Goal: Task Accomplishment & Management: Manage account settings

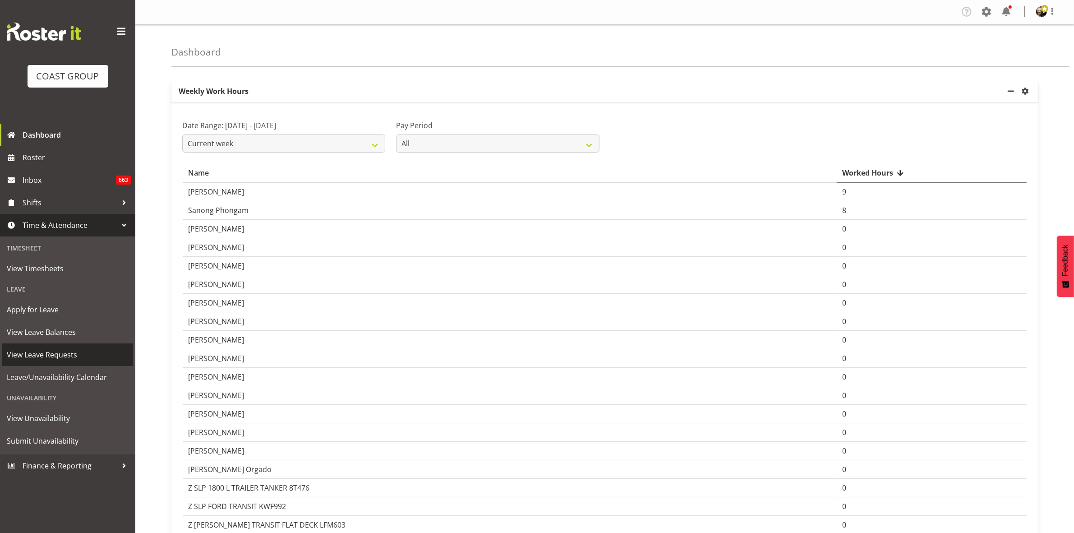
click at [99, 352] on span "View Leave Requests" at bounding box center [68, 355] width 122 height 14
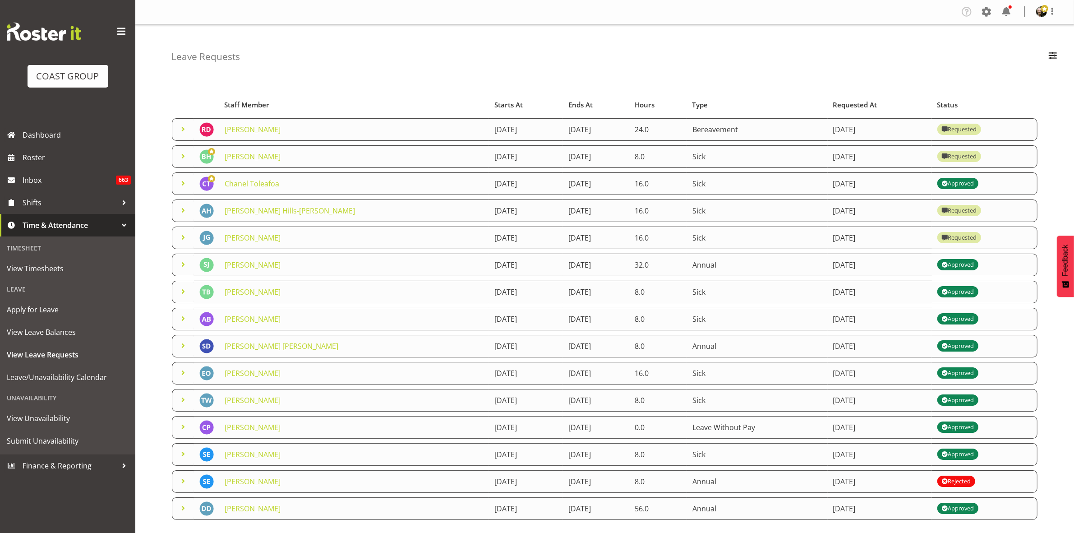
click at [181, 129] on span at bounding box center [183, 129] width 11 height 11
click at [186, 152] on span at bounding box center [183, 156] width 11 height 11
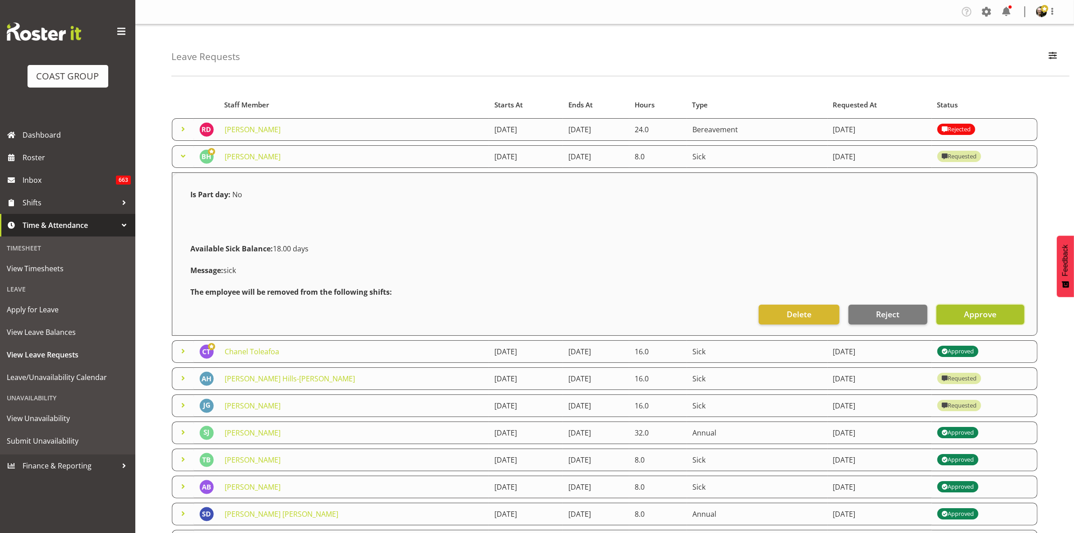
click at [995, 314] on span "Approve" at bounding box center [980, 314] width 32 height 12
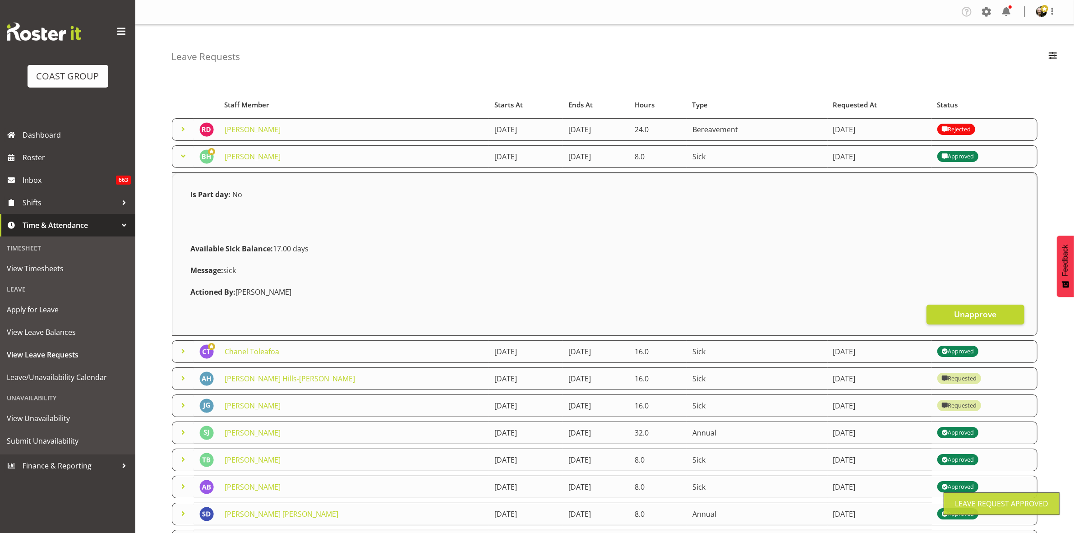
click at [184, 159] on span at bounding box center [183, 156] width 11 height 11
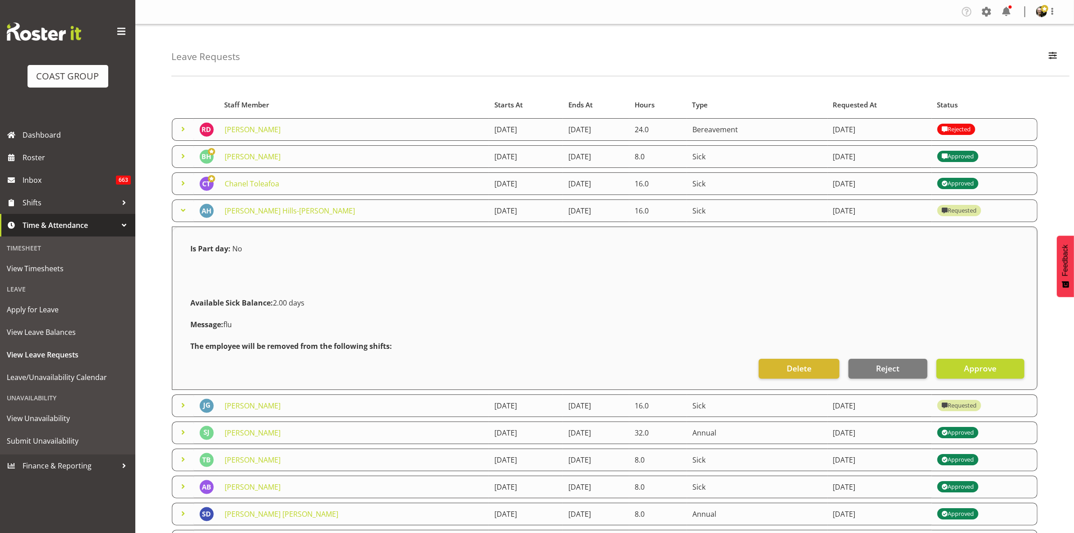
click at [174, 210] on td at bounding box center [183, 210] width 22 height 23
click at [973, 367] on span "Approve" at bounding box center [980, 368] width 32 height 12
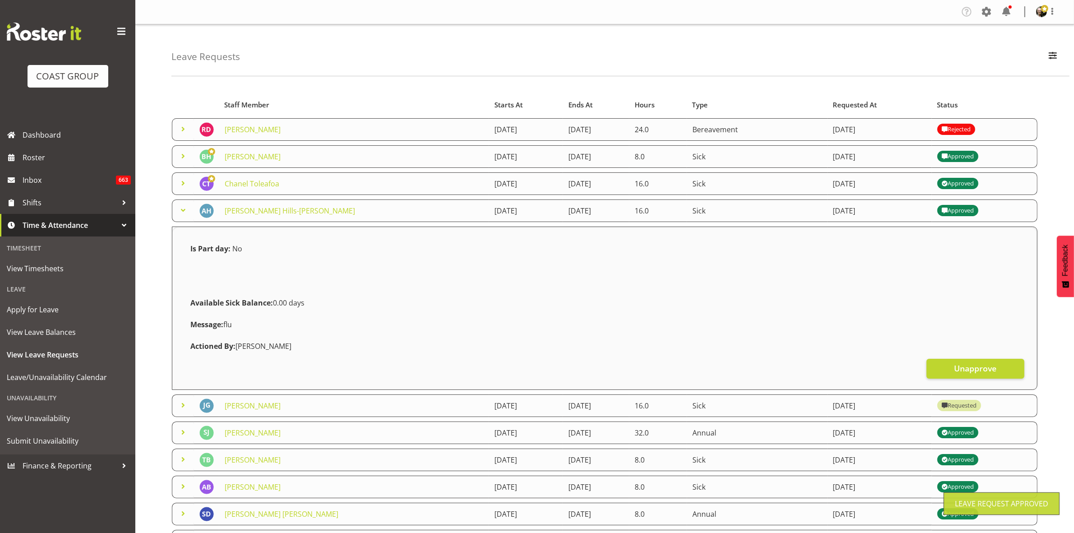
click at [186, 210] on span at bounding box center [183, 210] width 11 height 11
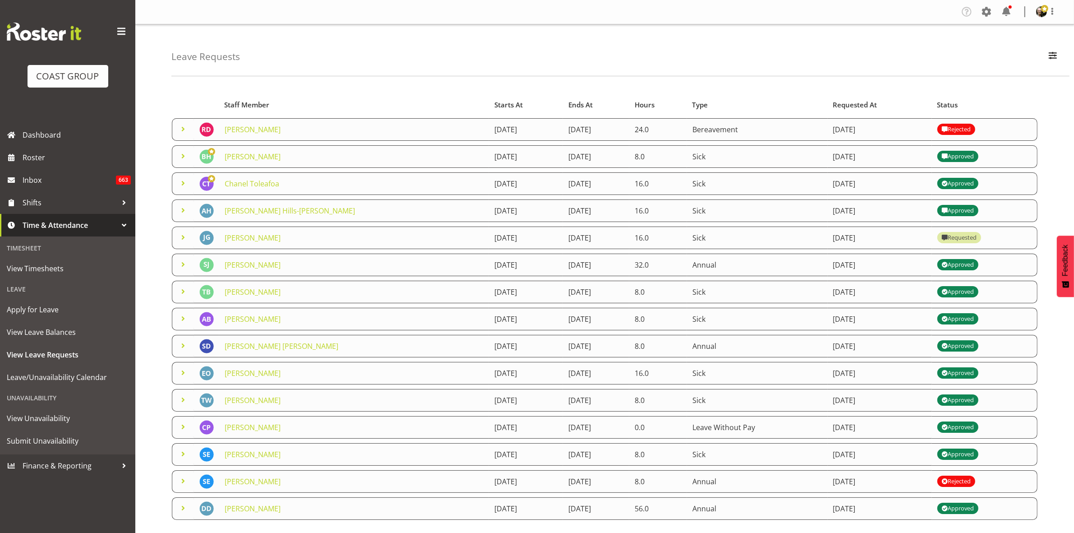
click at [186, 238] on span at bounding box center [183, 237] width 11 height 11
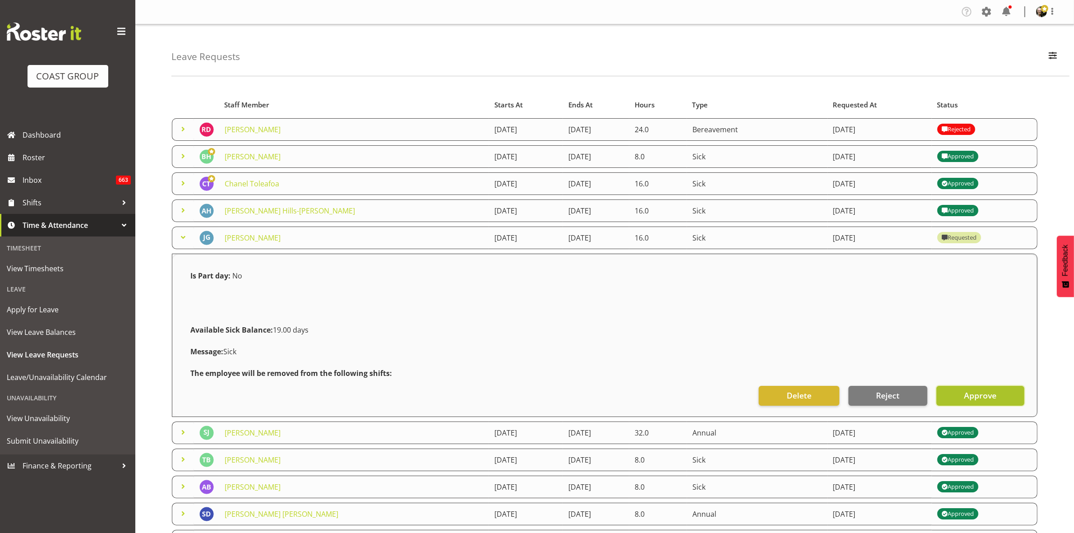
click at [977, 398] on span "Approve" at bounding box center [980, 395] width 32 height 12
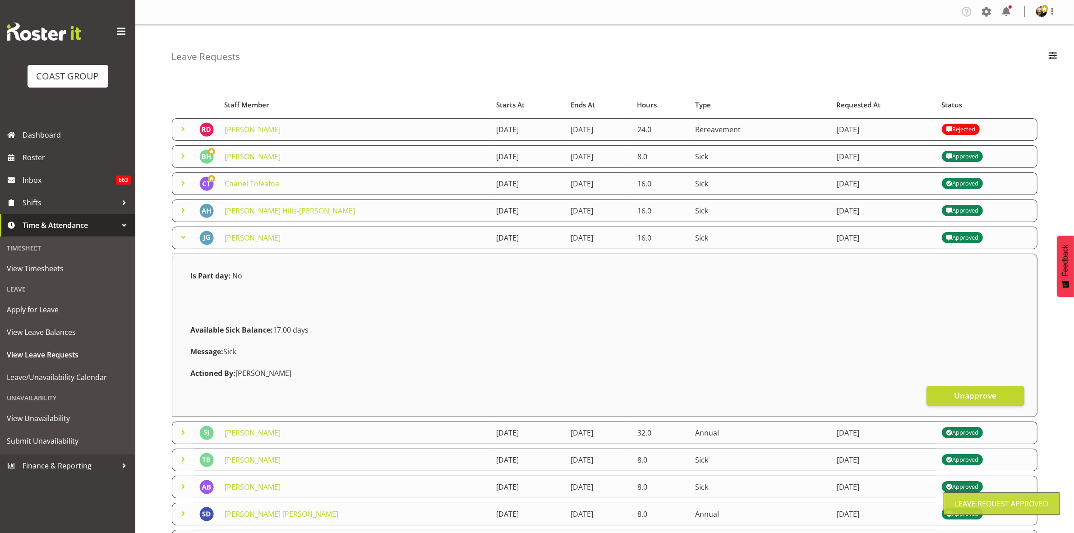
click at [184, 238] on span at bounding box center [183, 237] width 11 height 11
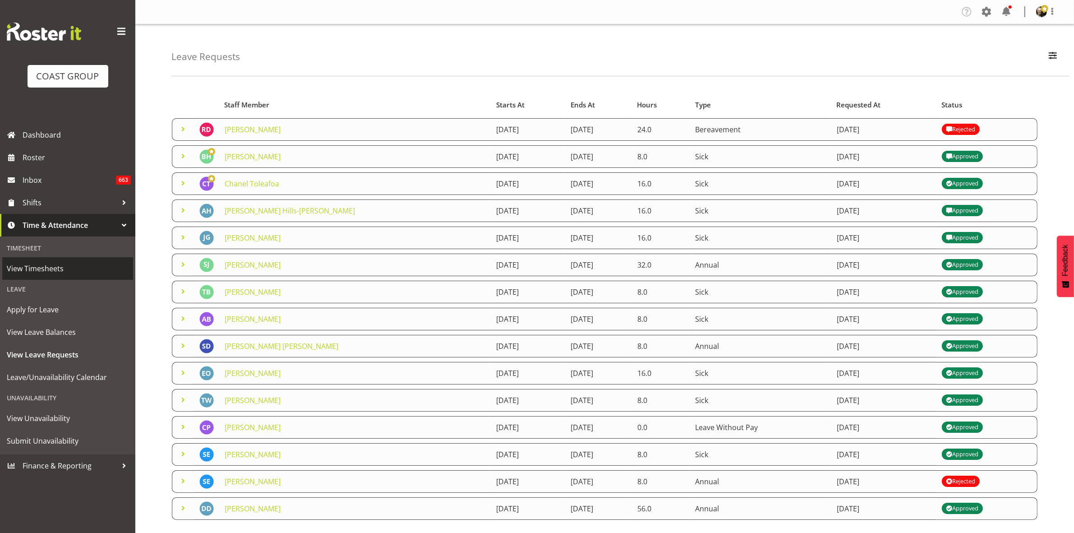
click at [75, 267] on span "View Timesheets" at bounding box center [68, 269] width 122 height 14
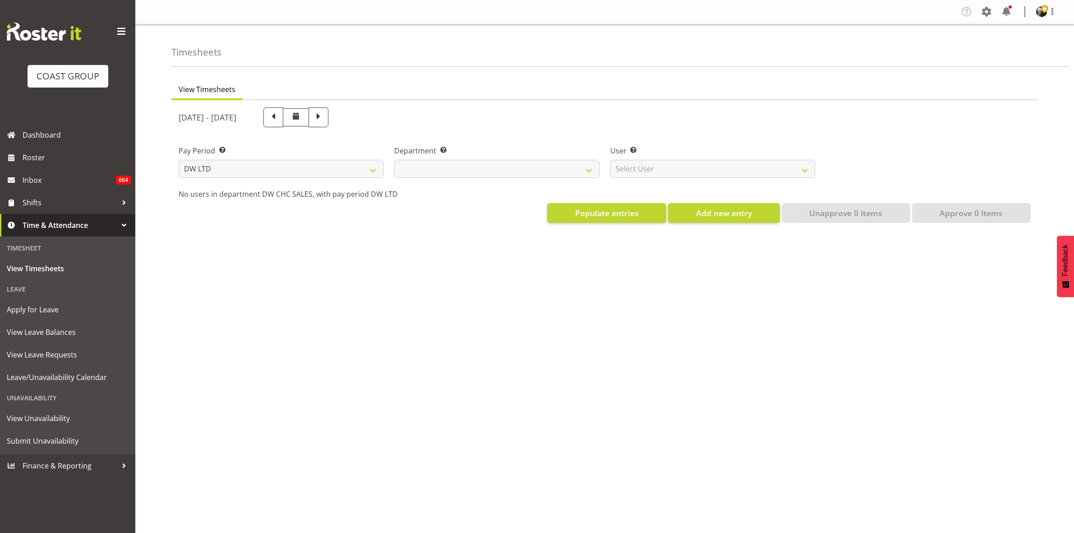
select select "8"
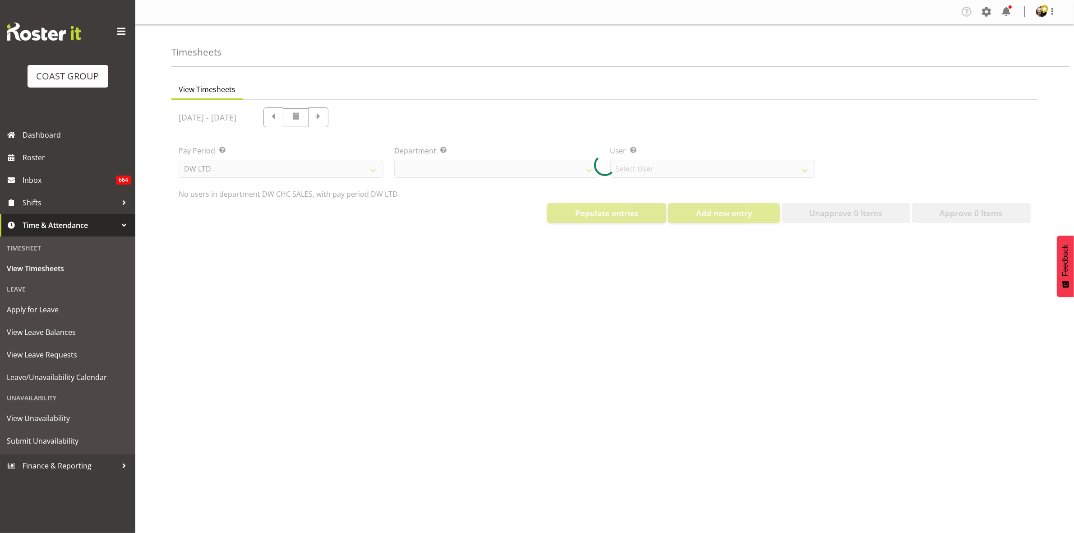
select select "30"
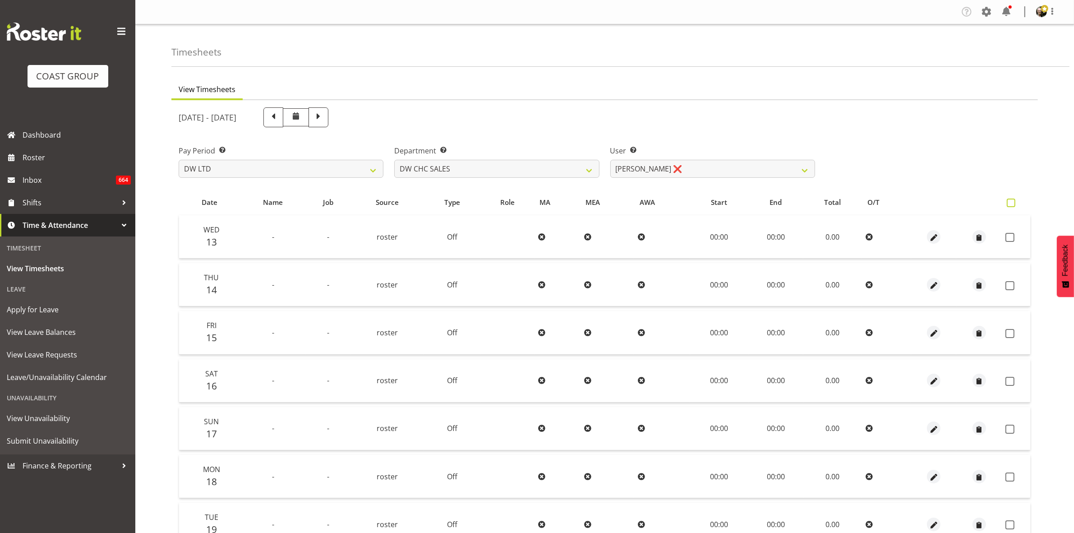
click at [1009, 204] on span at bounding box center [1010, 202] width 9 height 9
click at [1009, 204] on input "checkbox" at bounding box center [1009, 203] width 6 height 6
checkbox input "true"
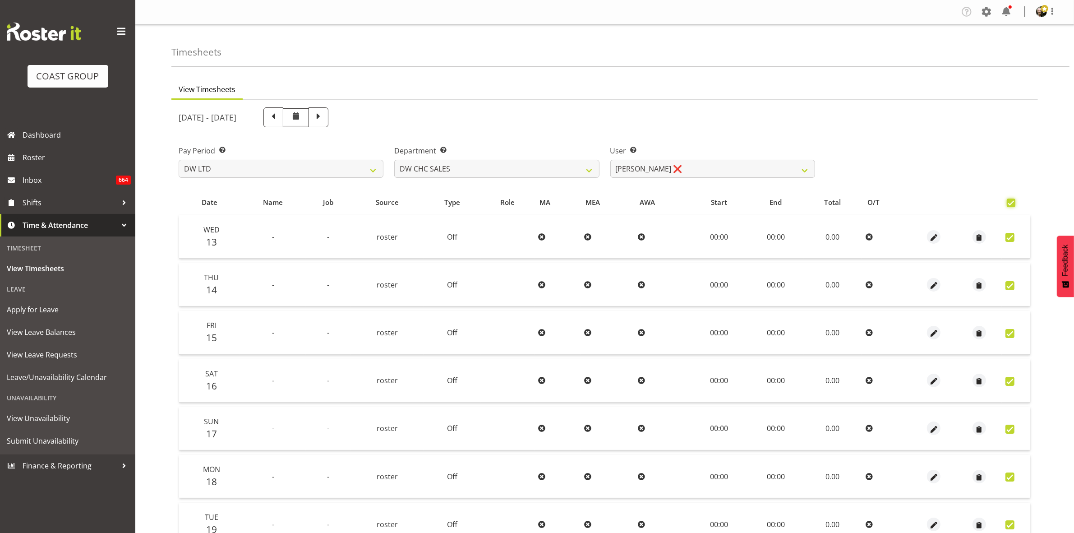
checkbox input "true"
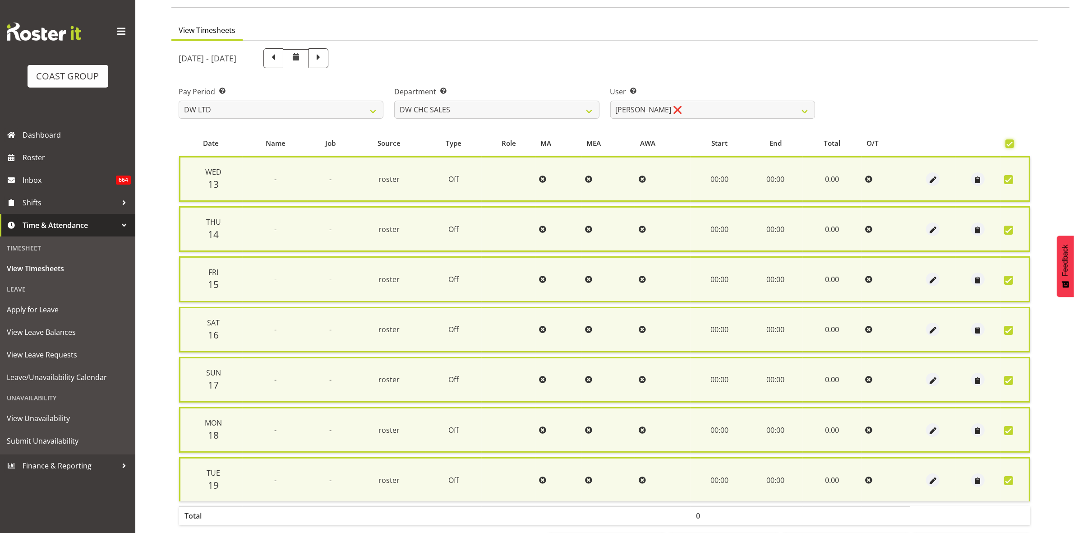
scroll to position [98, 0]
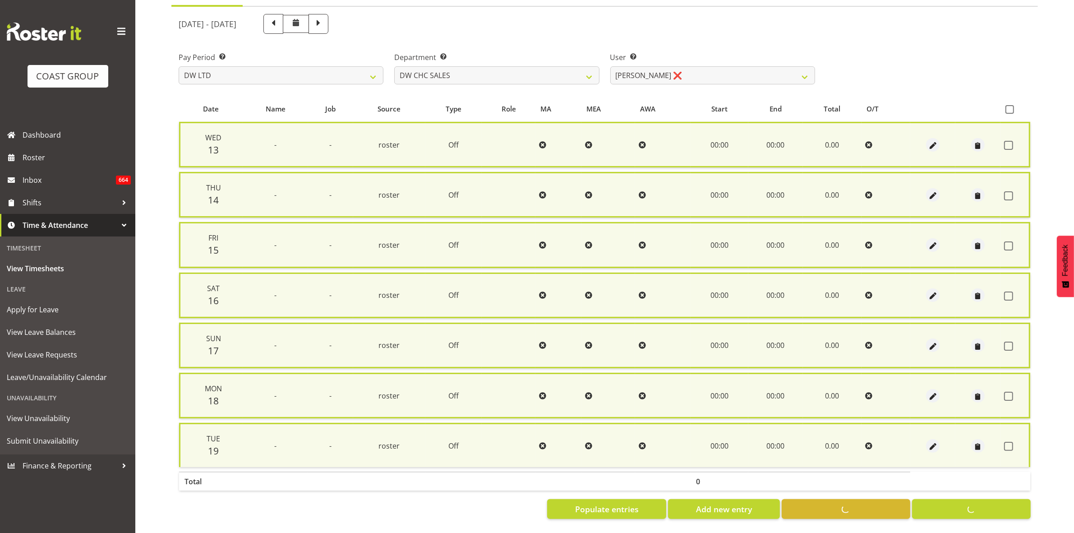
checkbox input "false"
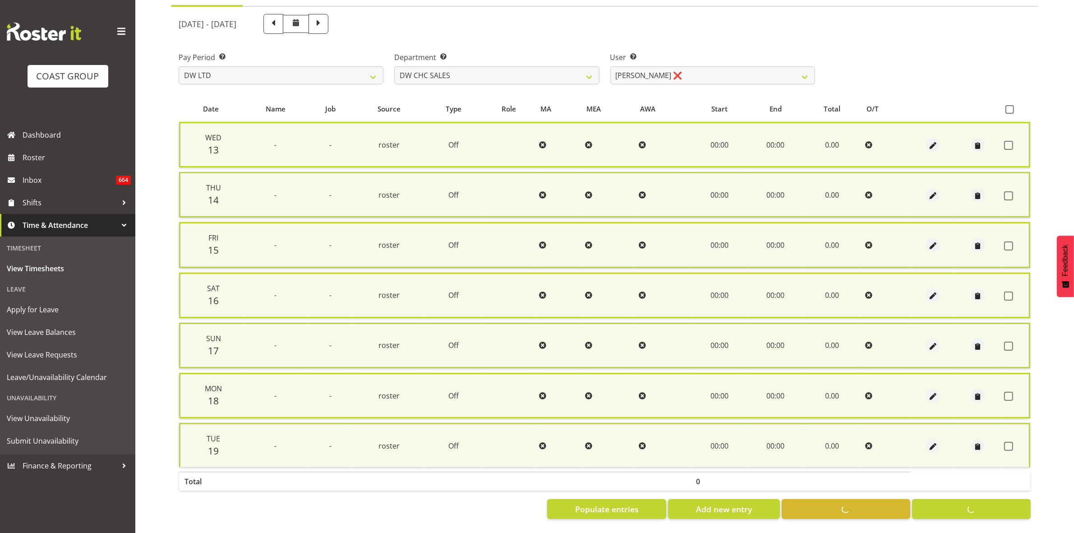
checkbox input "false"
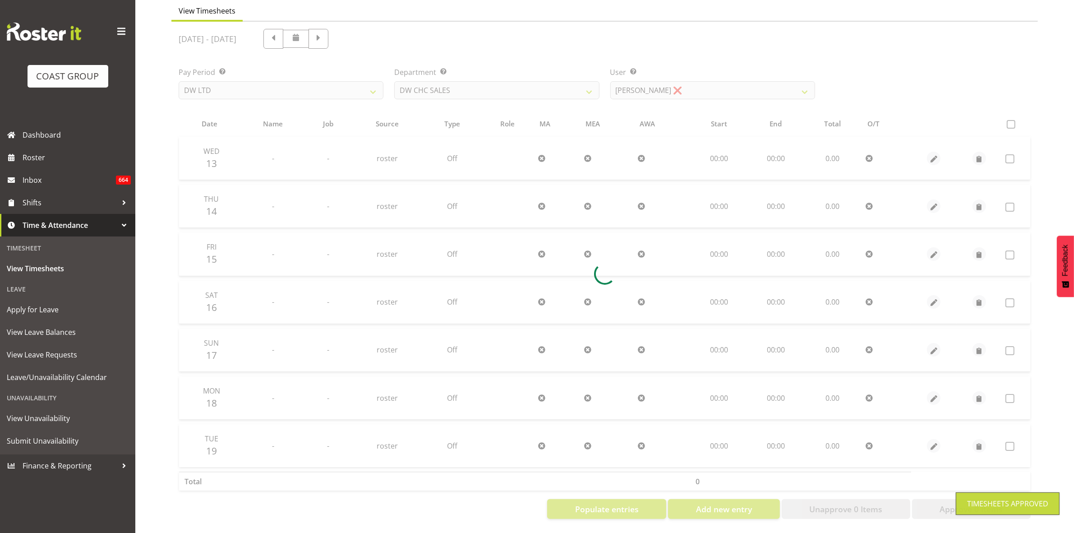
scroll to position [87, 0]
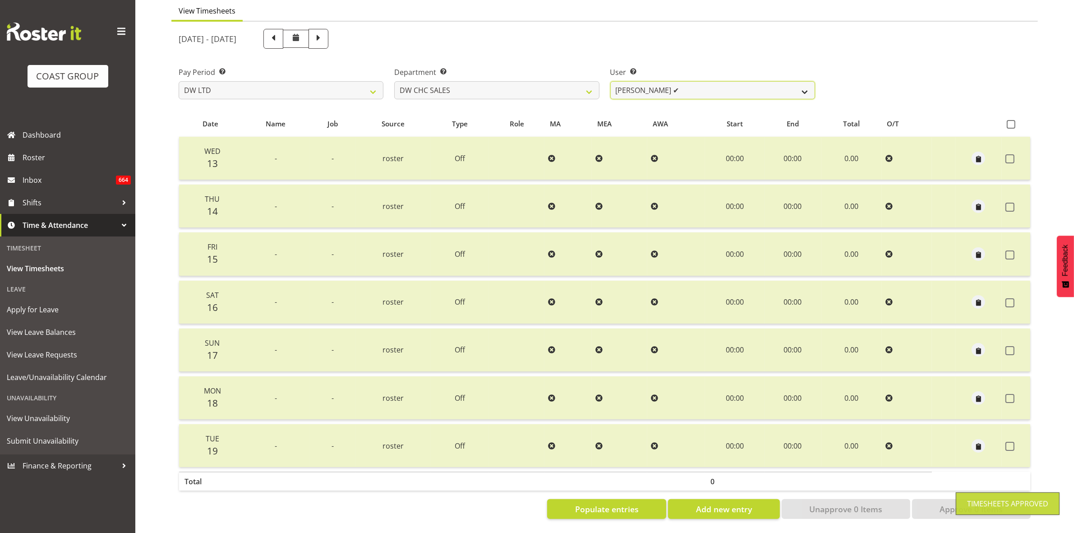
click at [801, 82] on select "[PERSON_NAME] ✔" at bounding box center [712, 90] width 205 height 18
click at [584, 83] on select "[PERSON_NAME] [PERSON_NAME] ACCOUNTS/OFFICE DW CHC DW CHC DESIGN DW CHC PRODUCT…" at bounding box center [496, 90] width 205 height 18
click at [394, 81] on select "[PERSON_NAME] [PERSON_NAME] ACCOUNTS/OFFICE DW CHC DW CHC DESIGN DW CHC PRODUCT…" at bounding box center [496, 90] width 205 height 18
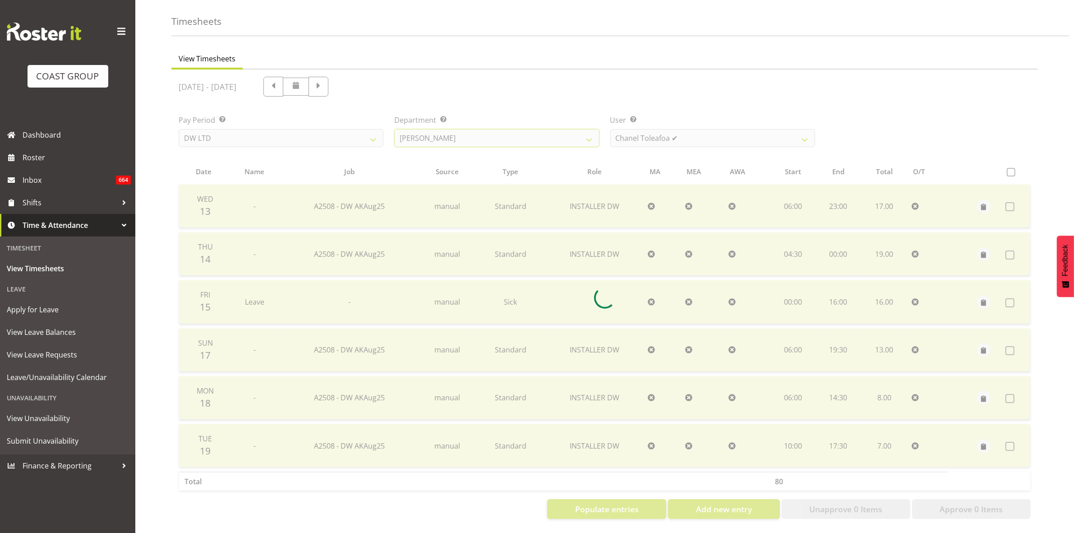
scroll to position [39, 0]
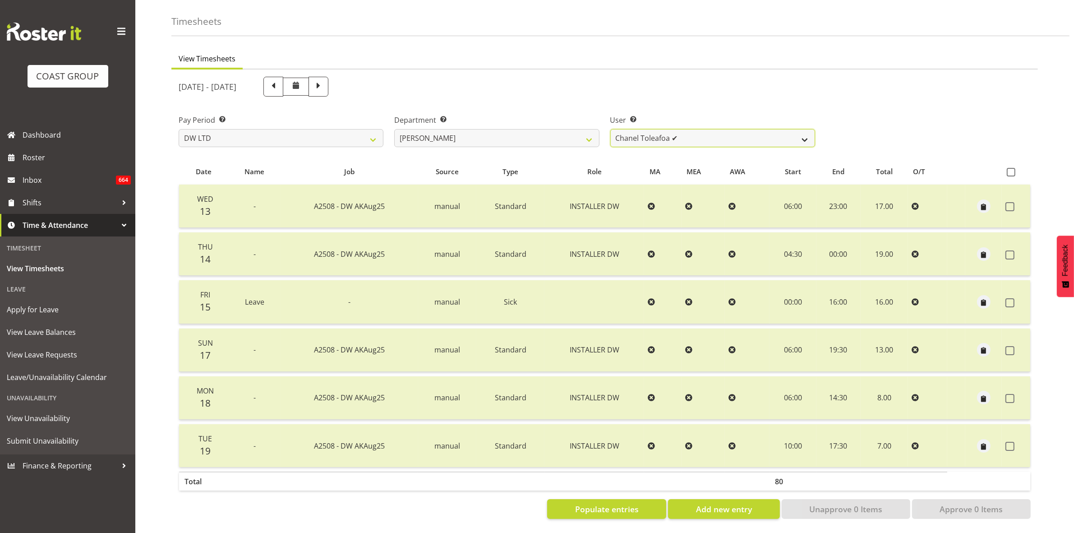
click at [801, 129] on select "Chanel Toleafoa ✔" at bounding box center [712, 138] width 205 height 18
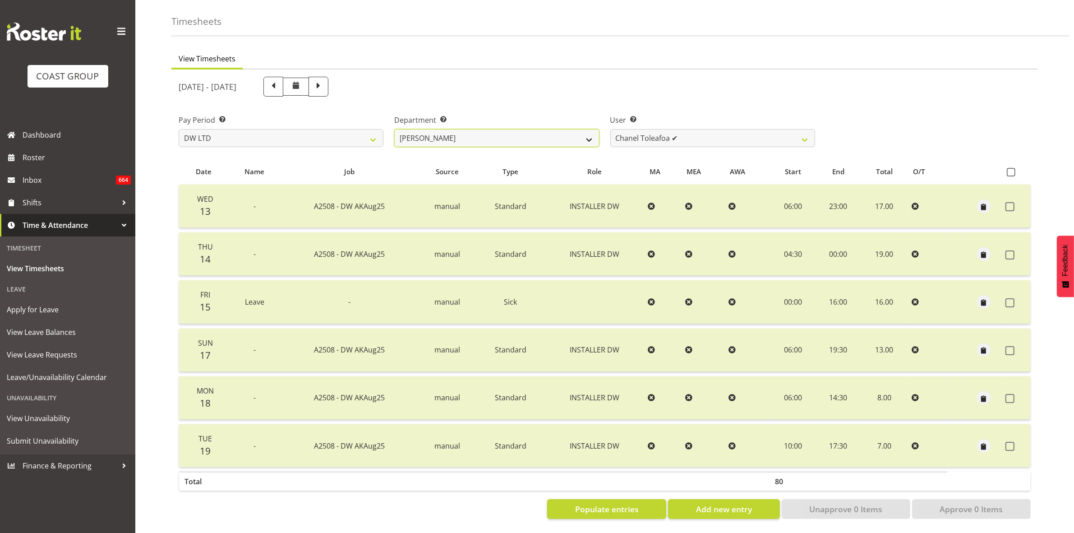
click at [592, 129] on select "DW AKL DW AKL ACCOUNTS/OFFICE DW CHC DW CHC DESIGN DW CHC PRODUCTION DW CHC SAL…" at bounding box center [496, 138] width 205 height 18
select select "145"
click at [394, 129] on select "DW AKL DW AKL ACCOUNTS/OFFICE DW CHC DW CHC DESIGN DW CHC PRODUCTION DW CHC SAL…" at bounding box center [496, 138] width 205 height 18
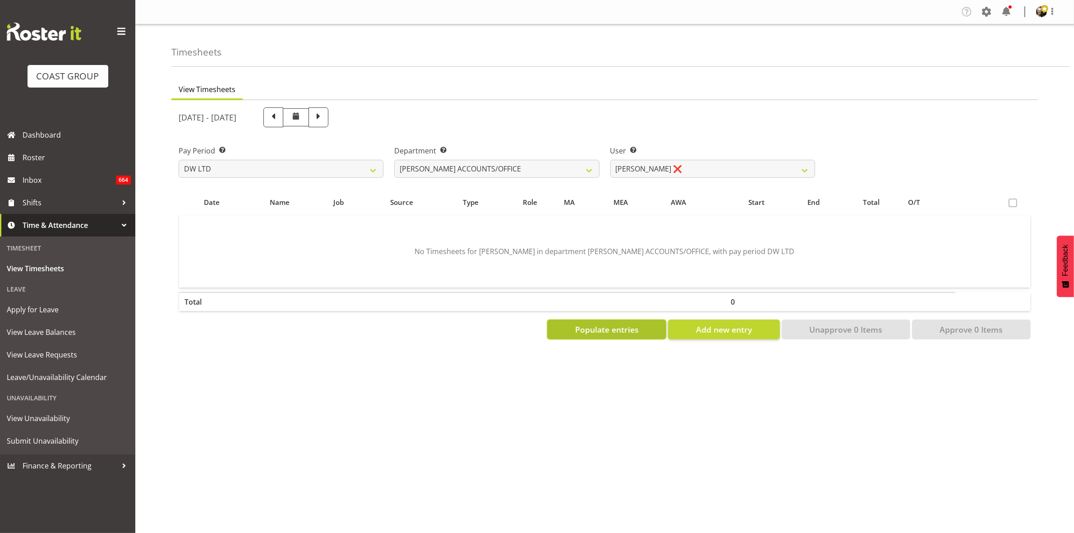
click at [628, 332] on span "Populate entries" at bounding box center [607, 329] width 64 height 12
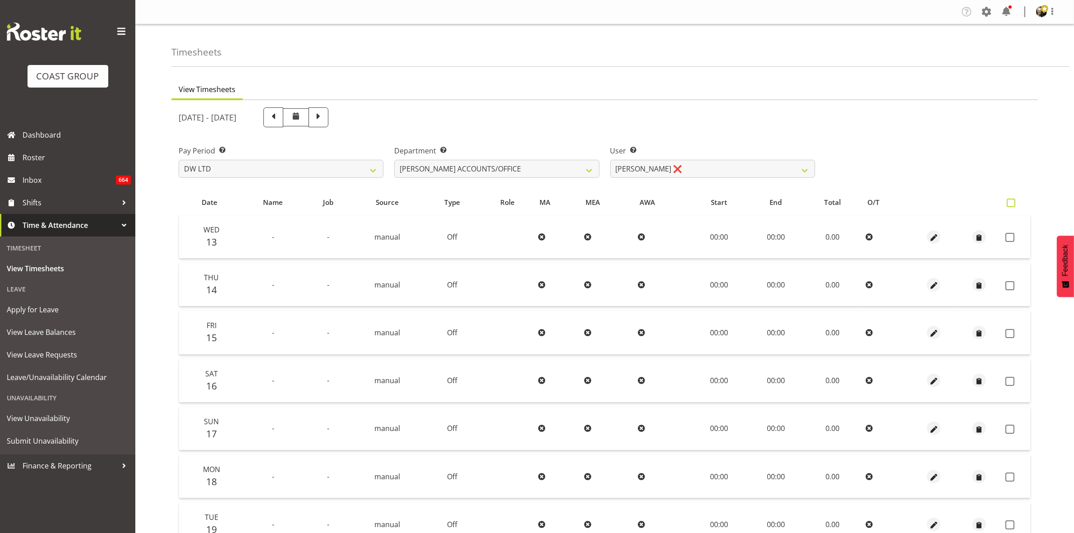
click at [1011, 202] on span at bounding box center [1010, 202] width 9 height 9
click at [1011, 202] on input "checkbox" at bounding box center [1009, 203] width 6 height 6
checkbox input "true"
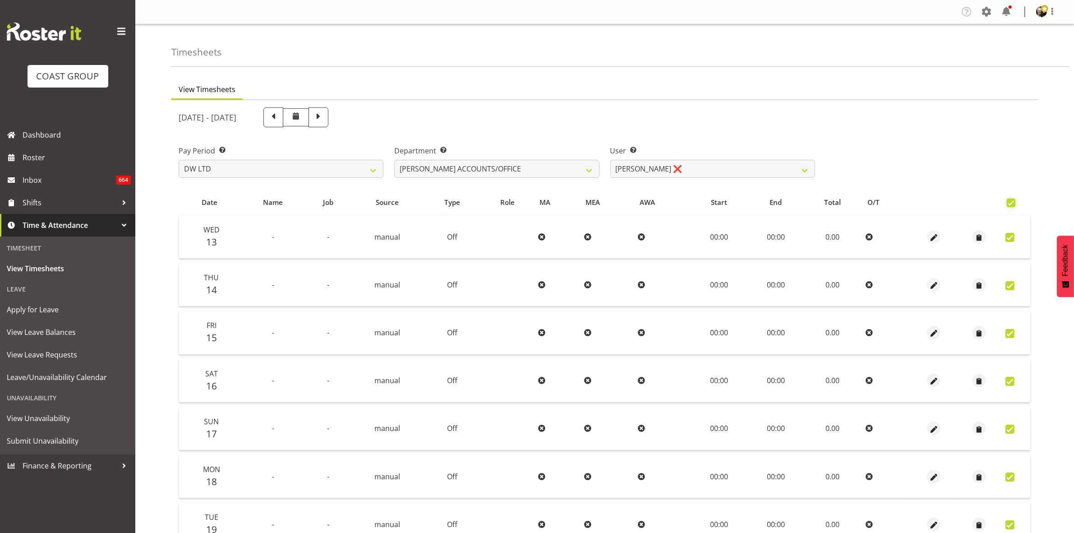
checkbox input "true"
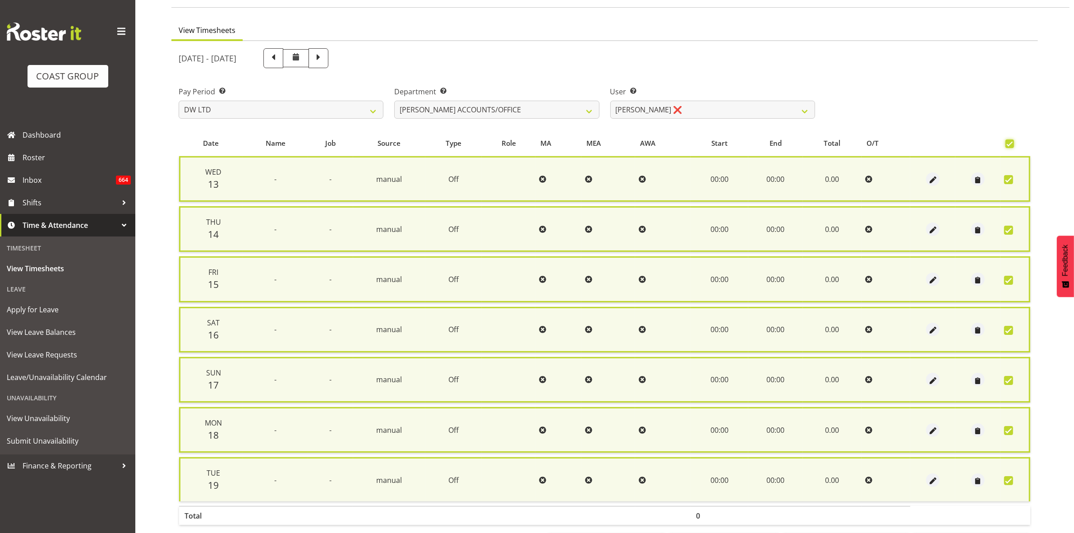
scroll to position [98, 0]
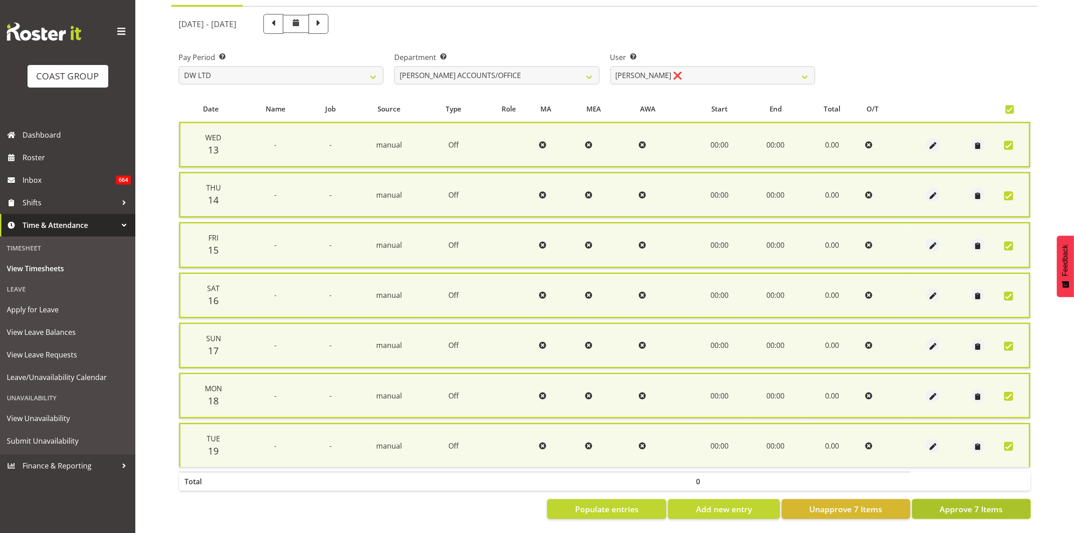
click at [998, 503] on span "Approve 7 Items" at bounding box center [970, 509] width 63 height 12
checkbox input "false"
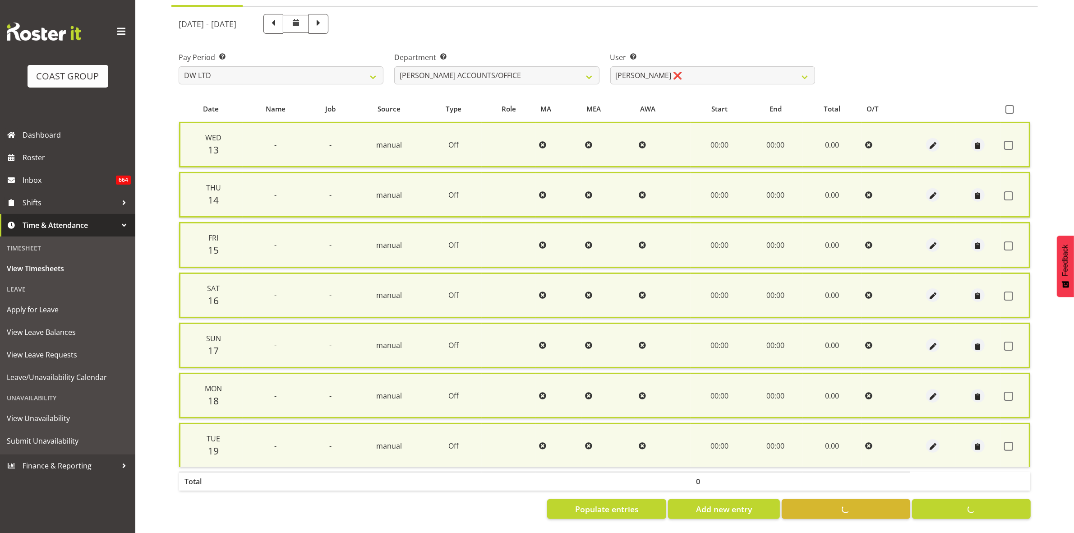
checkbox input "false"
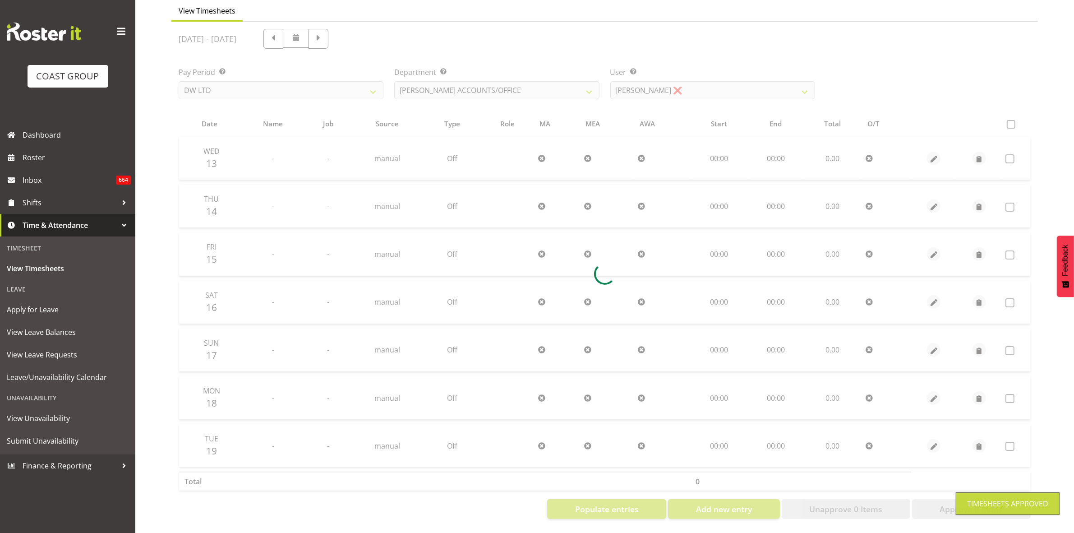
scroll to position [87, 0]
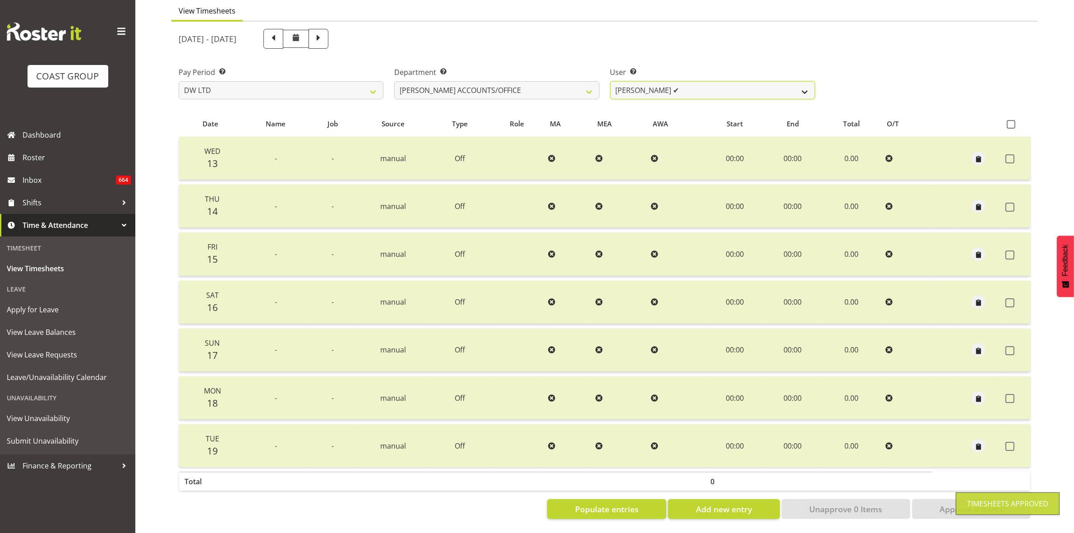
click at [810, 84] on select "Vivian McFadzean ✔" at bounding box center [712, 90] width 205 height 18
click at [587, 83] on select "DW AKL DW AKL ACCOUNTS/OFFICE DW CHC DW CHC DESIGN DW CHC PRODUCTION DW CHC SAL…" at bounding box center [496, 90] width 205 height 18
select select "28"
click at [394, 81] on select "DW AKL DW AKL ACCOUNTS/OFFICE DW CHC DW CHC DESIGN DW CHC PRODUCTION DW CHC SAL…" at bounding box center [496, 90] width 205 height 18
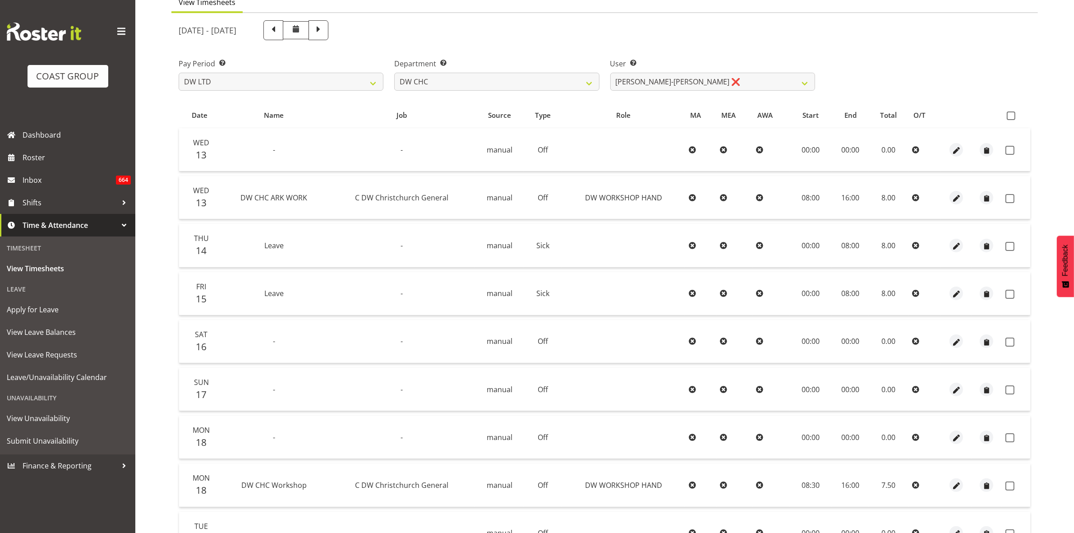
click at [1011, 116] on span at bounding box center [1010, 115] width 9 height 9
click at [1011, 116] on input "checkbox" at bounding box center [1009, 116] width 6 height 6
checkbox input "true"
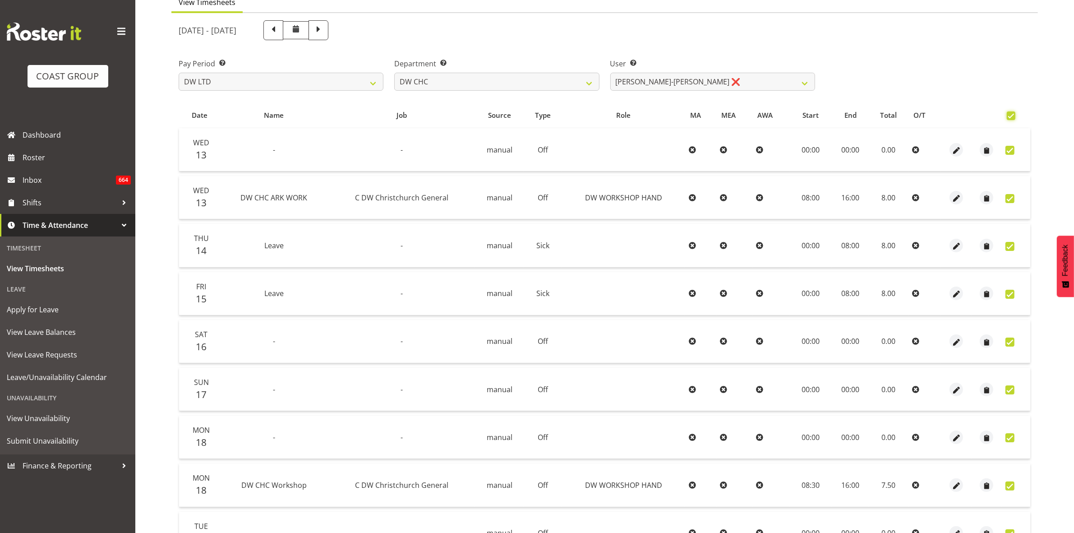
checkbox input "true"
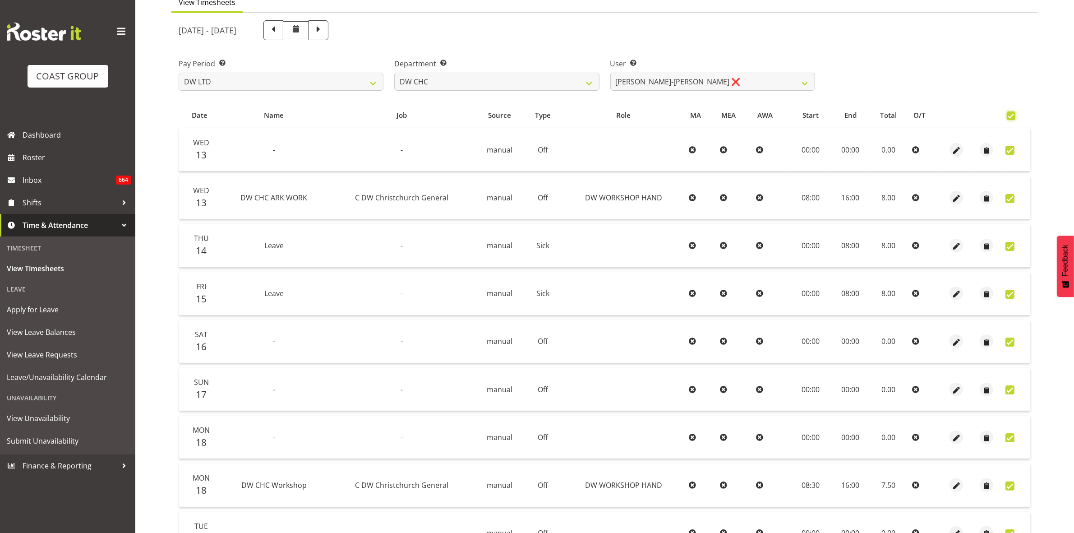
checkbox input "true"
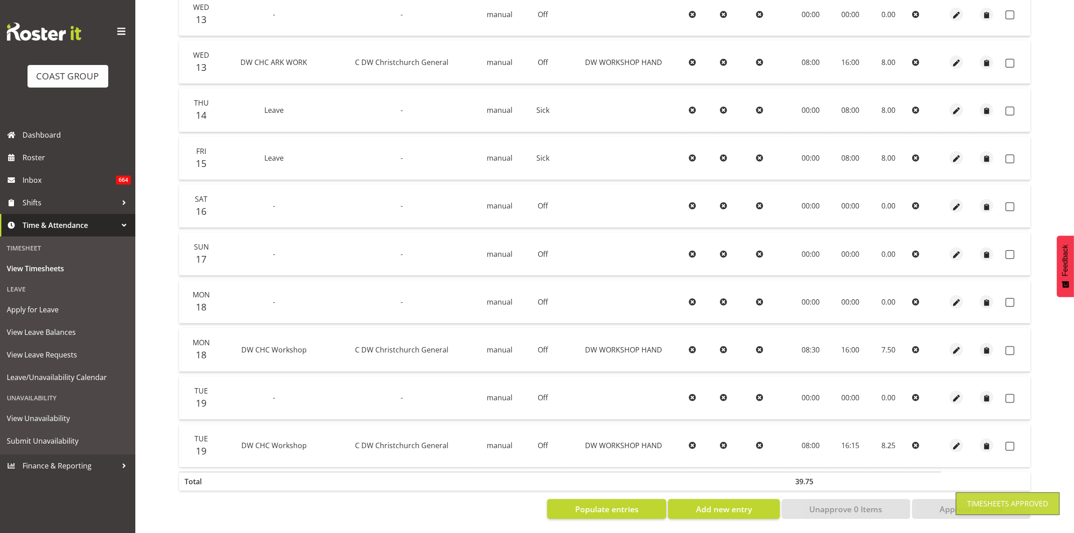
checkbox input "false"
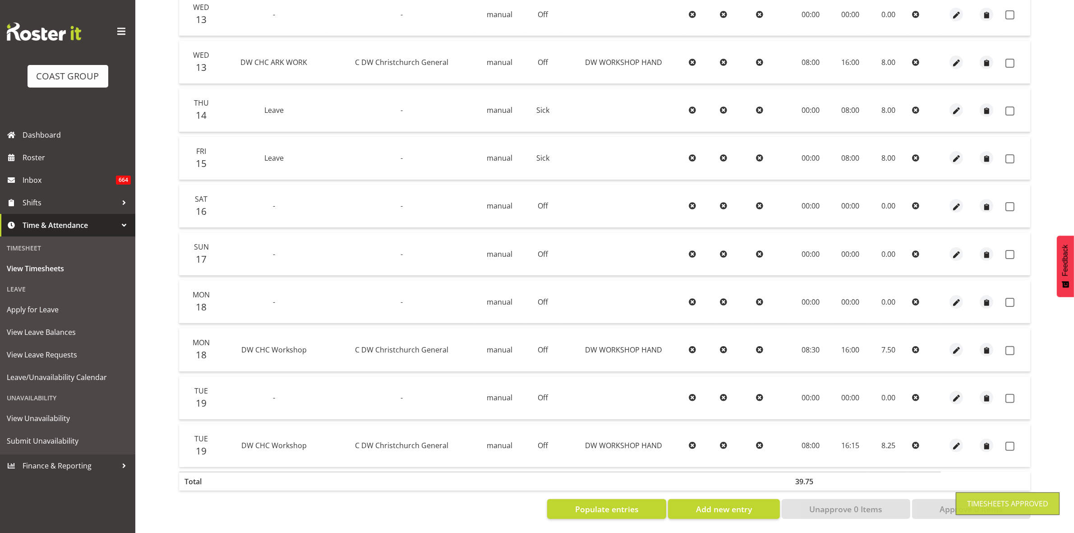
checkbox input "false"
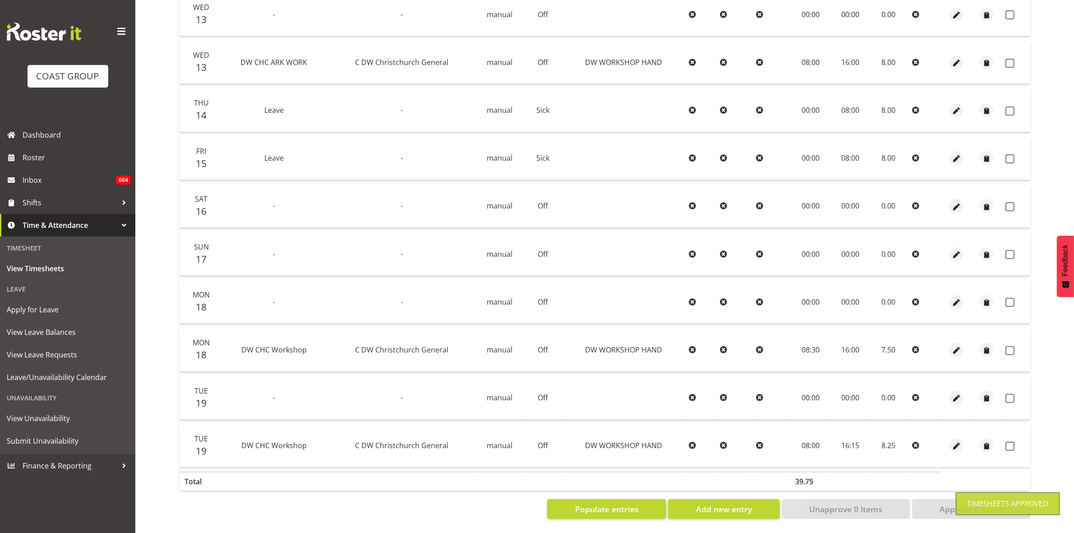
checkbox input "false"
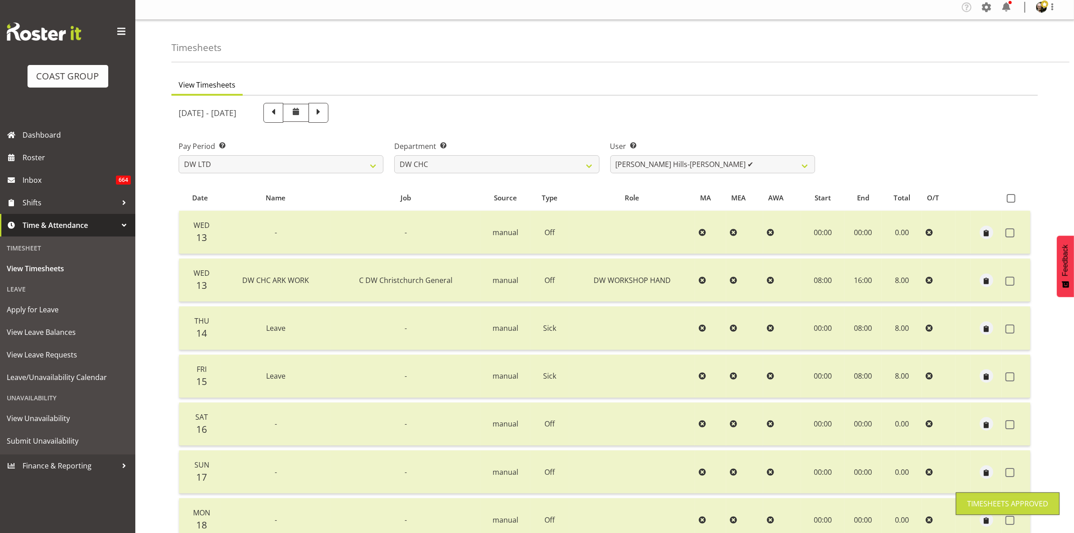
scroll to position [0, 0]
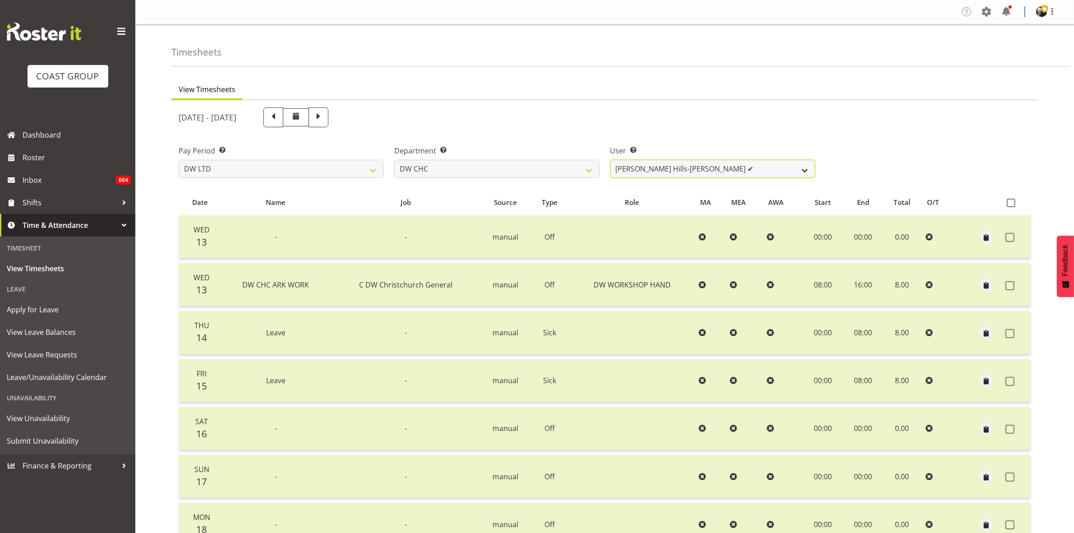
click at [809, 172] on select "Ambrose Hills-Simonsen ✔ Brad Tweedy ❌ Bryan Humprhries ❌ Callum Jack O'Leary S…" at bounding box center [712, 169] width 205 height 18
select select "4936"
click at [610, 160] on select "Ambrose Hills-Simonsen ✔ Brad Tweedy ❌ Bryan Humprhries ❌ Callum Jack O'Leary S…" at bounding box center [712, 169] width 205 height 18
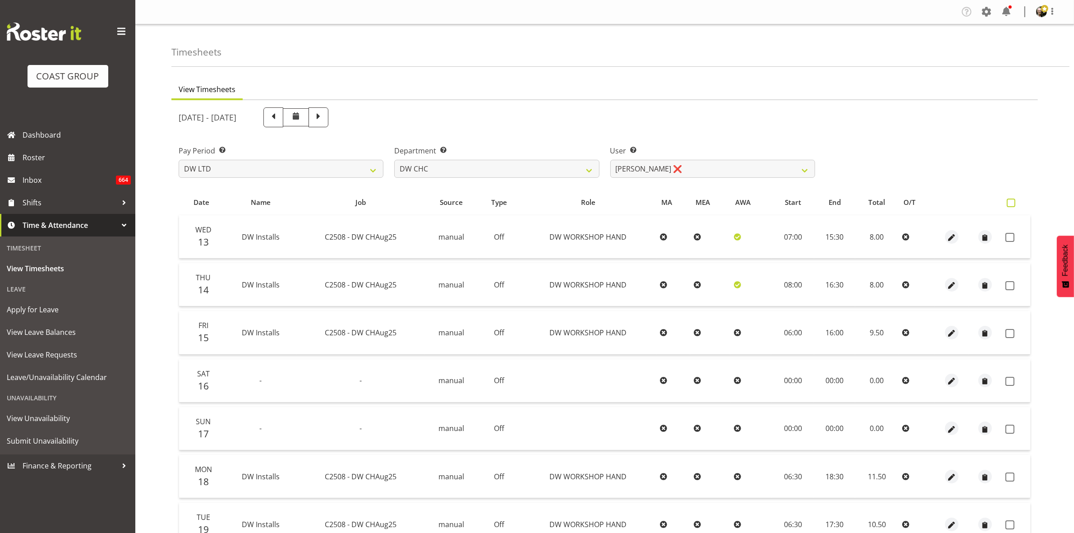
click at [1008, 204] on span at bounding box center [1010, 202] width 9 height 9
click at [1008, 204] on input "checkbox" at bounding box center [1009, 203] width 6 height 6
checkbox input "true"
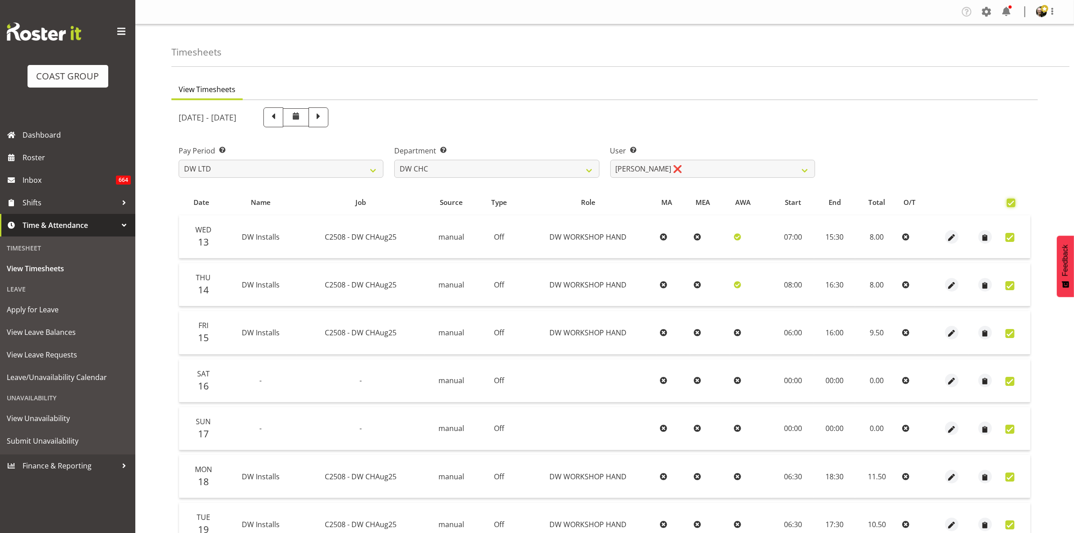
checkbox input "true"
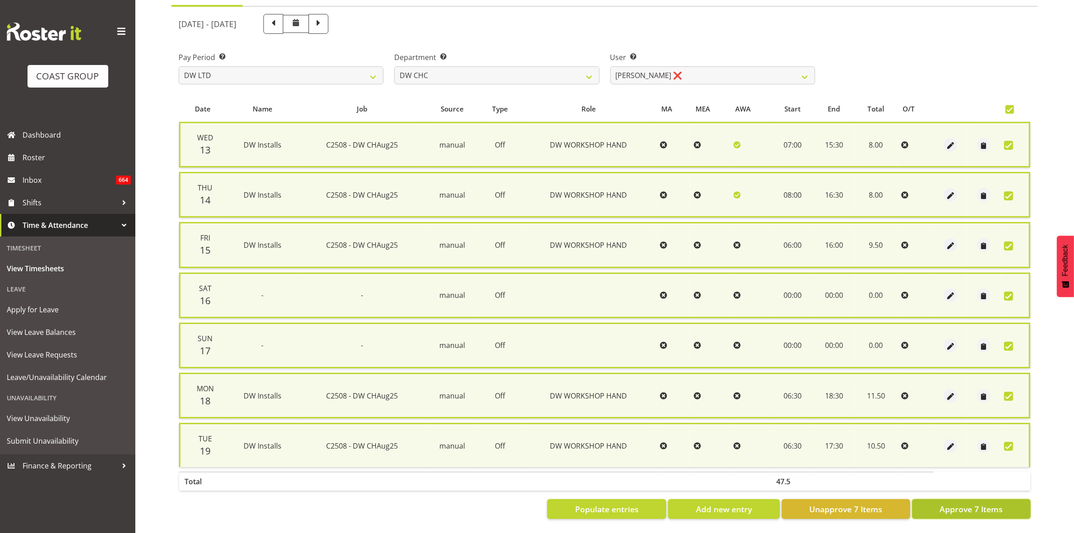
click at [965, 503] on span "Approve 7 Items" at bounding box center [970, 509] width 63 height 12
checkbox input "false"
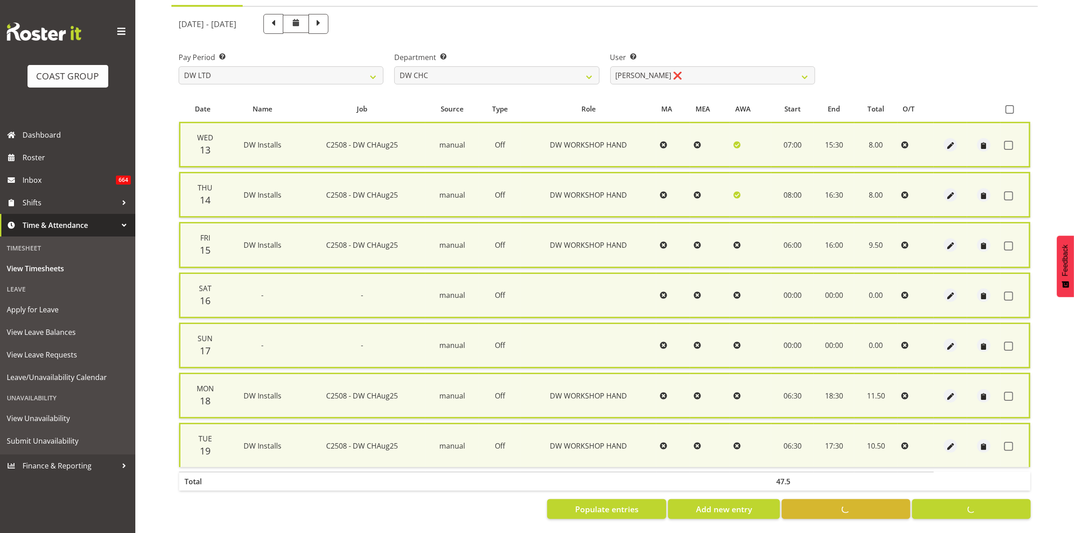
checkbox input "false"
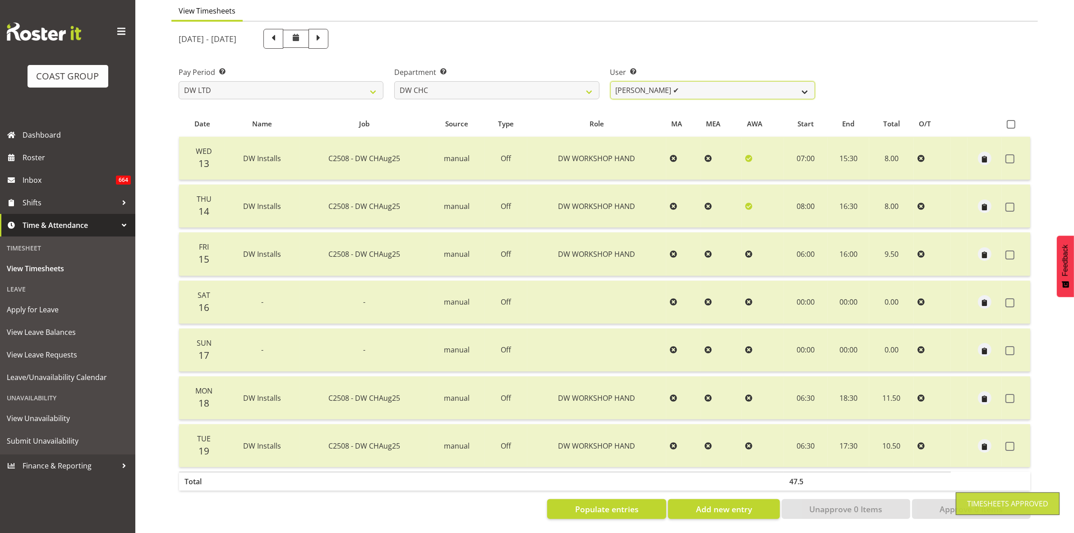
click at [805, 84] on select "Ambrose Hills-Simonsen ✔ Brad Tweedy ✔ Bryan Humprhries ❌ Callum Jack O'Leary S…" at bounding box center [712, 90] width 205 height 18
select select "1167"
click at [610, 81] on select "Ambrose Hills-Simonsen ✔ Brad Tweedy ✔ Bryan Humprhries ❌ Callum Jack O'Leary S…" at bounding box center [712, 90] width 205 height 18
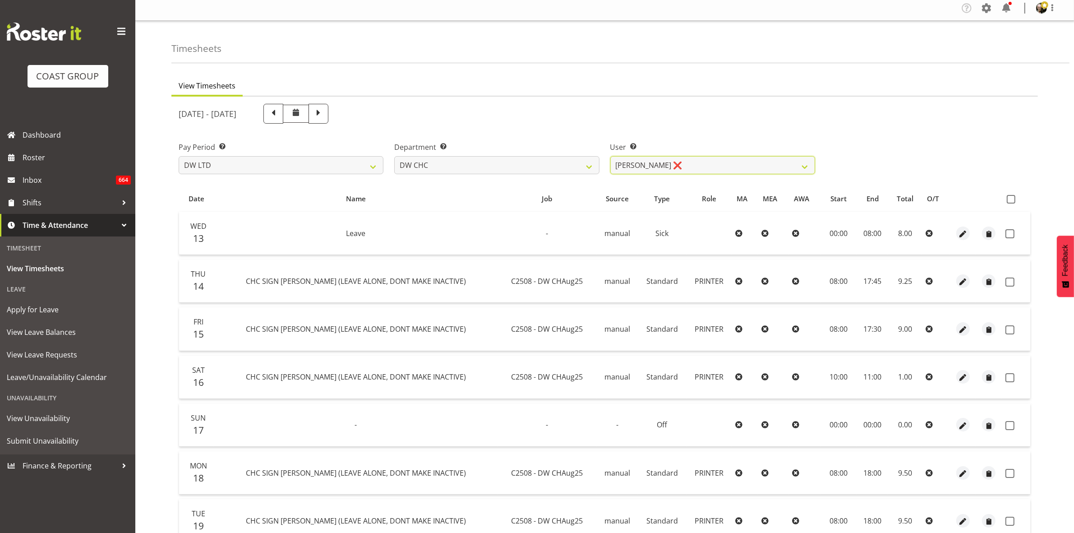
scroll to position [0, 0]
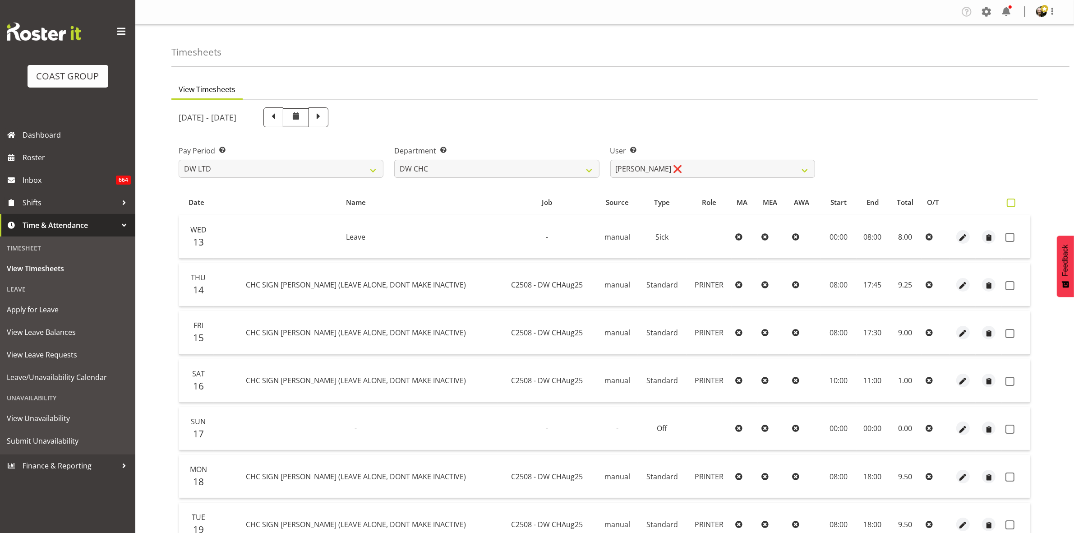
click at [1009, 204] on span at bounding box center [1010, 202] width 9 height 9
click at [1009, 204] on input "checkbox" at bounding box center [1009, 203] width 6 height 6
checkbox input "true"
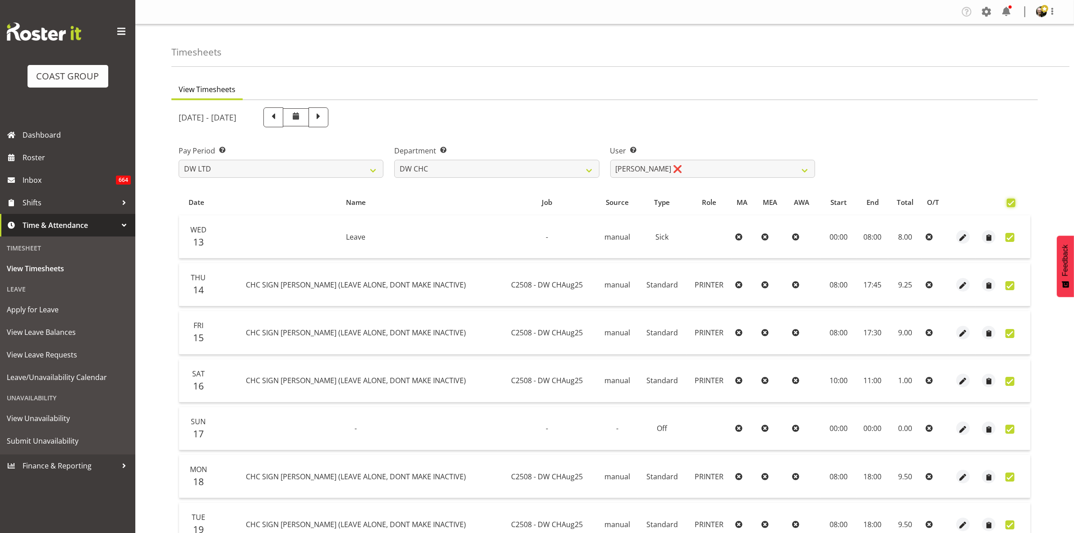
checkbox input "true"
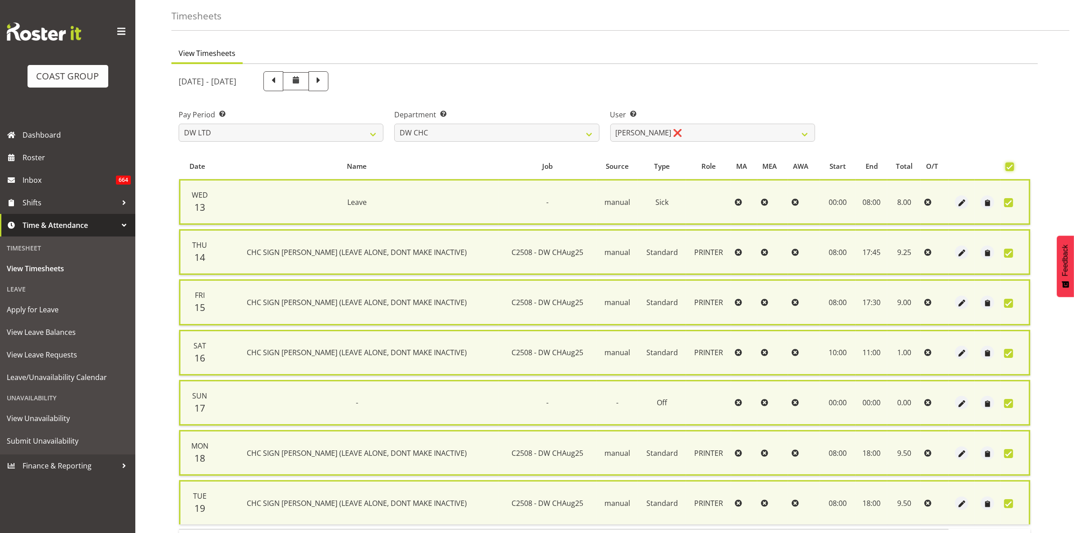
scroll to position [98, 0]
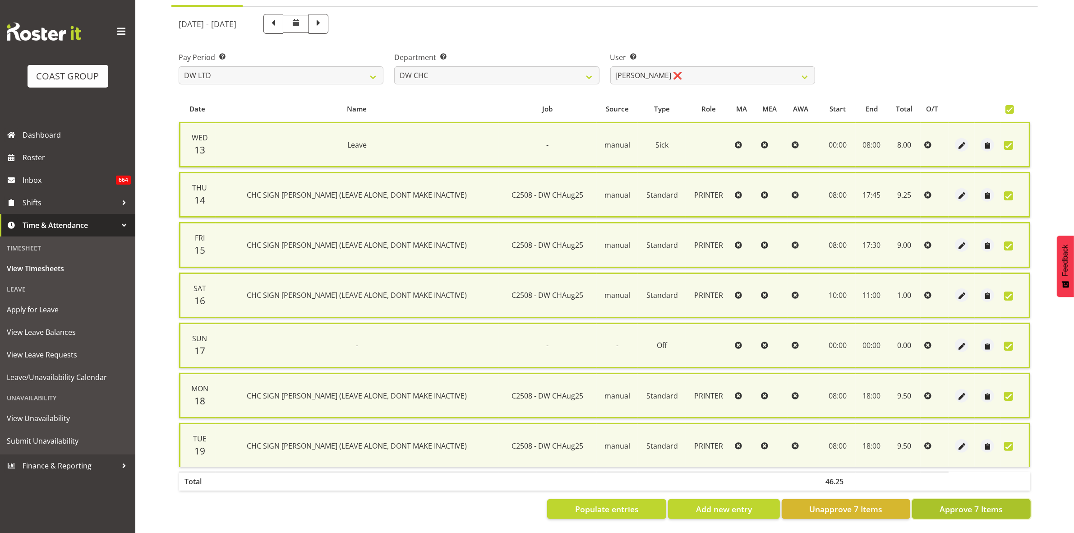
click at [970, 503] on span "Approve 7 Items" at bounding box center [970, 509] width 63 height 12
checkbox input "false"
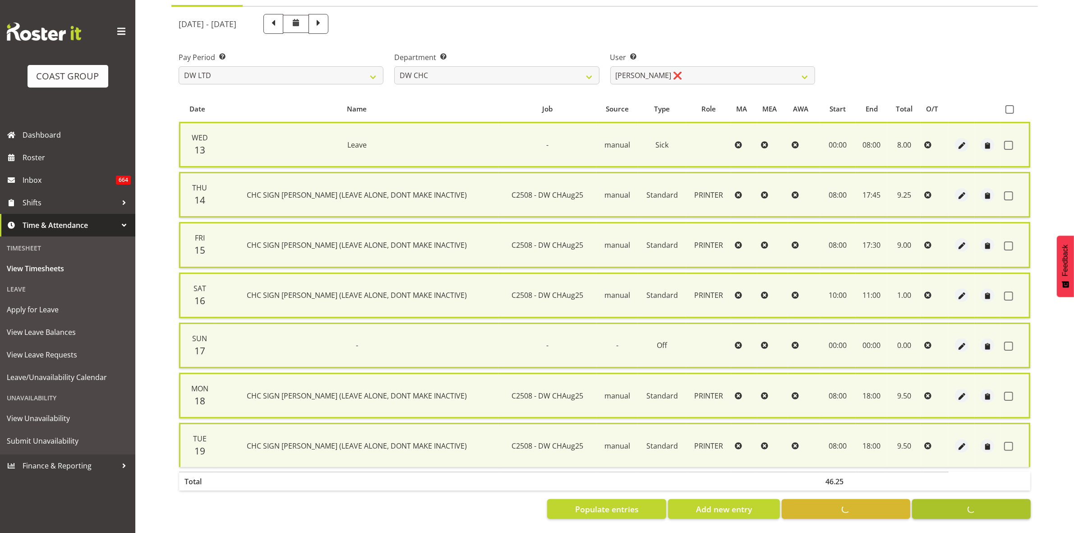
checkbox input "false"
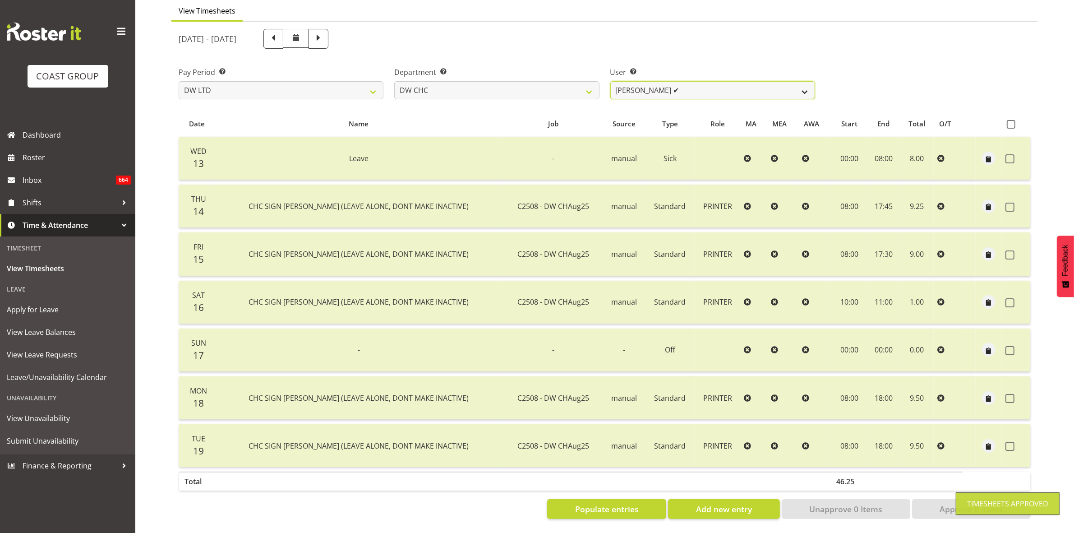
click at [802, 82] on select "Ambrose Hills-Simonsen ✔ Brad Tweedy ✔ Bryan Humprhries ✔ Callum Jack O'Leary S…" at bounding box center [712, 90] width 205 height 18
select select "11178"
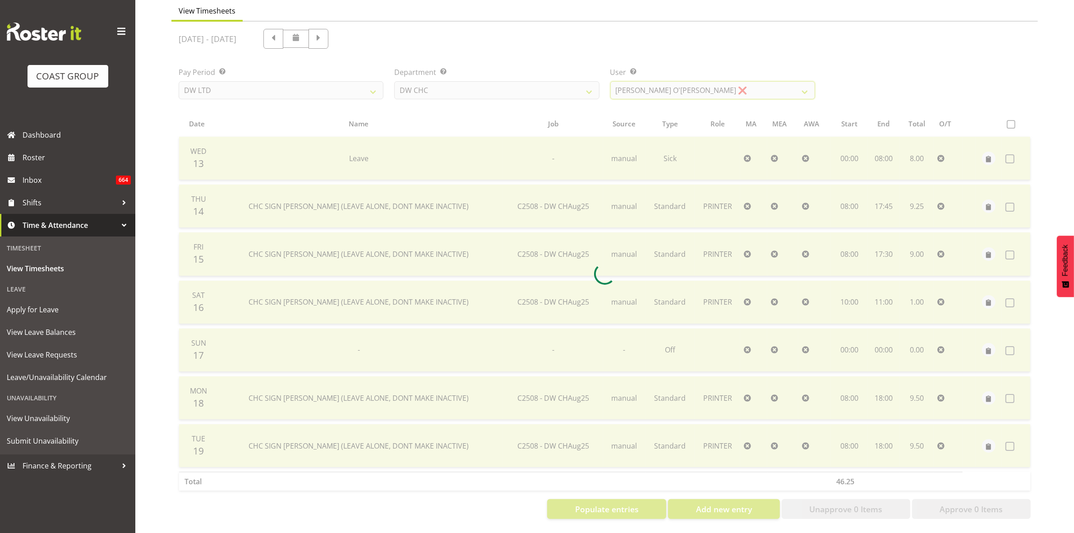
scroll to position [0, 0]
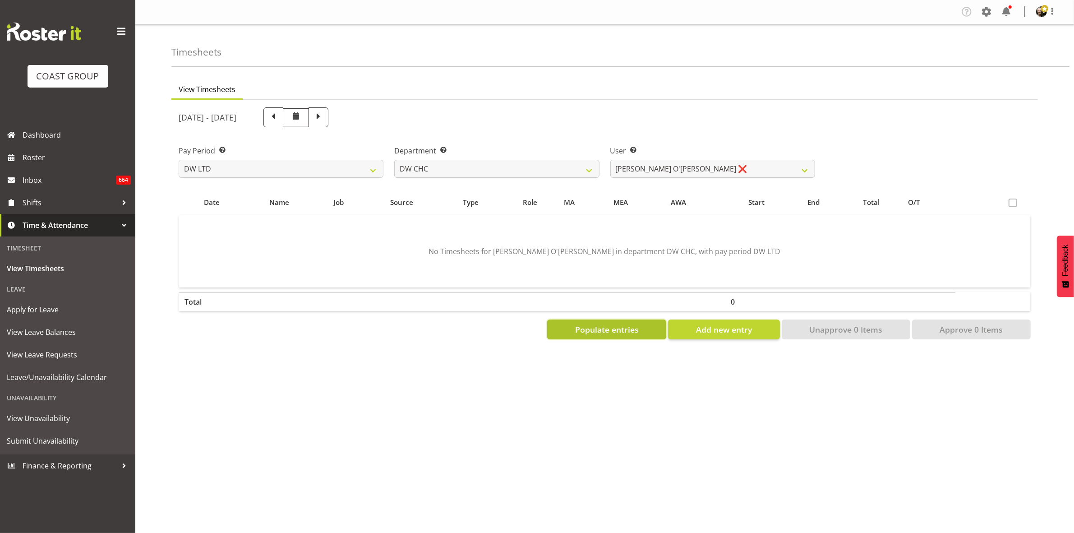
click at [621, 332] on span "Populate entries" at bounding box center [607, 329] width 64 height 12
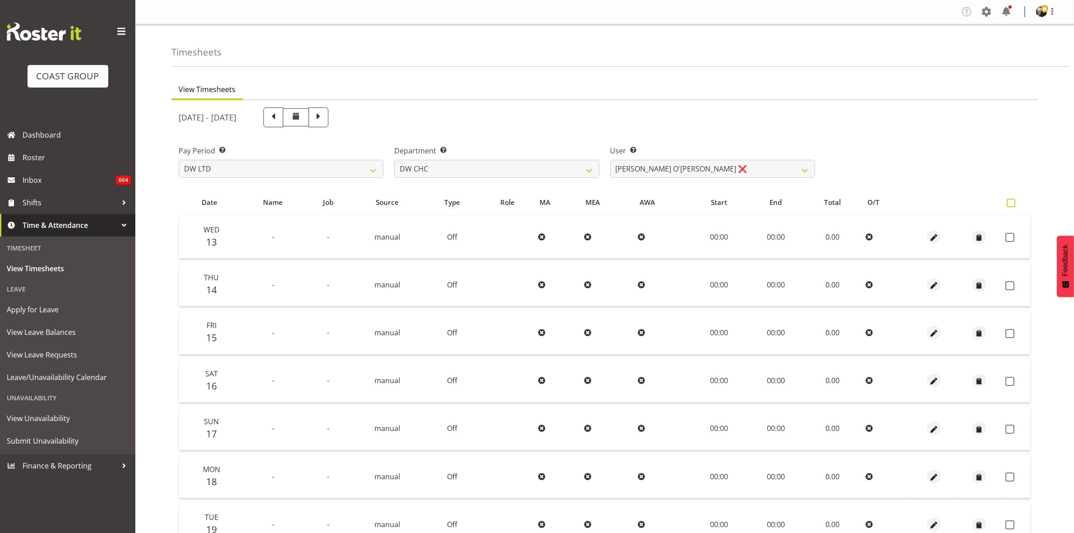
click at [1013, 206] on span at bounding box center [1010, 202] width 9 height 9
click at [1012, 206] on input "checkbox" at bounding box center [1009, 203] width 6 height 6
checkbox input "true"
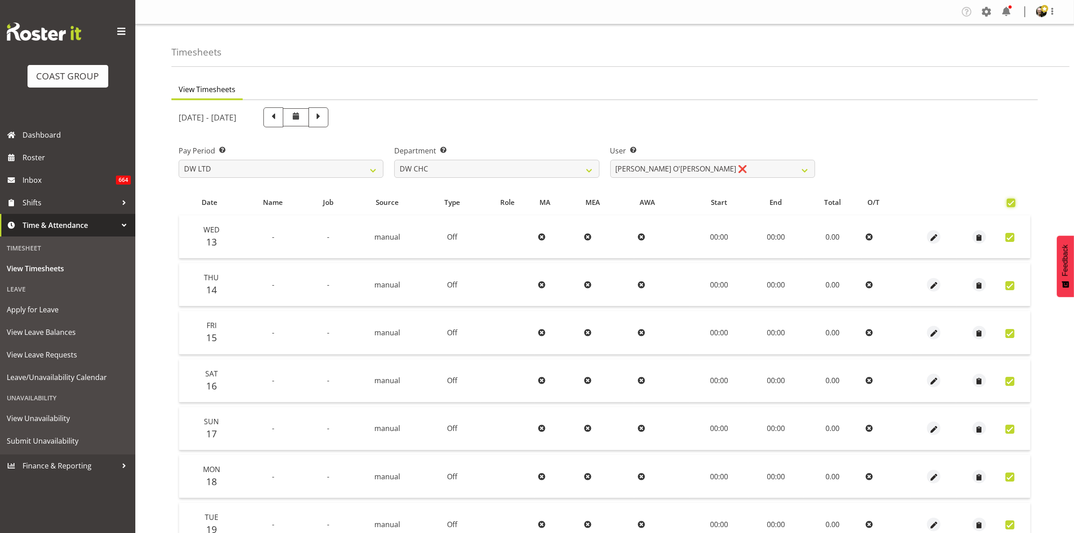
checkbox input "true"
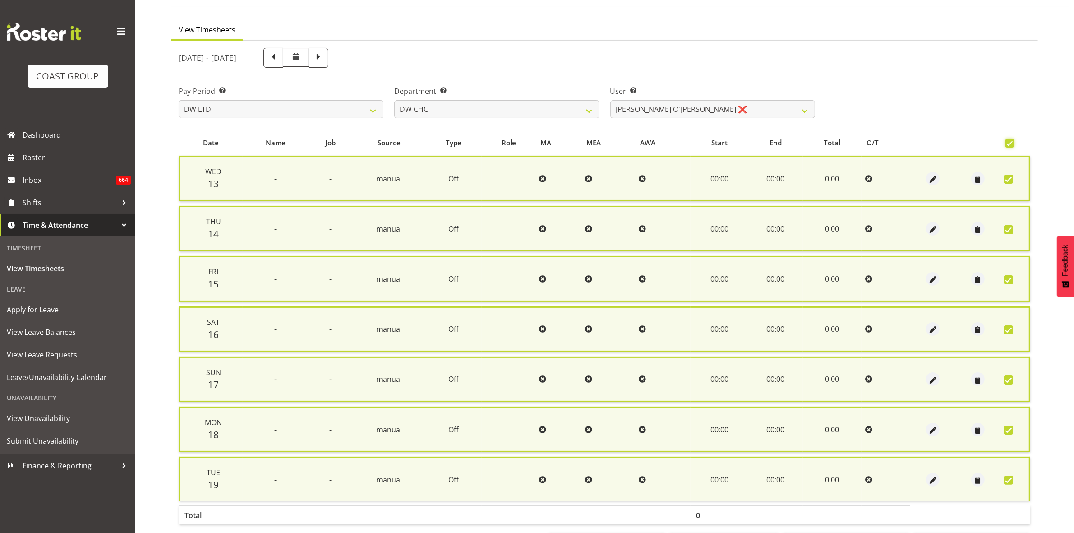
scroll to position [98, 0]
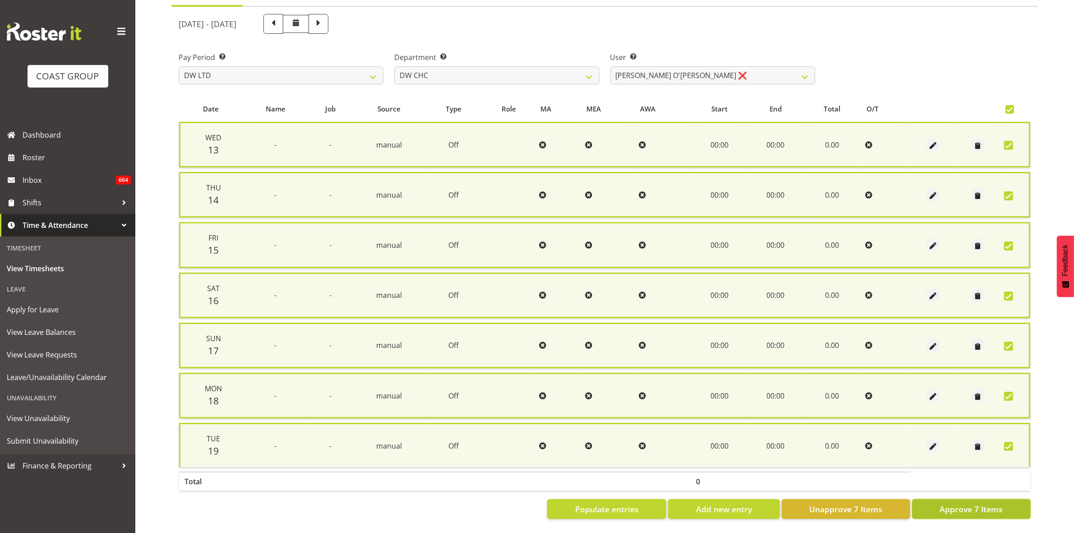
click at [966, 503] on span "Approve 7 Items" at bounding box center [970, 509] width 63 height 12
checkbox input "false"
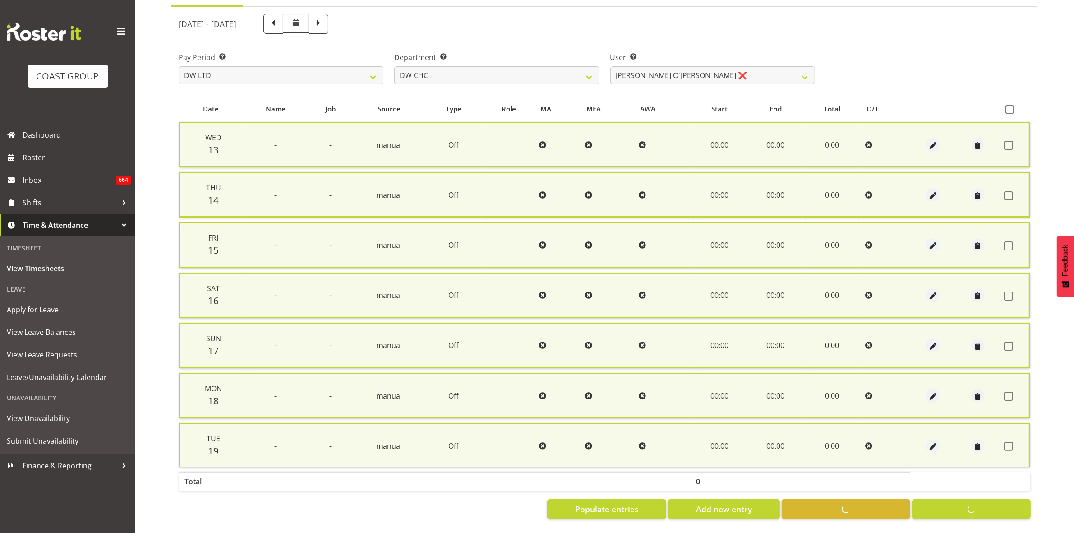
checkbox input "false"
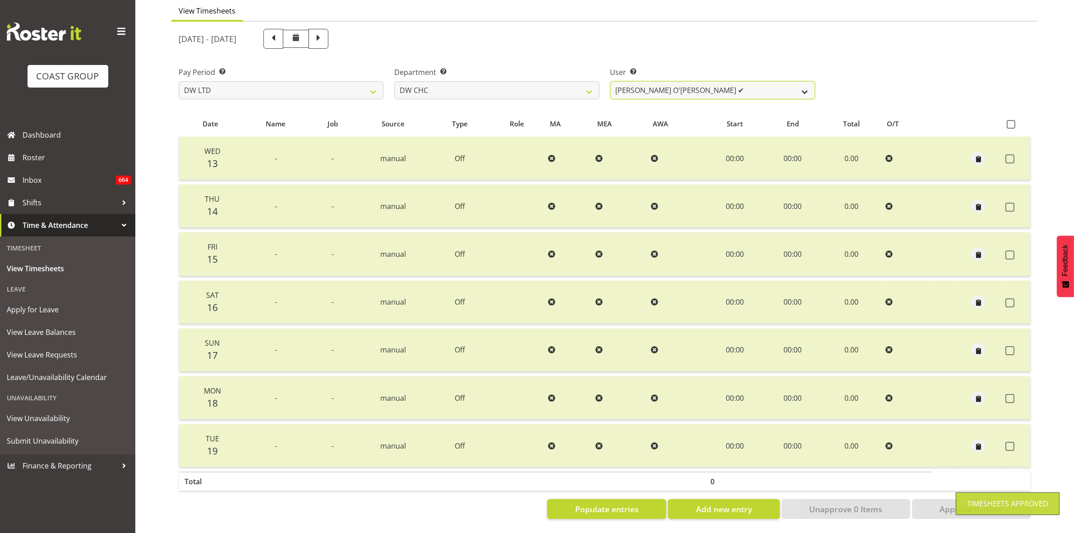
click at [803, 86] on select "Ambrose Hills-Simonsen ✔ Brad Tweedy ✔ Bryan Humprhries ✔ Callum Jack O'Leary S…" at bounding box center [712, 90] width 205 height 18
select select "10862"
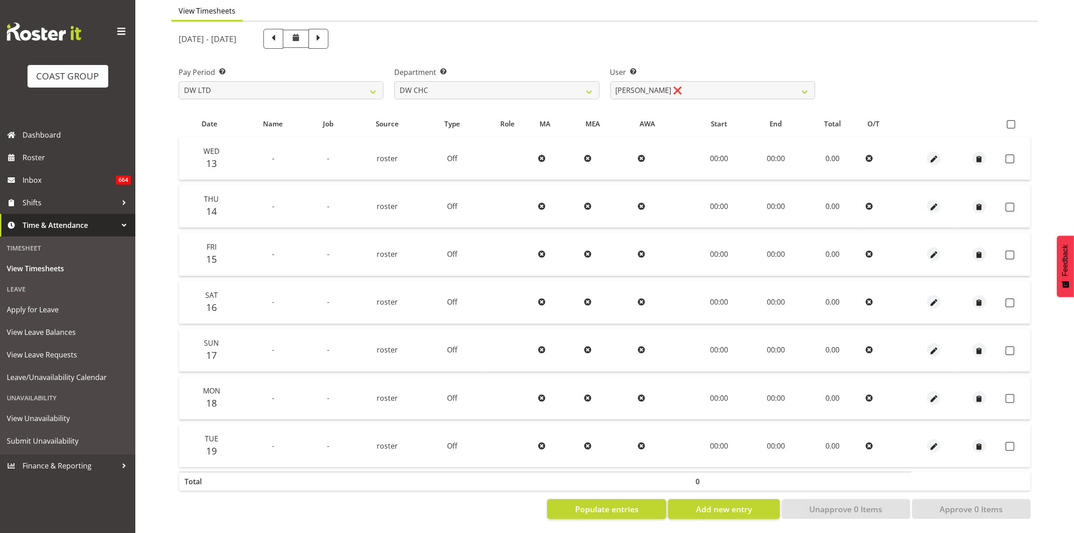
click at [1006, 115] on th at bounding box center [1016, 123] width 28 height 17
click at [1009, 120] on span at bounding box center [1010, 124] width 9 height 9
click at [1009, 121] on input "checkbox" at bounding box center [1009, 124] width 6 height 6
checkbox input "true"
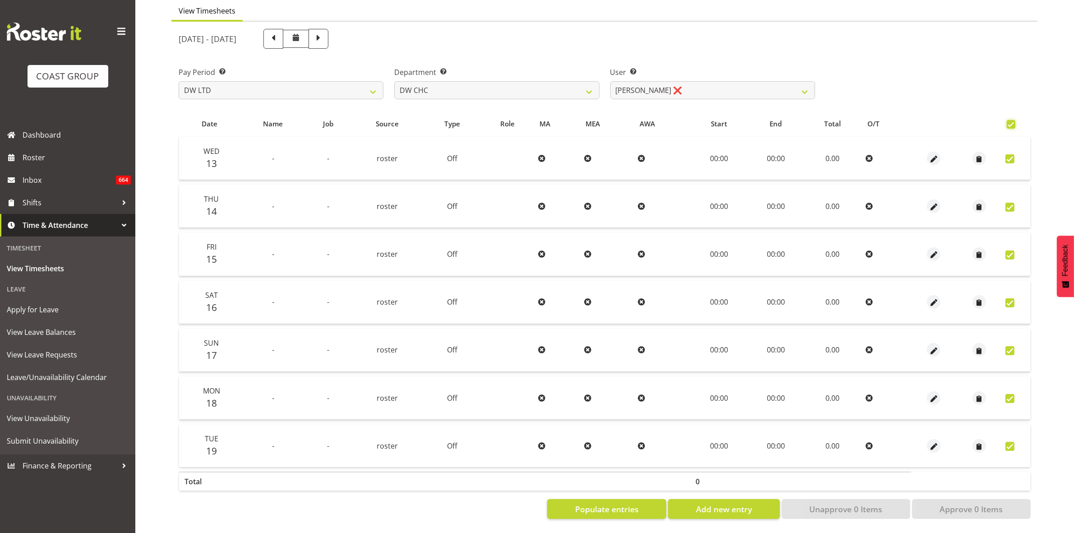
checkbox input "true"
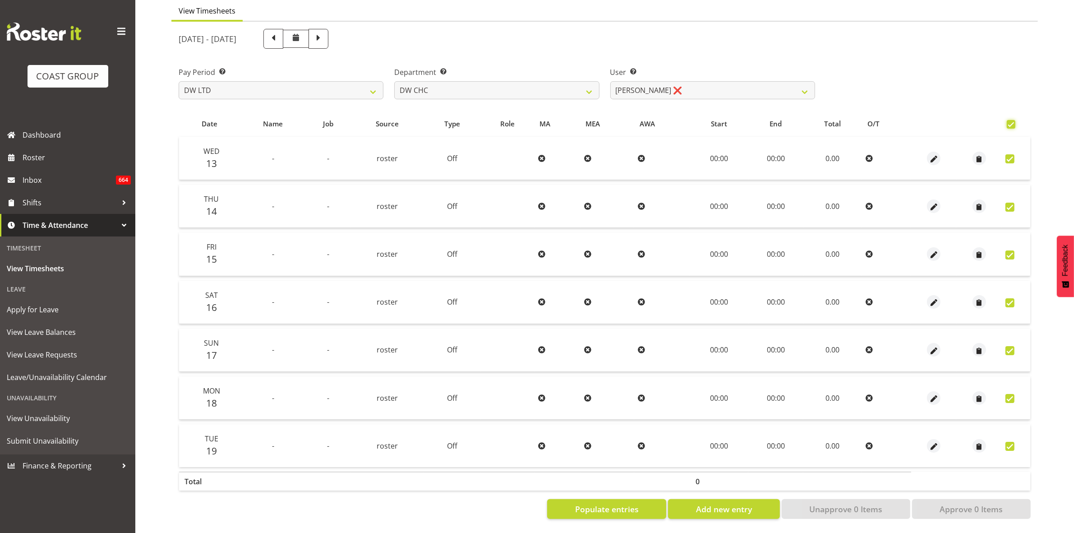
checkbox input "true"
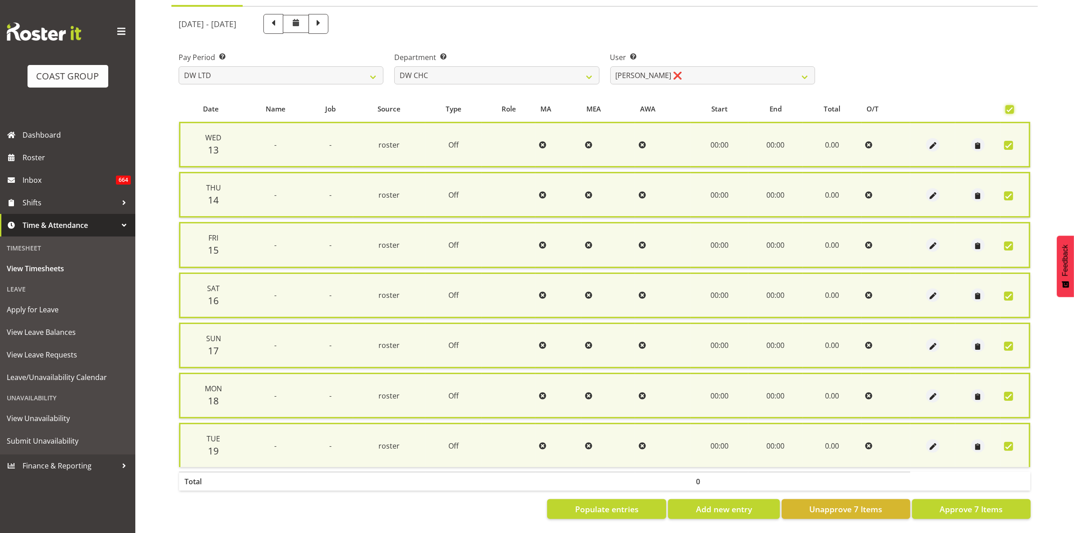
scroll to position [98, 0]
click at [984, 503] on span "Approve 7 Items" at bounding box center [970, 509] width 63 height 12
checkbox input "false"
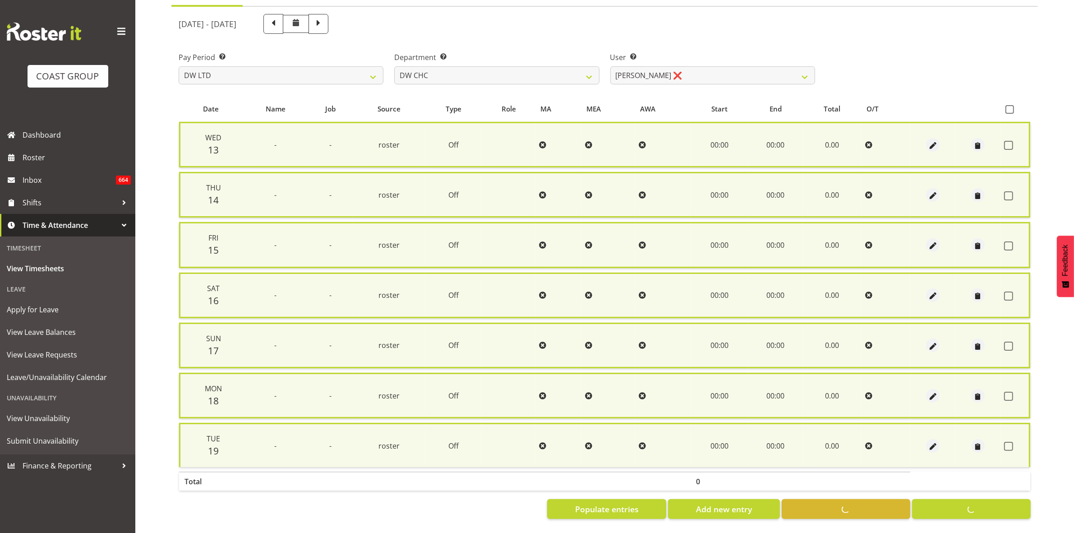
checkbox input "false"
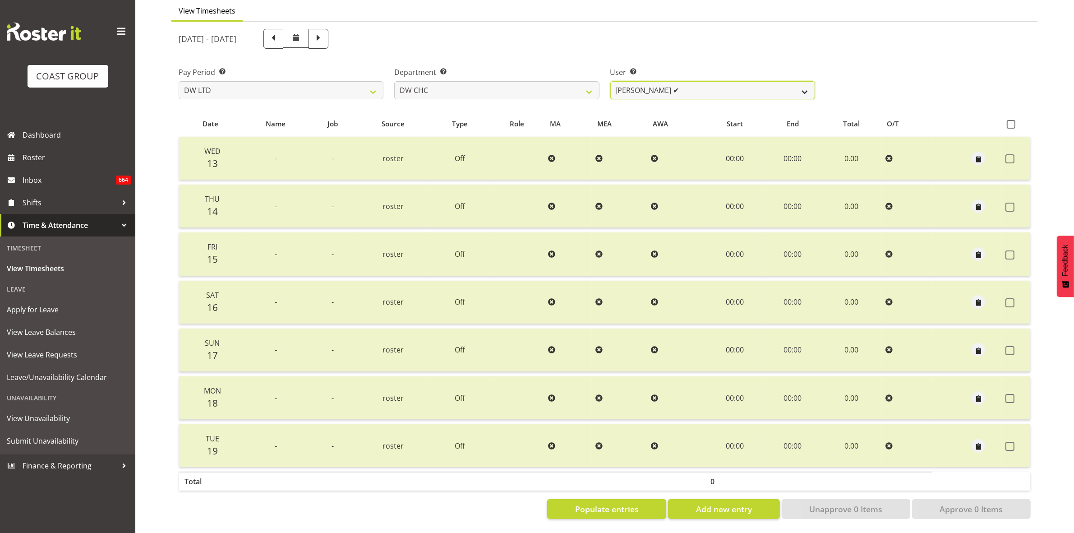
select select "1178"
click at [610, 81] on select "Ambrose Hills-Simonsen ✔ Brad Tweedy ✔ Bryan Humprhries ✔ Callum Jack O'Leary S…" at bounding box center [712, 90] width 205 height 18
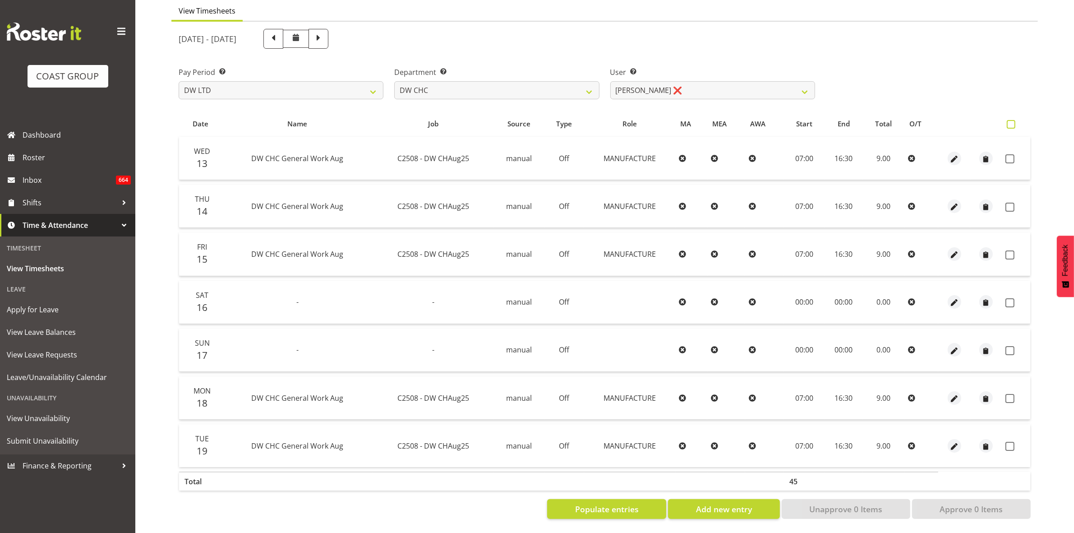
click at [1008, 120] on span at bounding box center [1010, 124] width 9 height 9
click at [1008, 121] on input "checkbox" at bounding box center [1009, 124] width 6 height 6
checkbox input "true"
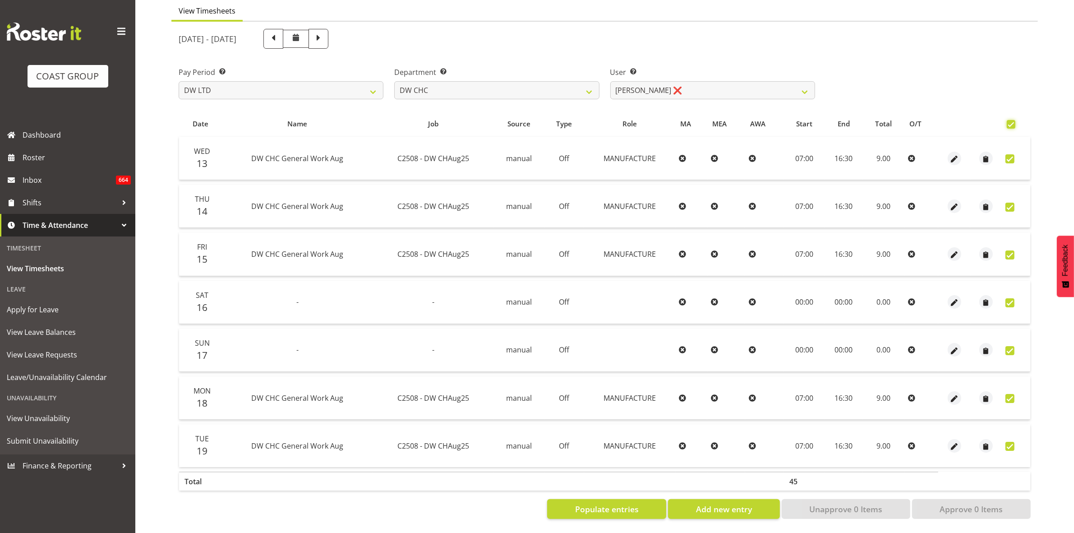
checkbox input "true"
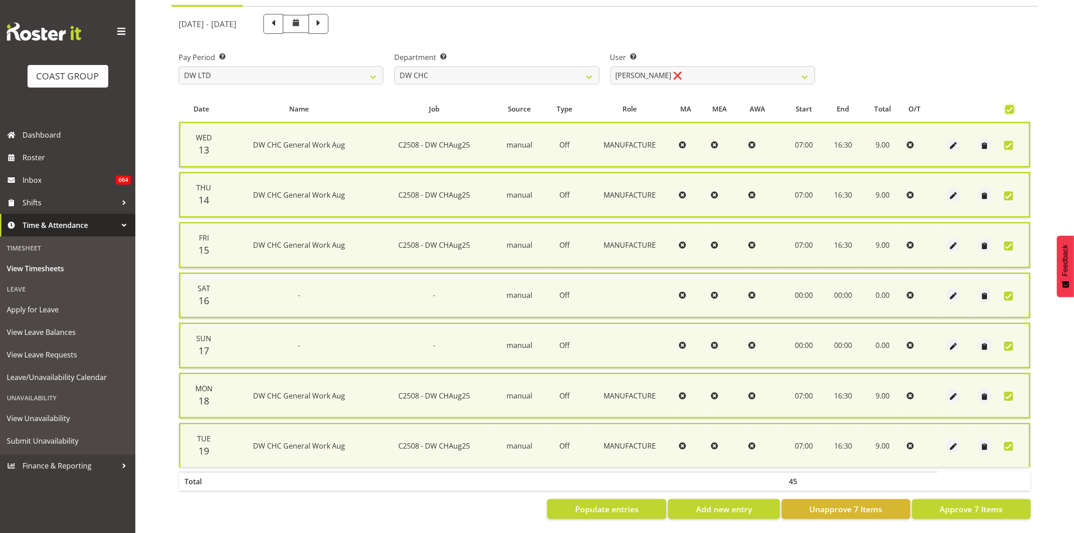
scroll to position [98, 0]
checkbox input "false"
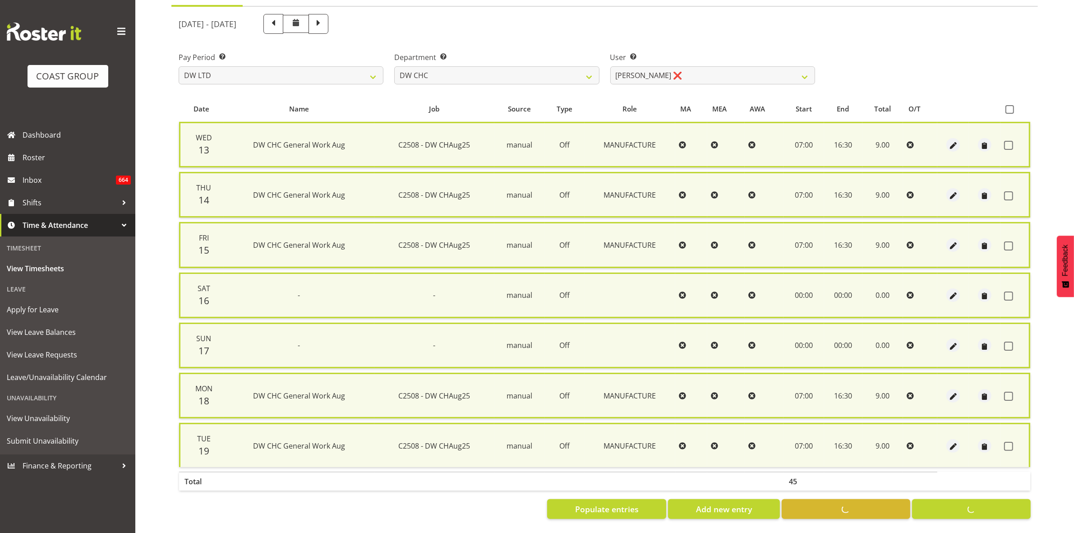
checkbox input "false"
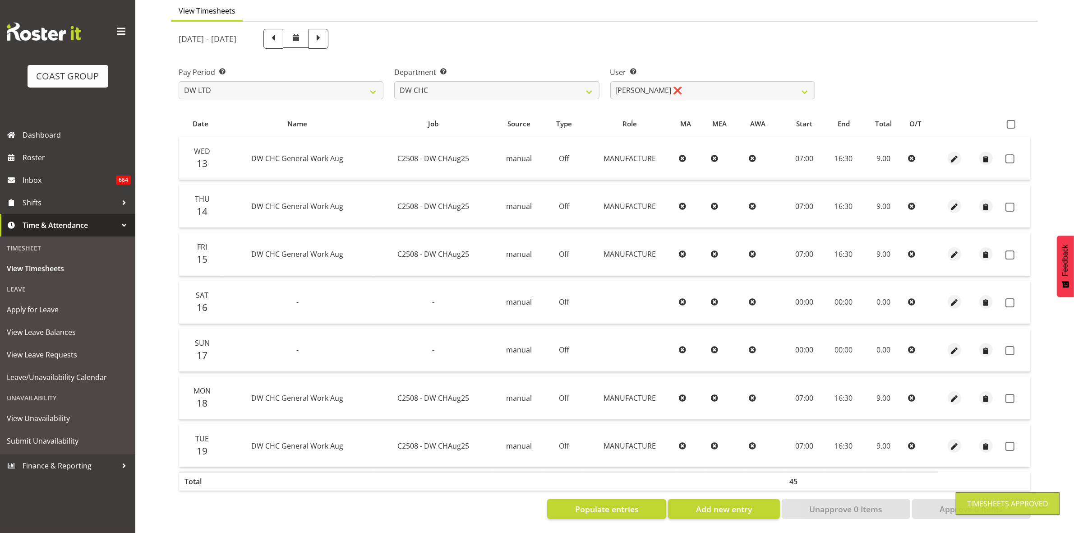
scroll to position [87, 0]
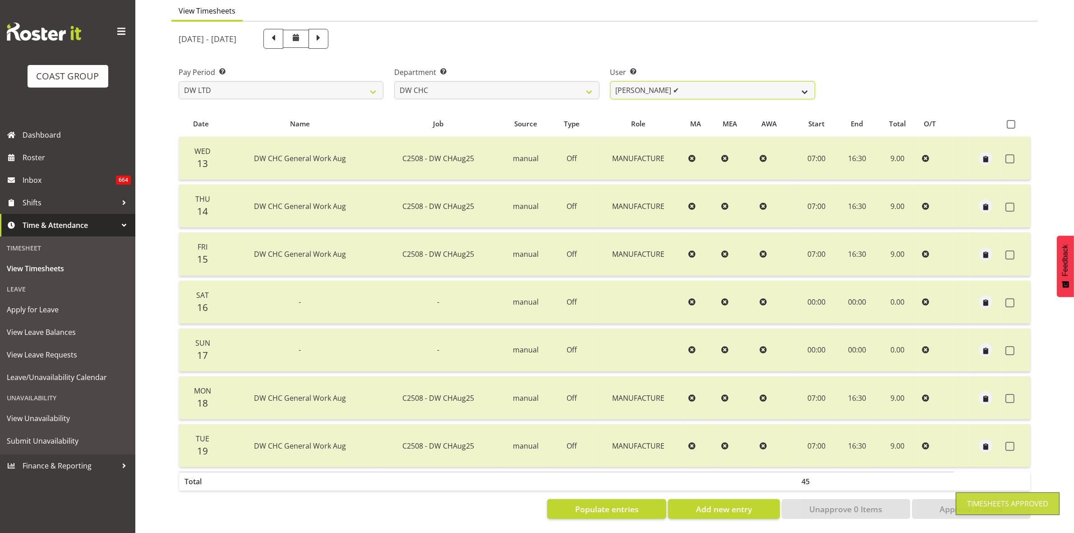
click at [806, 83] on select "Ambrose Hills-Simonsen ✔ Brad Tweedy ✔ Bryan Humprhries ✔ Callum Jack O'Leary S…" at bounding box center [712, 90] width 205 height 18
select select "3937"
click at [610, 81] on select "Ambrose Hills-Simonsen ✔ Brad Tweedy ✔ Bryan Humprhries ✔ Callum Jack O'Leary S…" at bounding box center [712, 90] width 205 height 18
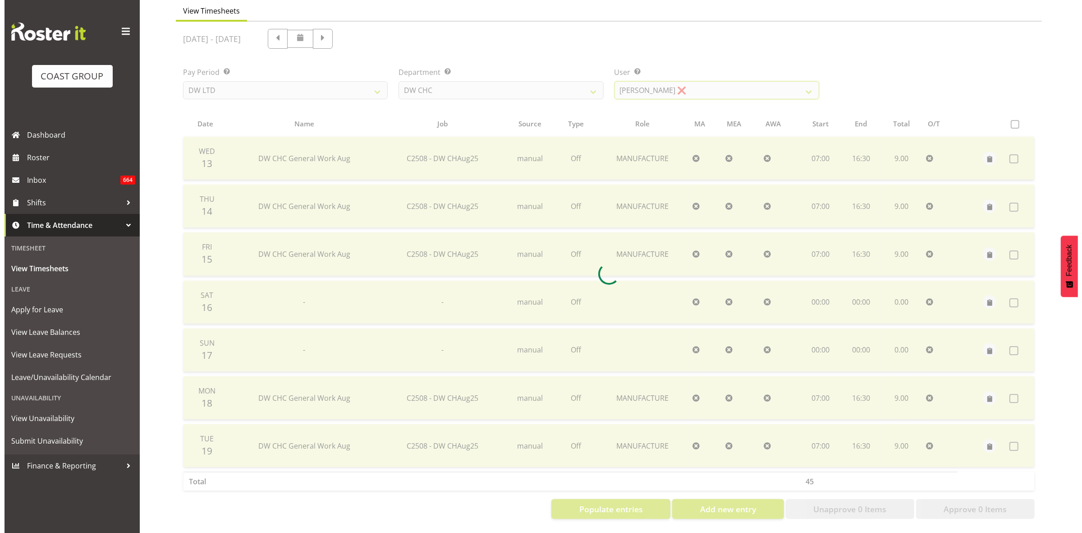
scroll to position [0, 0]
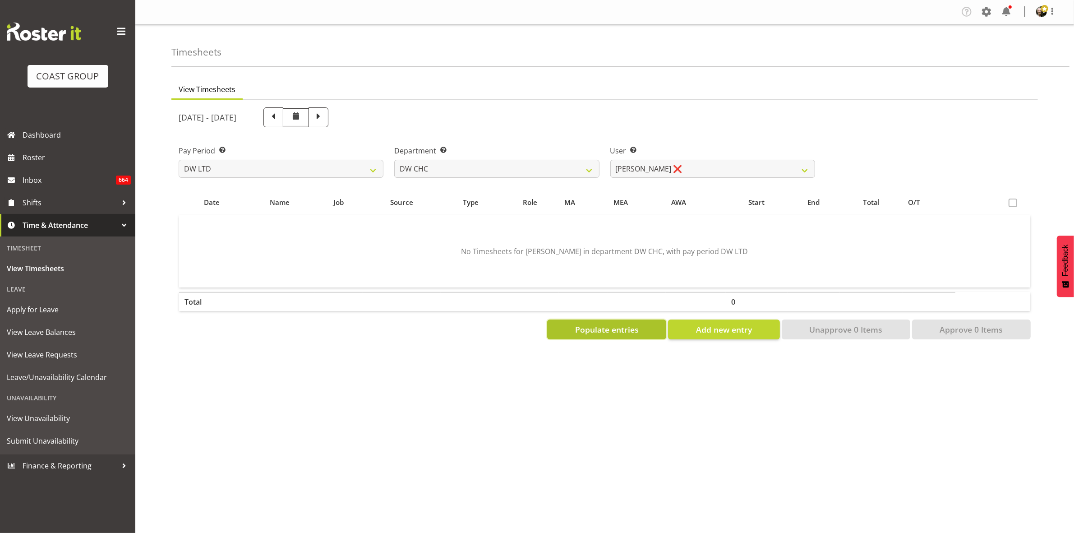
click at [627, 334] on span "Populate entries" at bounding box center [607, 329] width 64 height 12
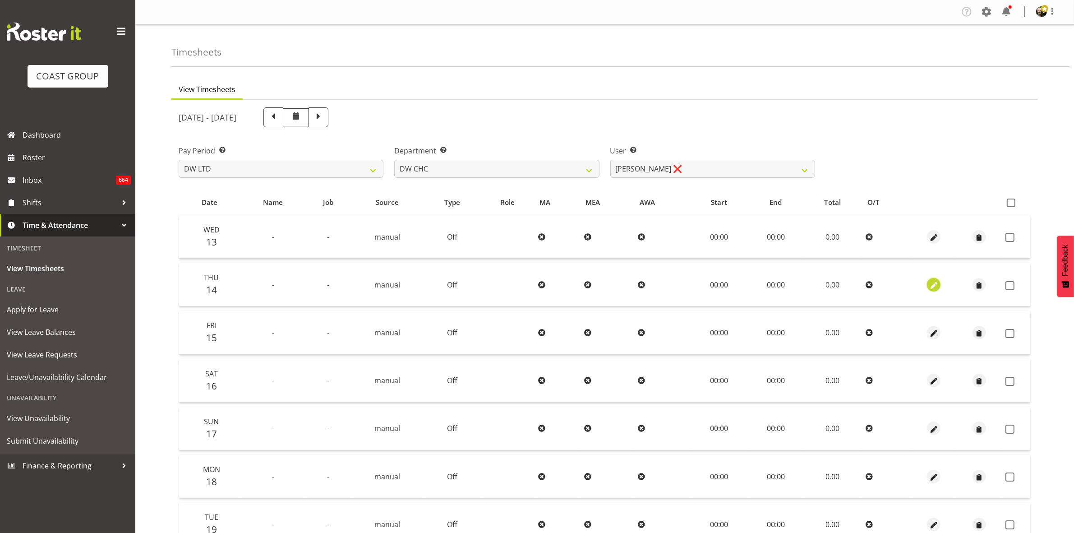
click at [936, 285] on span "button" at bounding box center [933, 285] width 10 height 10
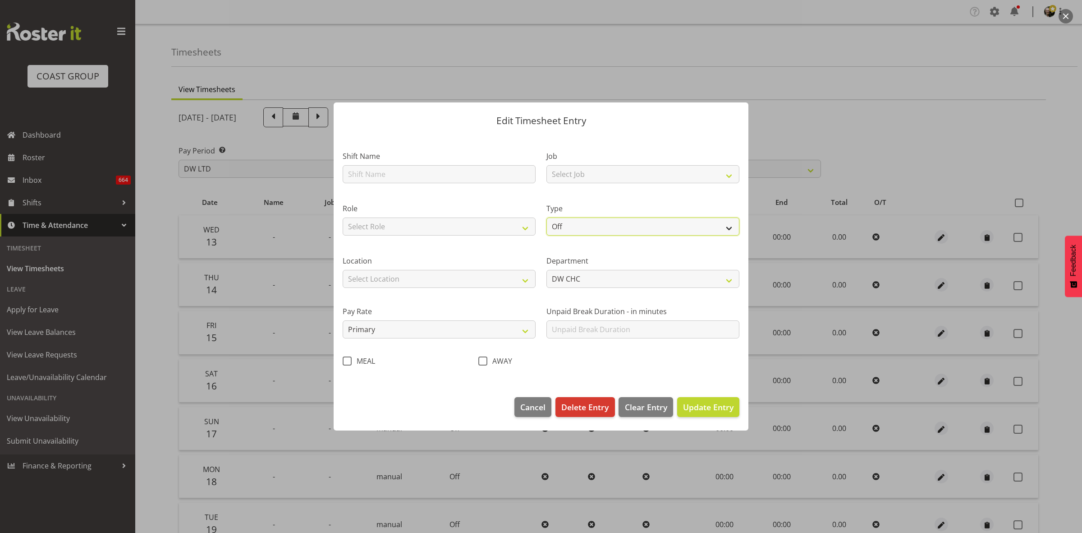
click at [731, 224] on select "Off Standard Public Holiday Public Holiday (Worked) Day In Lieu Annual Leave Si…" at bounding box center [643, 226] width 193 height 18
select select "Standard"
click at [547, 217] on select "Off Standard Public Holiday Public Holiday (Worked) Day In Lieu Annual Leave Si…" at bounding box center [643, 226] width 193 height 18
select select "7"
select select "2025"
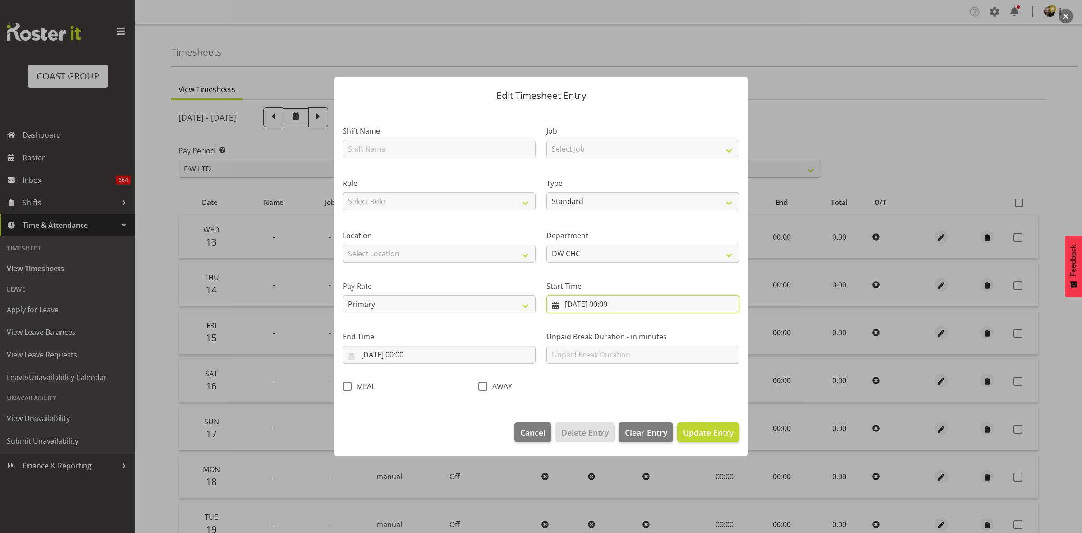
click at [623, 305] on input "14/08/2025, 00:00" at bounding box center [643, 304] width 193 height 18
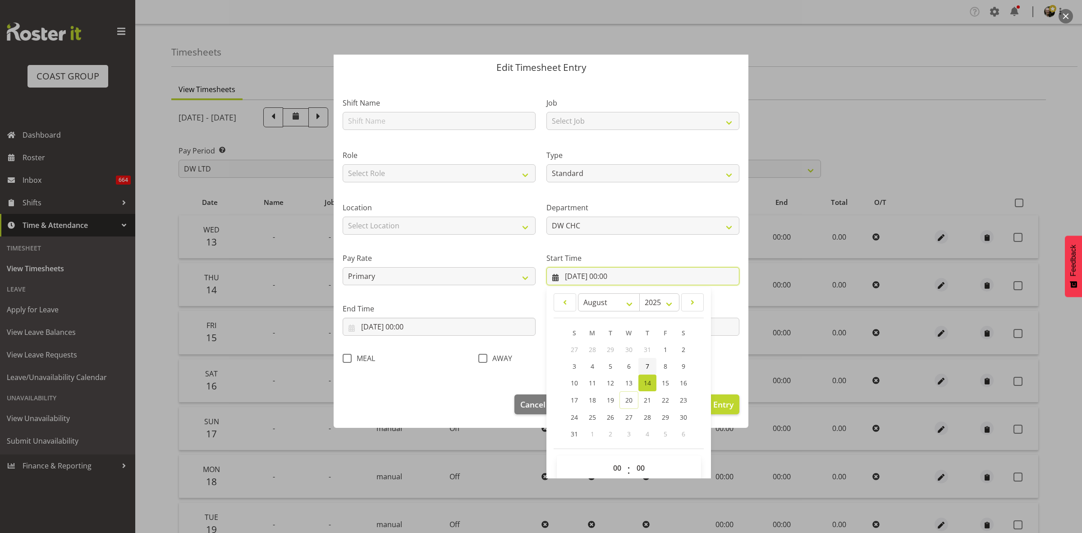
scroll to position [41, 0]
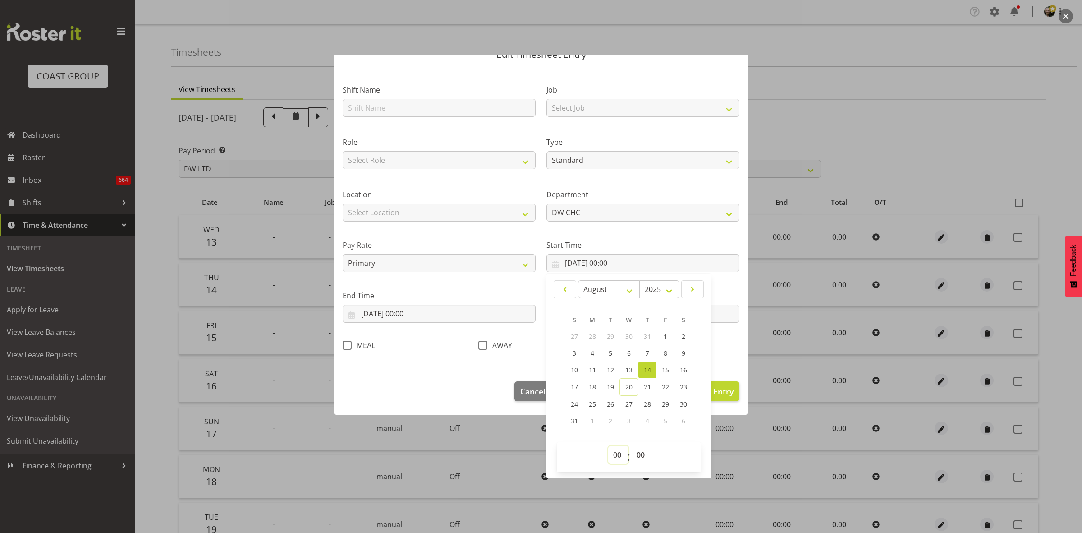
click at [615, 455] on select "00 01 02 03 04 05 06 07 08 09 10 11 12 13 14 15 16 17 18 19 20 21 22 23" at bounding box center [618, 455] width 20 height 18
select select "9"
click at [608, 446] on select "00 01 02 03 04 05 06 07 08 09 10 11 12 13 14 15 16 17 18 19 20 21 22 23" at bounding box center [618, 455] width 20 height 18
type input "14/08/2025, 09:00"
click at [643, 455] on select "00 01 02 03 04 05 06 07 08 09 10 11 12 13 14 15 16 17 18 19 20 21 22 23 24 25 2…" at bounding box center [642, 455] width 20 height 18
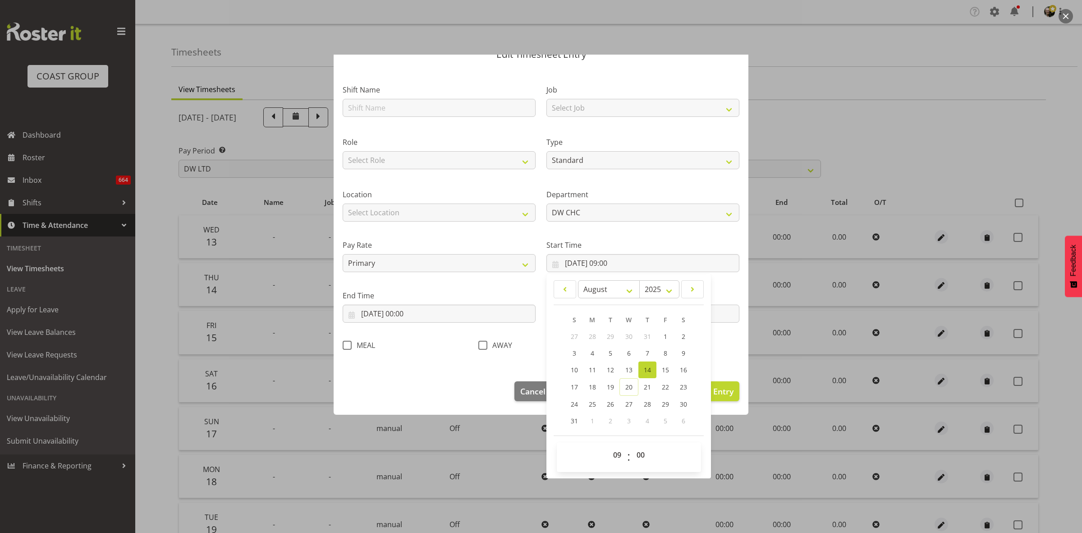
click at [711, 342] on div "Shift Name Job Select Job 1 Carlton Events 1 Carlton Hamilton 1 Carlton Welling…" at bounding box center [541, 215] width 408 height 286
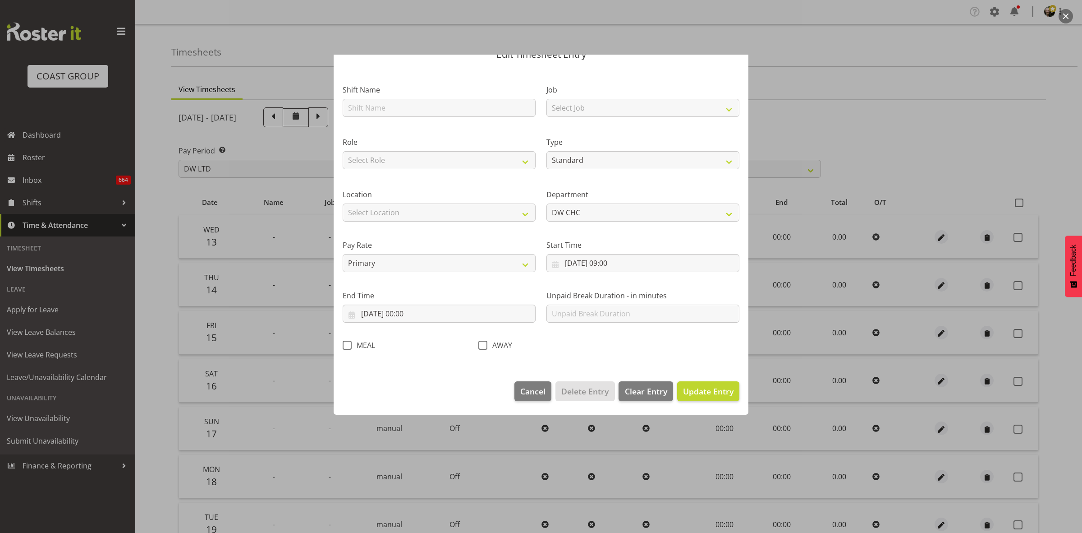
scroll to position [0, 0]
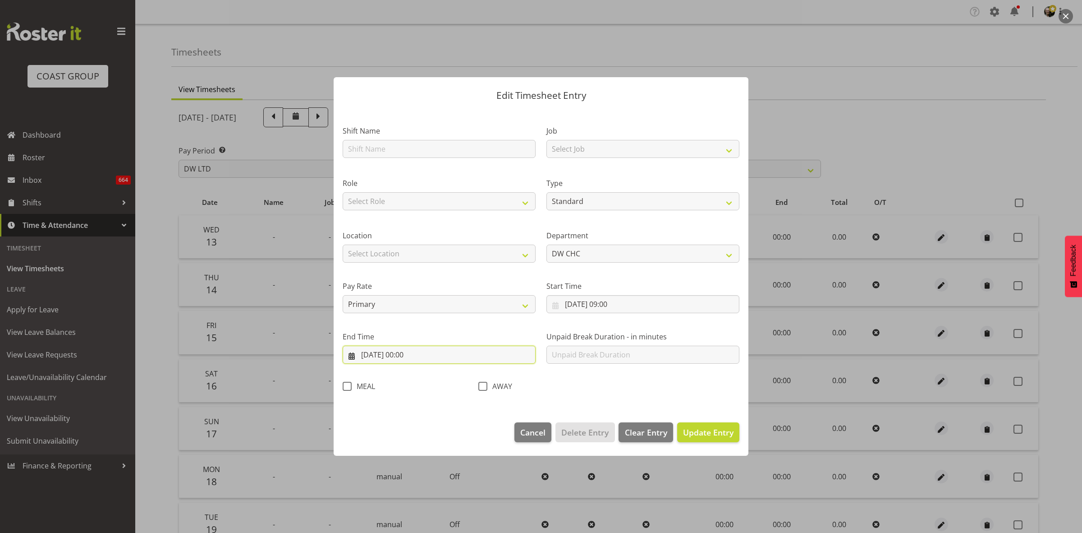
click at [414, 357] on input "14/08/2025, 00:00" at bounding box center [439, 354] width 193 height 18
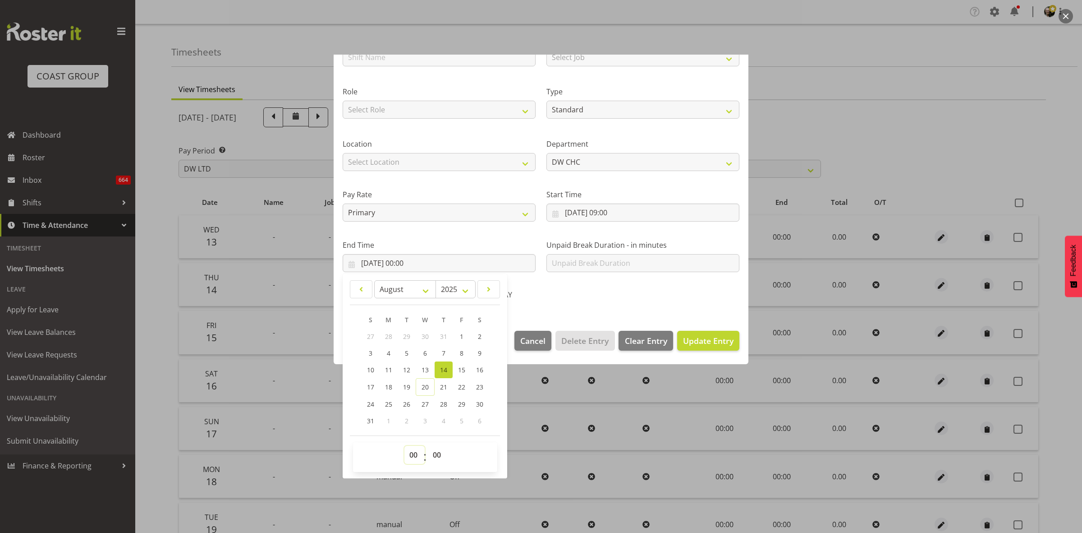
click at [417, 455] on select "00 01 02 03 04 05 06 07 08 09 10 11 12 13 14 15 16 17 18 19 20 21 22 23" at bounding box center [414, 455] width 20 height 18
select select "14"
click at [404, 446] on select "00 01 02 03 04 05 06 07 08 09 10 11 12 13 14 15 16 17 18 19 20 21 22 23" at bounding box center [414, 455] width 20 height 18
type input "14/08/2025, 14:00"
click at [438, 455] on select "00 01 02 03 04 05 06 07 08 09 10 11 12 13 14 15 16 17 18 19 20 21 22 23 24 25 2…" at bounding box center [438, 455] width 20 height 18
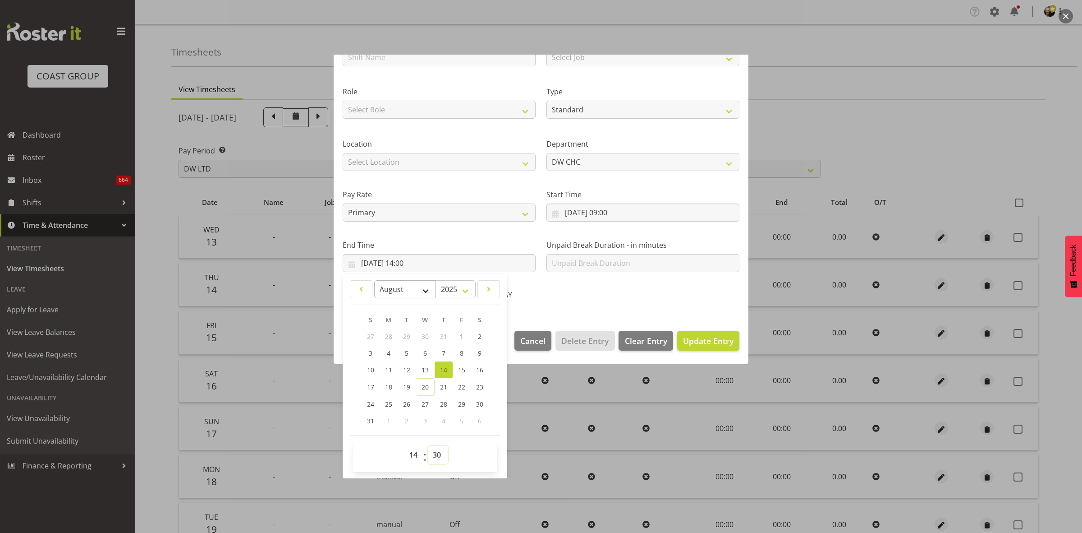
type input "14/08/2025, 14:30"
click at [698, 345] on span "Update Entry" at bounding box center [708, 341] width 51 height 12
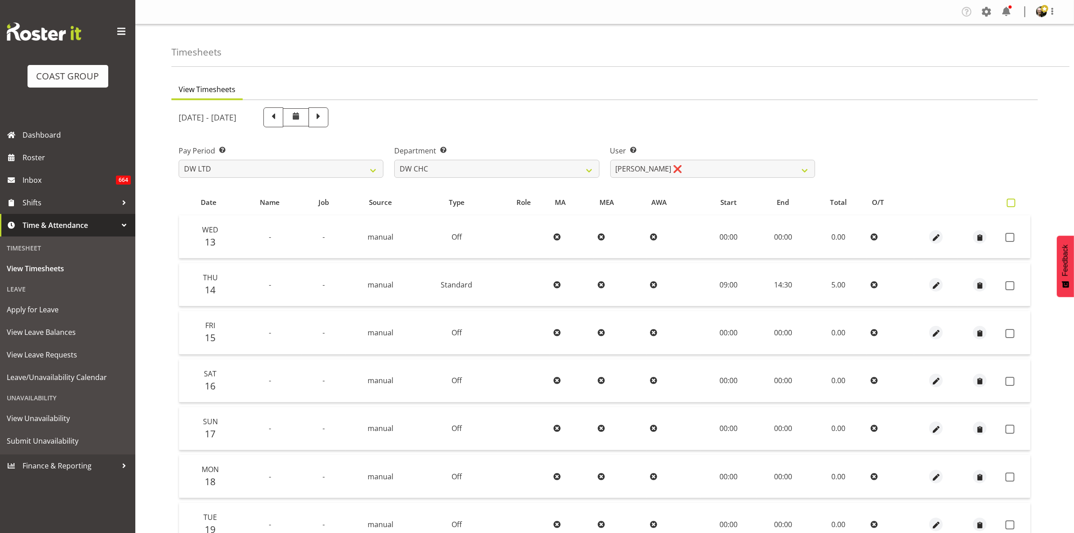
click at [1008, 206] on input "checkbox" at bounding box center [1009, 203] width 6 height 6
checkbox input "true"
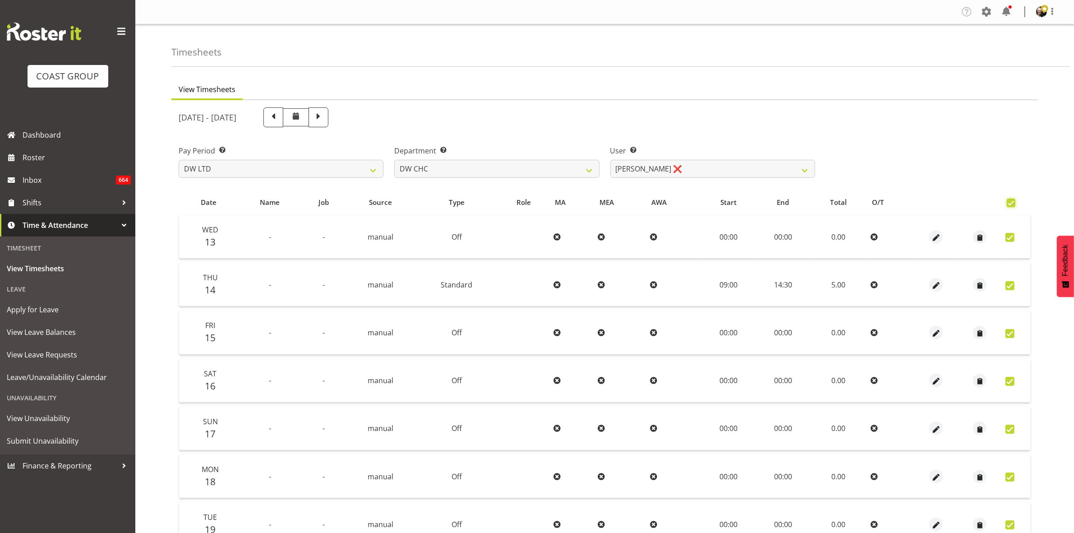
checkbox input "true"
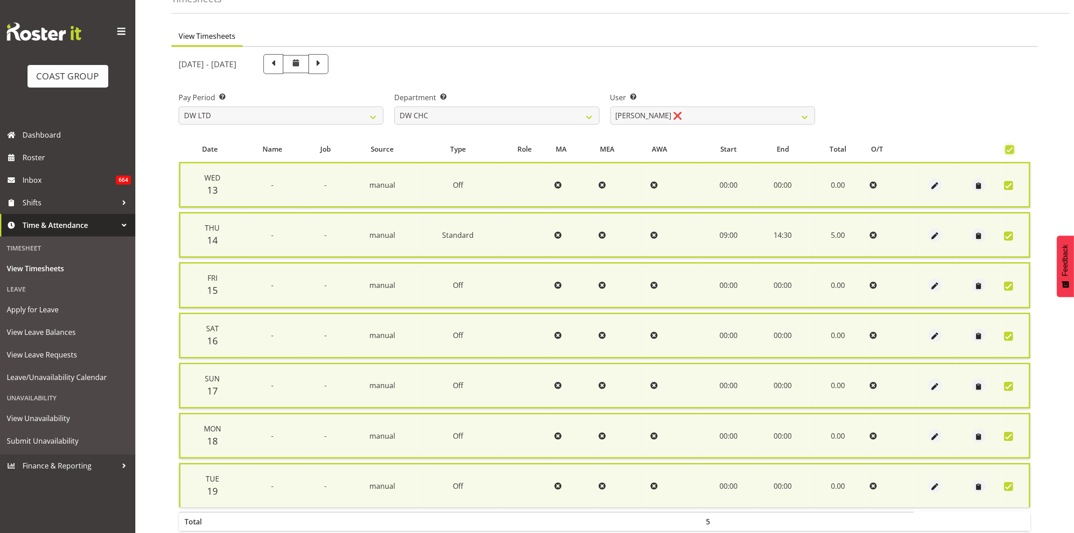
scroll to position [98, 0]
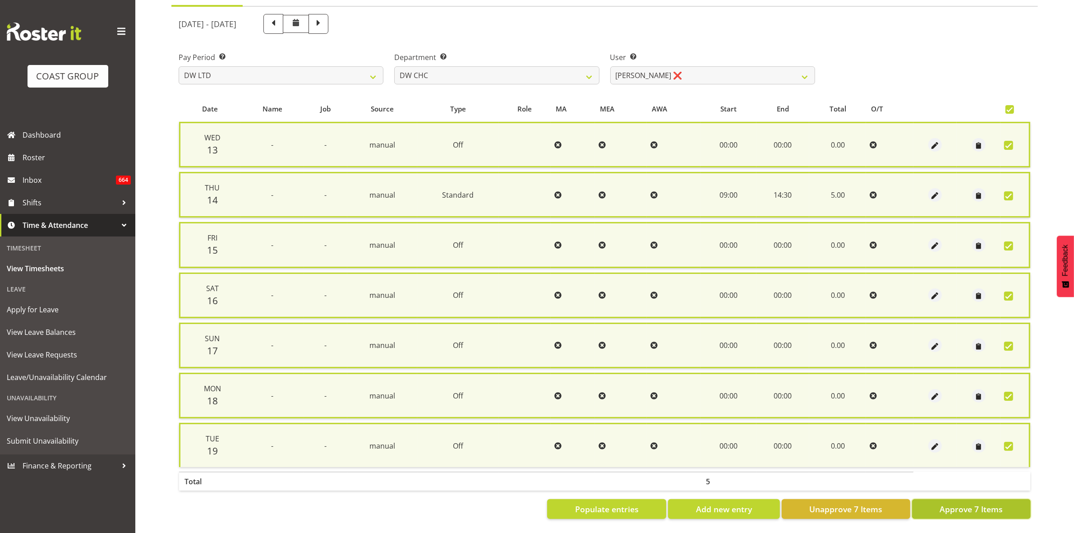
click at [986, 503] on span "Approve 7 Items" at bounding box center [970, 509] width 63 height 12
checkbox input "false"
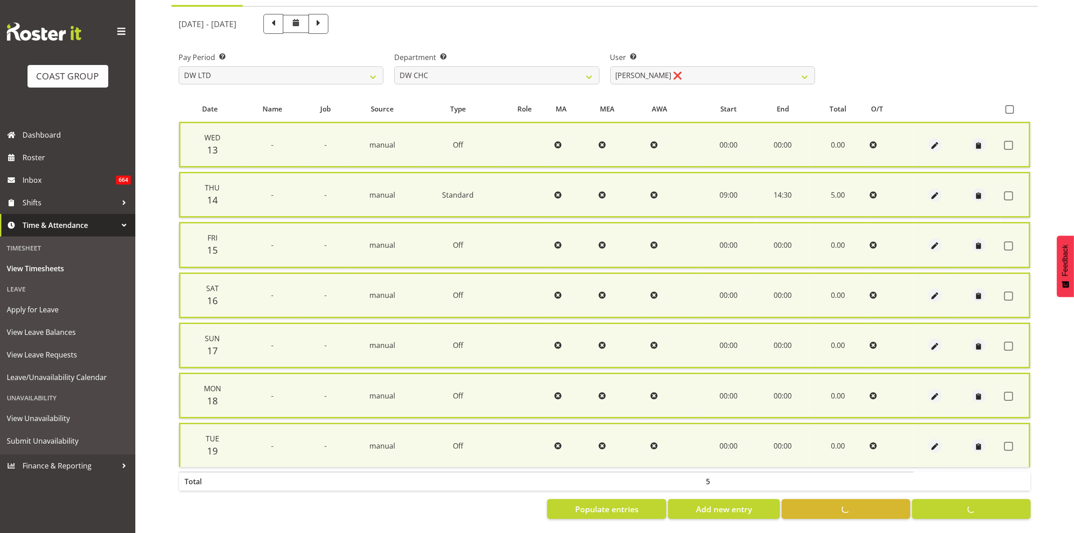
checkbox input "false"
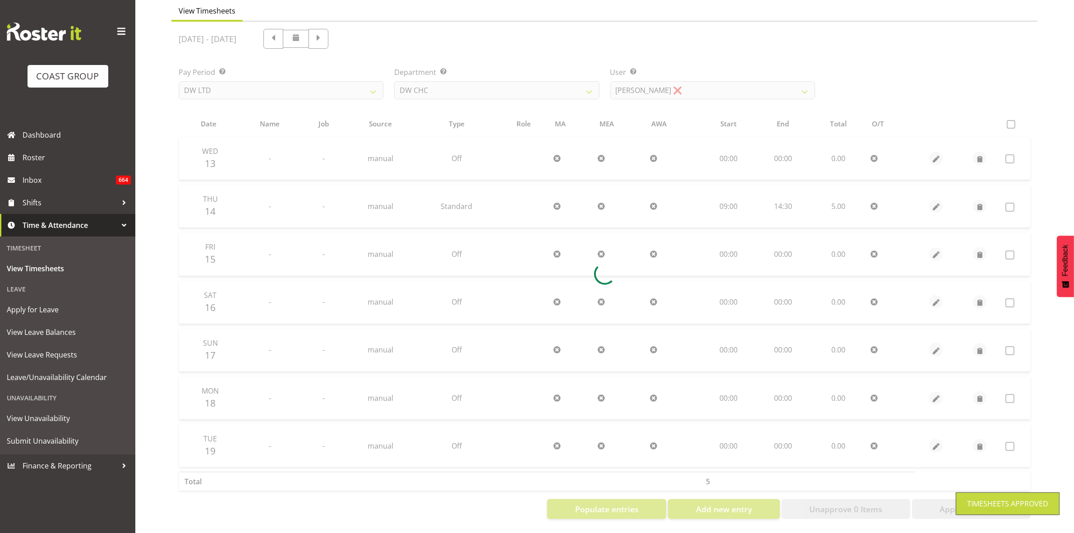
scroll to position [87, 0]
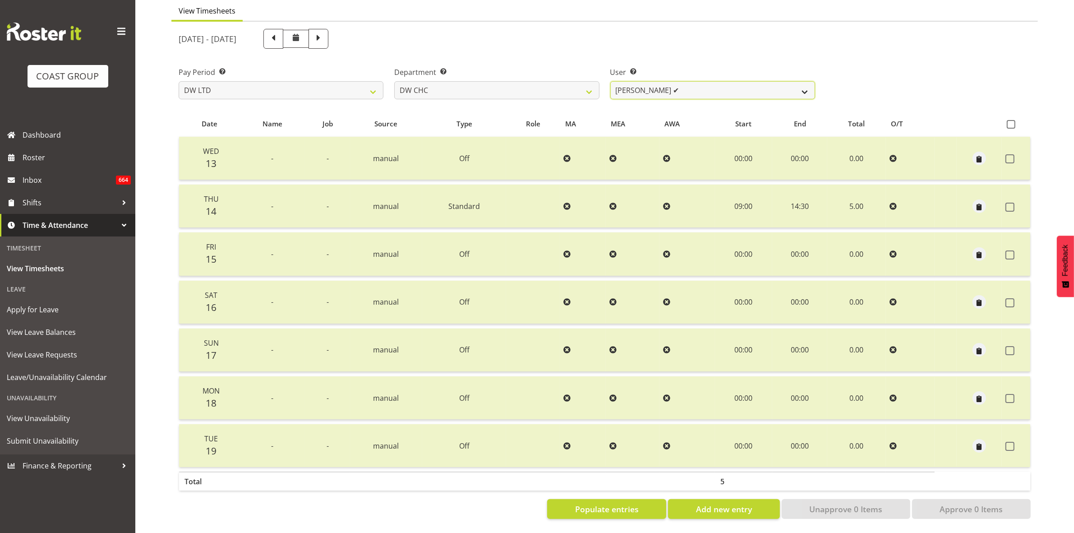
select select "3865"
click at [610, 81] on select "Ambrose Hills-Simonsen ✔ Brad Tweedy ✔ Bryan Humprhries ✔ Callum Jack O'Leary S…" at bounding box center [712, 90] width 205 height 18
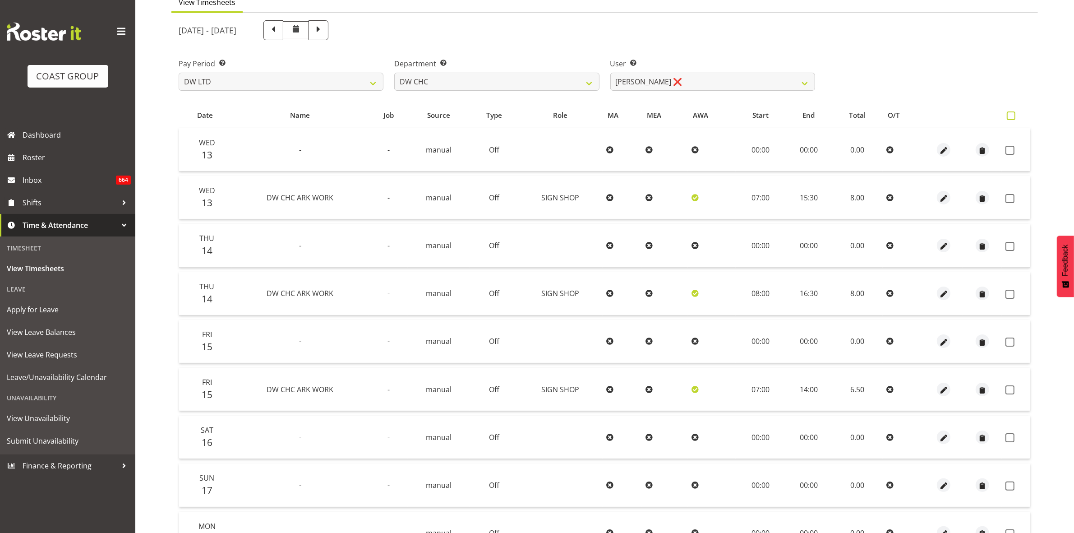
click at [1013, 115] on span at bounding box center [1010, 115] width 9 height 9
click at [1012, 115] on input "checkbox" at bounding box center [1009, 116] width 6 height 6
checkbox input "true"
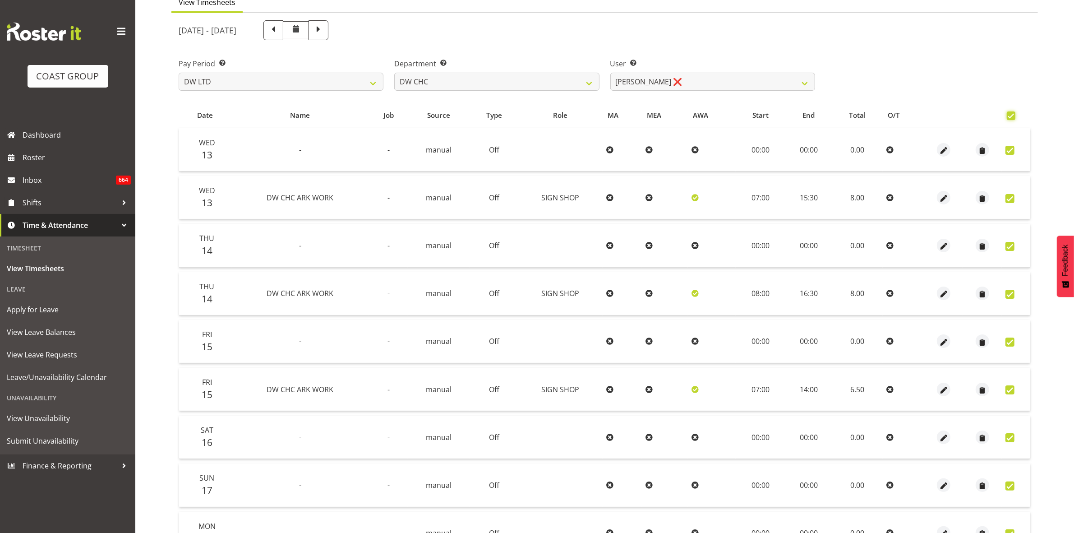
checkbox input "true"
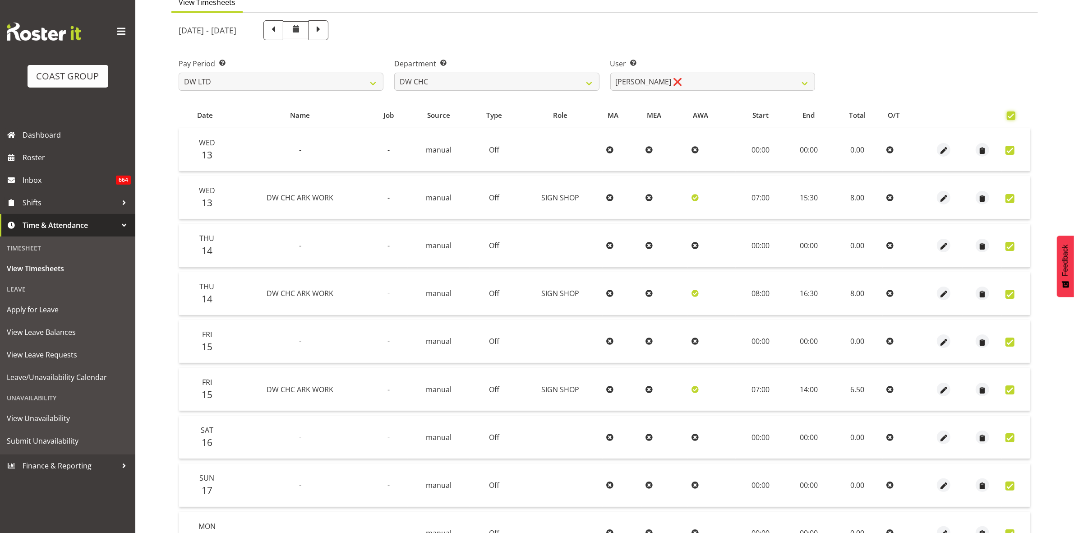
checkbox input "true"
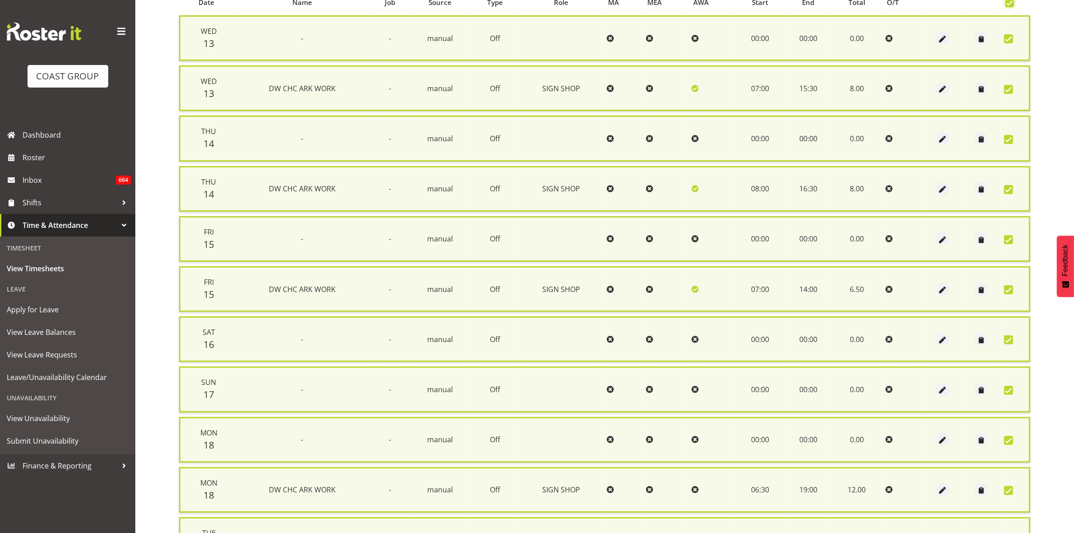
scroll to position [346, 0]
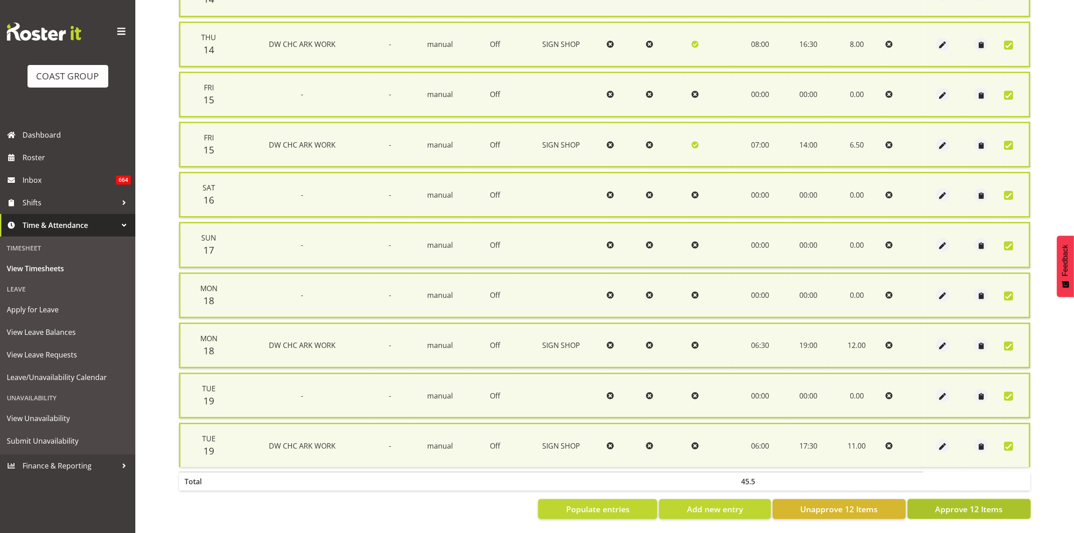
click at [961, 503] on span "Approve 12 Items" at bounding box center [969, 509] width 68 height 12
checkbox input "false"
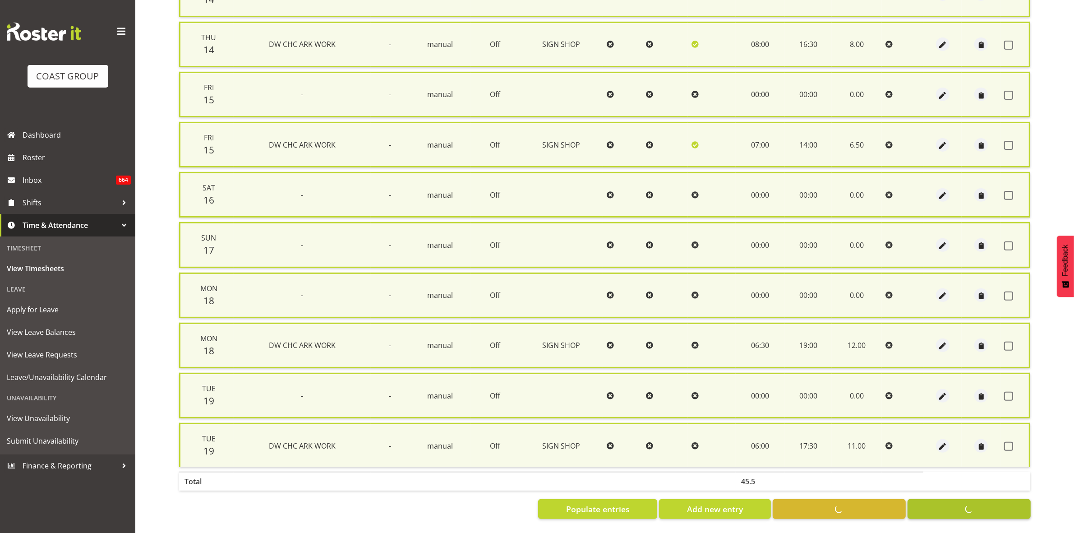
checkbox input "false"
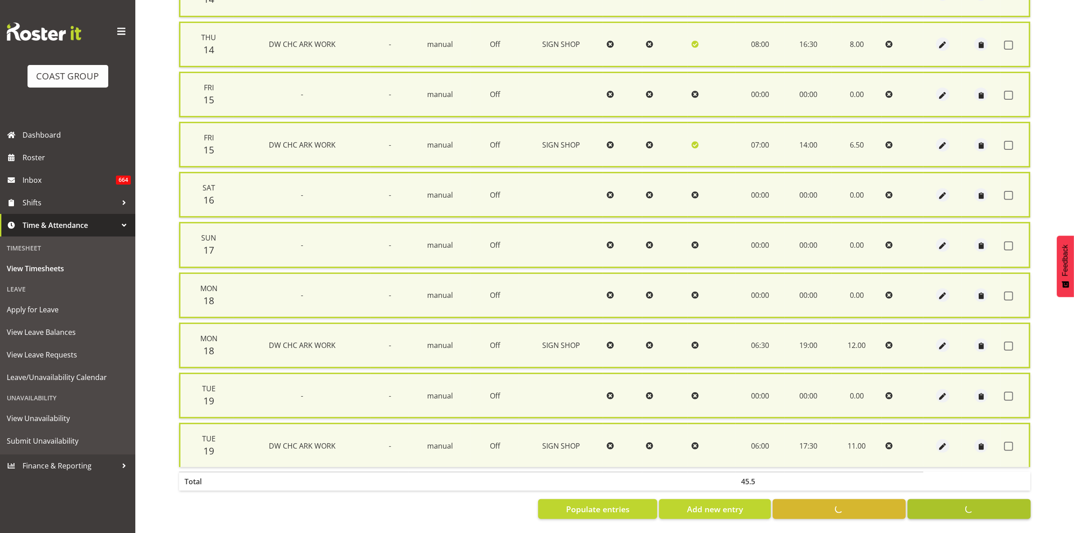
checkbox input "false"
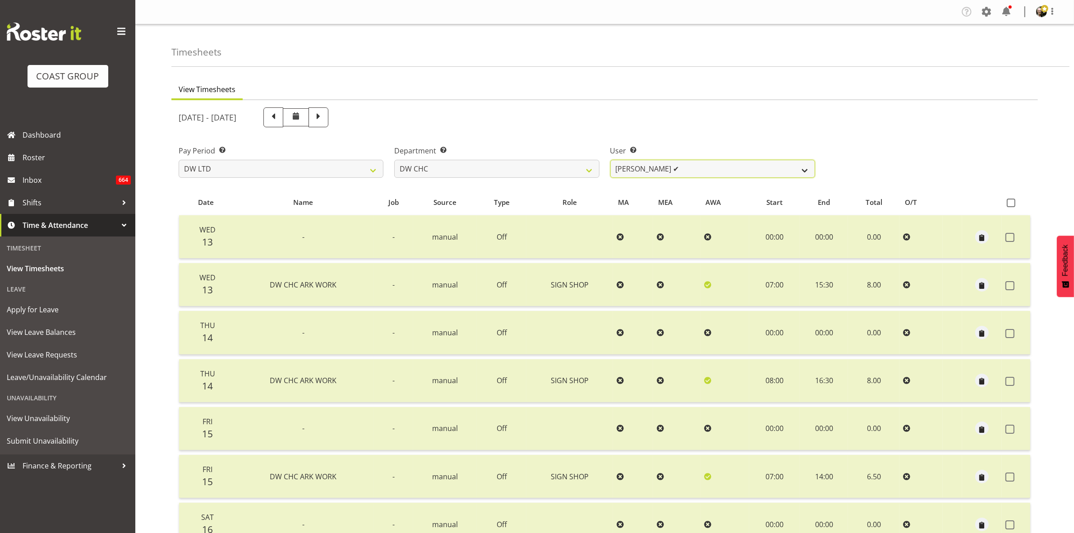
click at [809, 171] on select "Ambrose Hills-Simonsen ✔ Brad Tweedy ✔ Bryan Humprhries ✔ Callum Jack O'Leary S…" at bounding box center [712, 169] width 205 height 18
select select "1173"
click at [610, 160] on select "Ambrose Hills-Simonsen ✔ Brad Tweedy ✔ Bryan Humprhries ✔ Callum Jack O'Leary S…" at bounding box center [712, 169] width 205 height 18
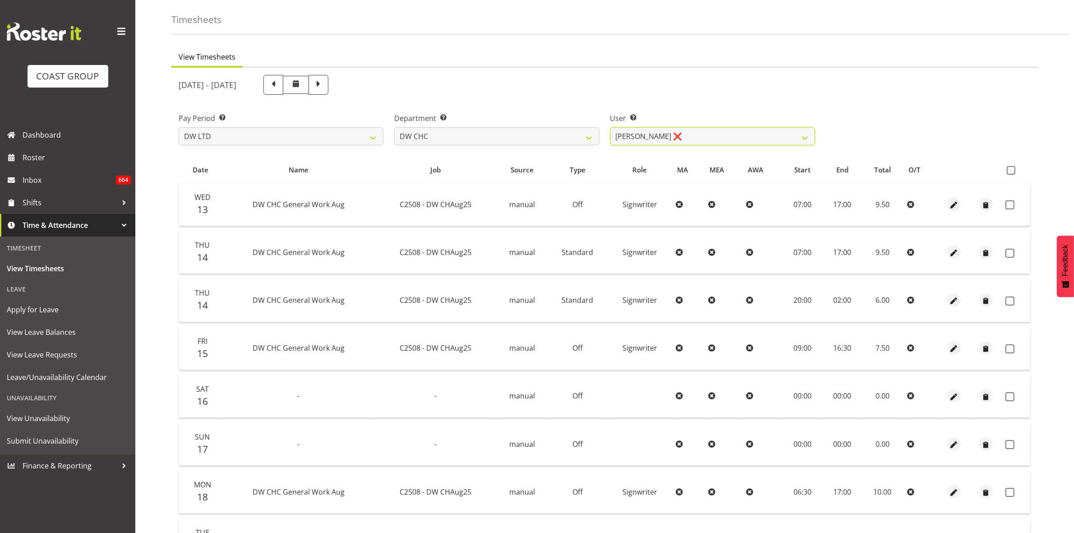
scroll to position [23, 0]
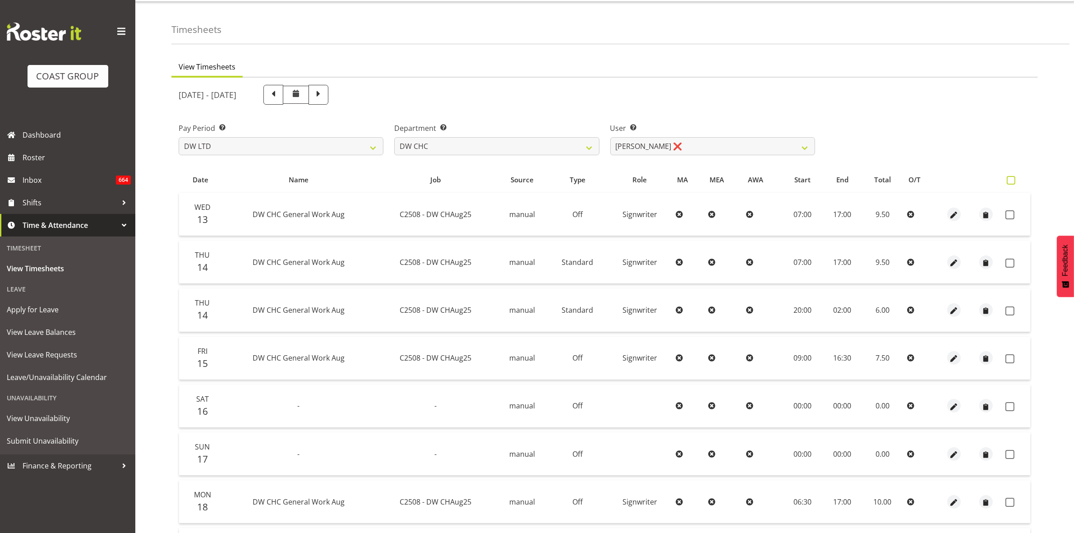
click at [1010, 178] on span at bounding box center [1010, 180] width 9 height 9
click at [1010, 178] on input "checkbox" at bounding box center [1009, 180] width 6 height 6
checkbox input "true"
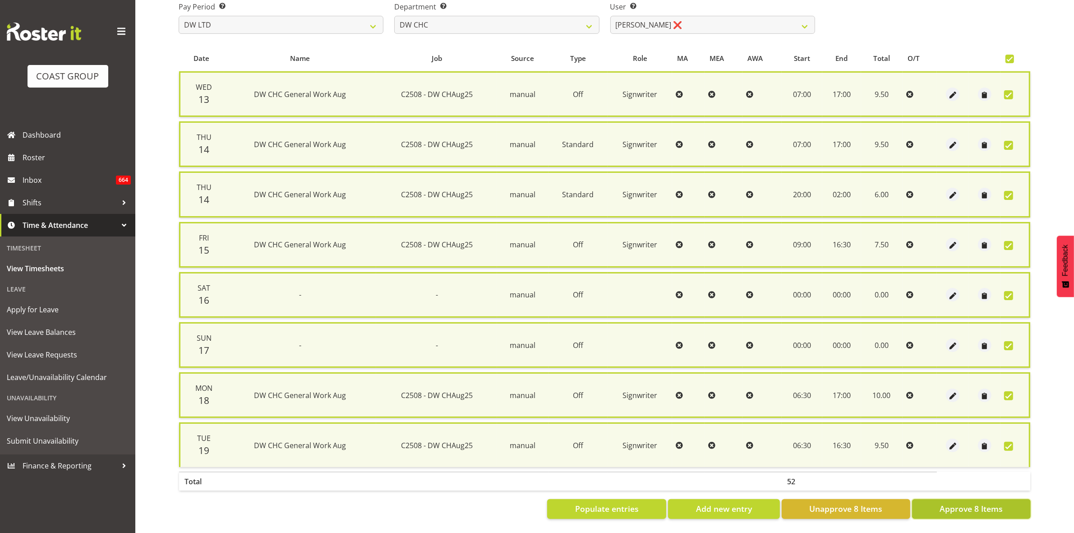
click at [960, 503] on span "Approve 8 Items" at bounding box center [970, 508] width 63 height 12
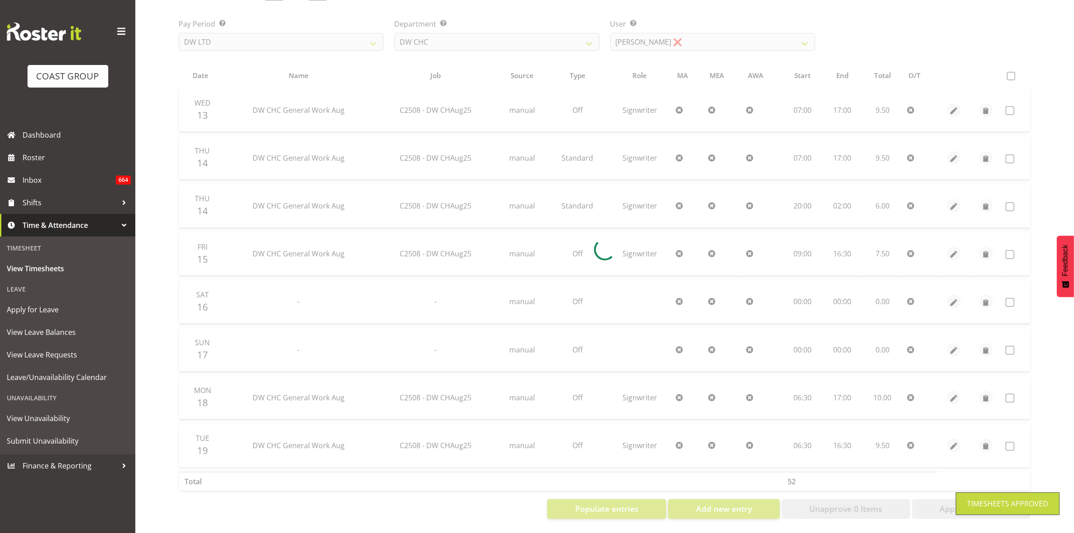
scroll to position [135, 0]
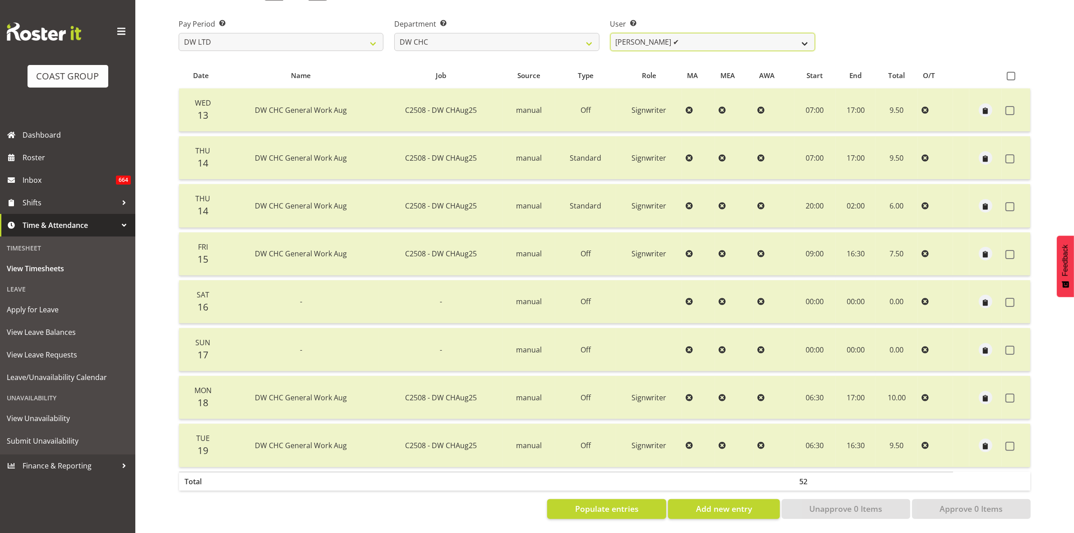
click at [806, 37] on select "Ambrose Hills-Simonsen ✔ Brad Tweedy ✔ Bryan Humprhries ✔ Callum Jack O'Leary S…" at bounding box center [712, 42] width 205 height 18
click at [610, 33] on select "Ambrose Hills-Simonsen ✔ Brad Tweedy ✔ Bryan Humprhries ✔ Callum Jack O'Leary S…" at bounding box center [712, 42] width 205 height 18
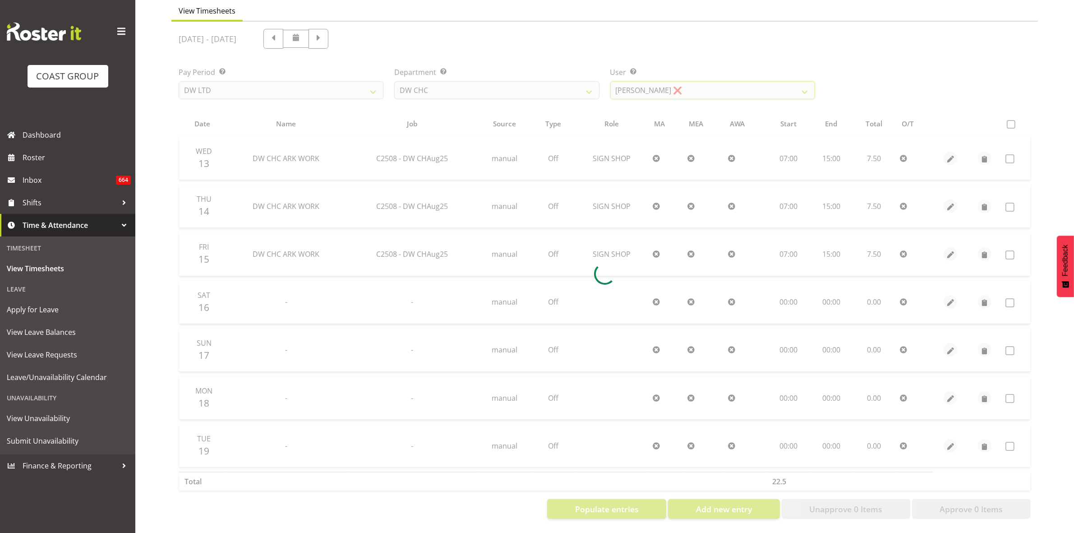
scroll to position [87, 0]
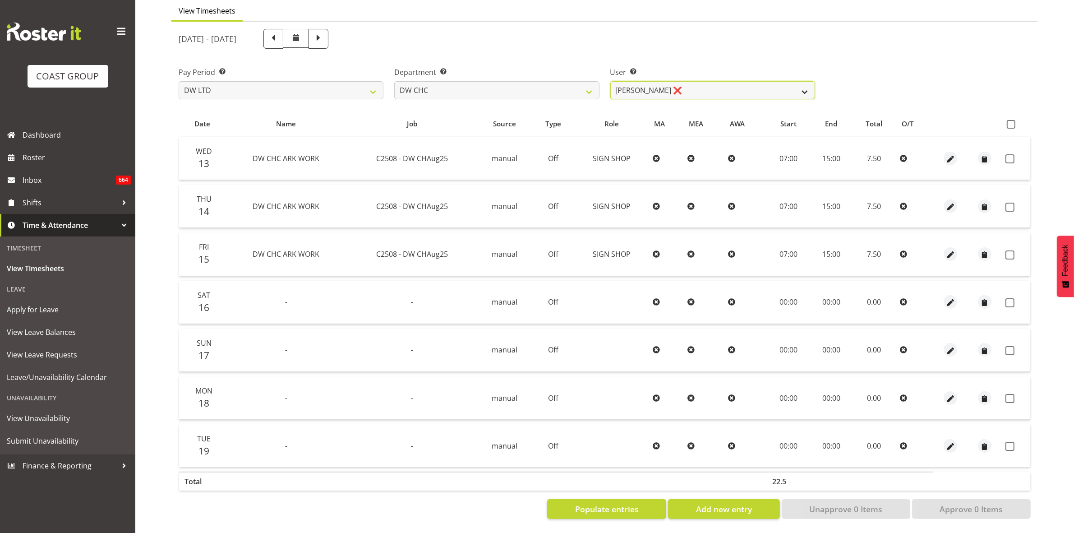
click at [610, 81] on select "Ambrose Hills-Simonsen ✔ Brad Tweedy ✔ Bryan Humprhries ✔ Callum Jack O'Leary S…" at bounding box center [712, 90] width 205 height 18
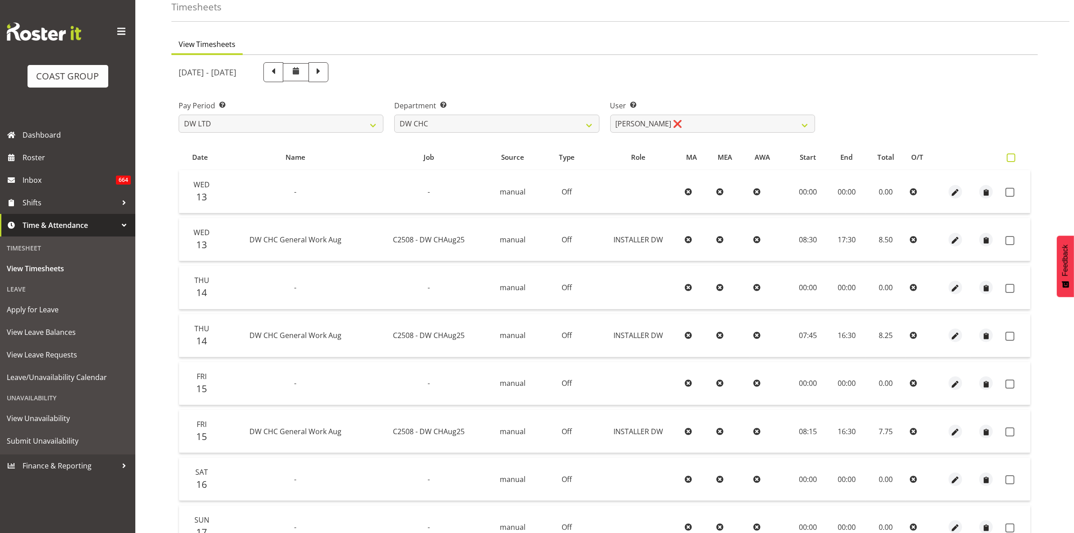
click at [1011, 157] on input "checkbox" at bounding box center [1009, 158] width 6 height 6
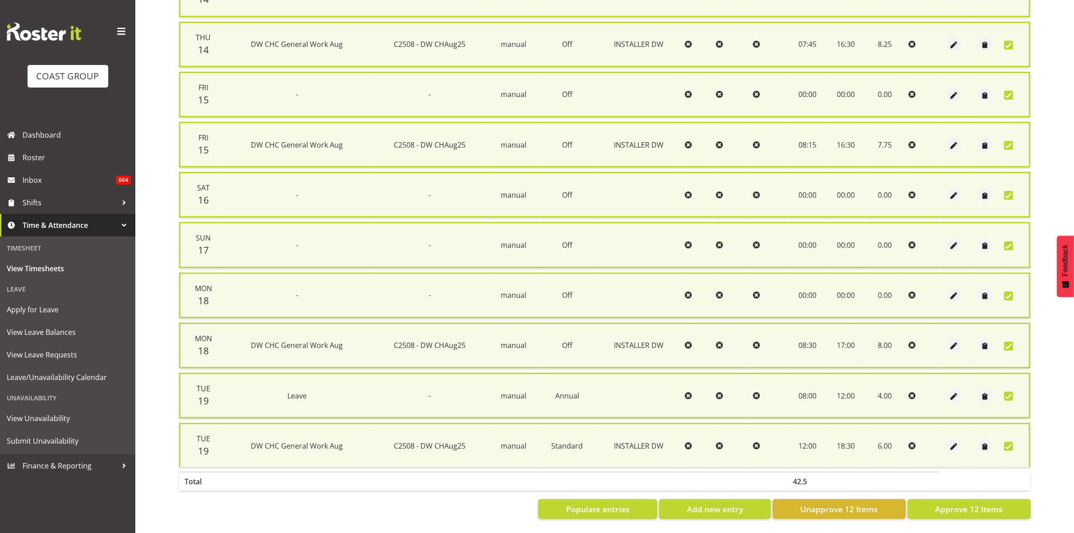
scroll to position [346, 0]
click at [948, 503] on span "Approve 12 Items" at bounding box center [969, 509] width 68 height 12
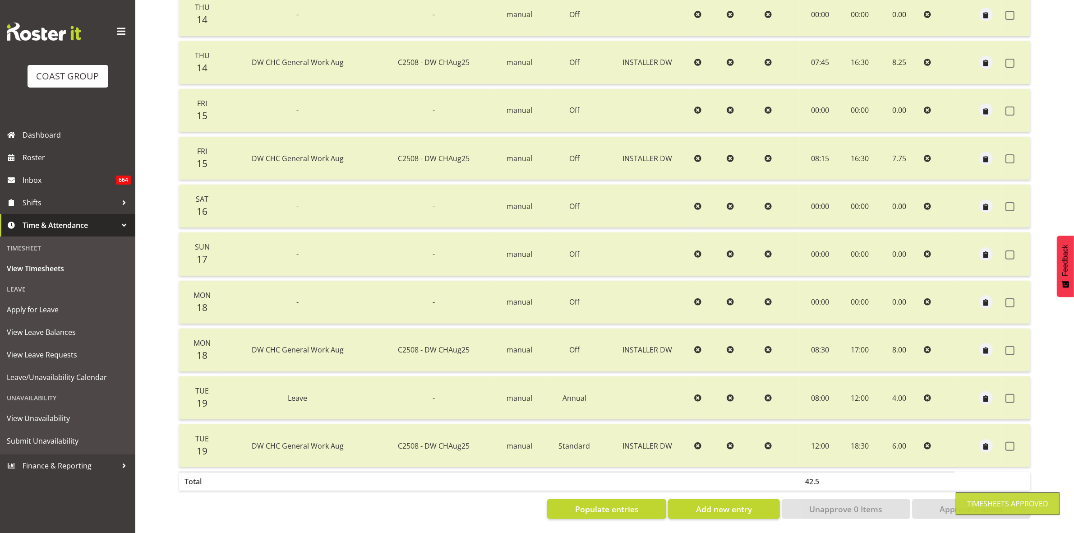
scroll to position [45, 0]
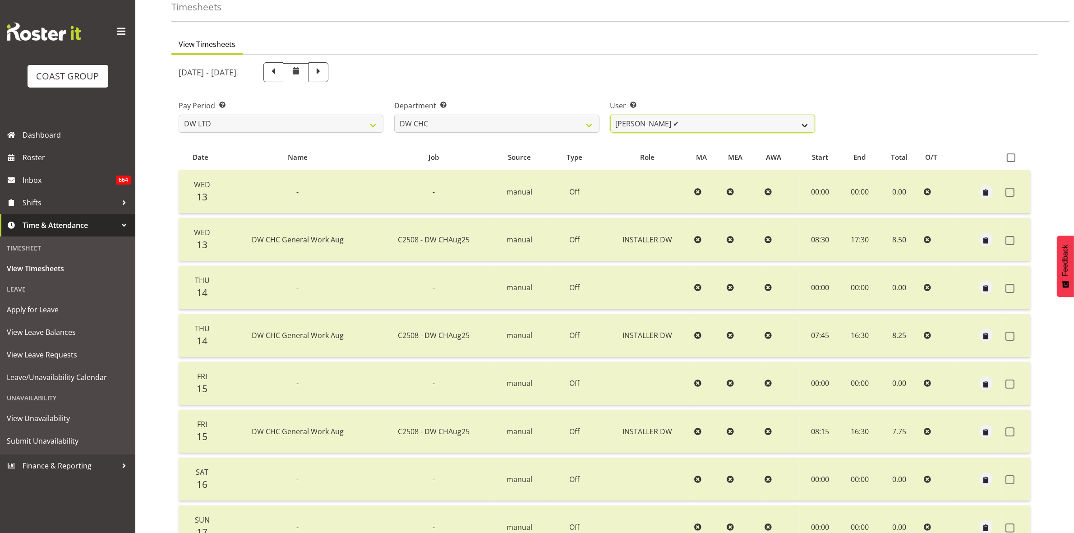
click at [800, 123] on select "Ambrose Hills-Simonsen ✔ Brad Tweedy ✔ Bryan Humprhries ✔ Callum Jack O'Leary S…" at bounding box center [712, 124] width 205 height 18
click at [610, 115] on select "Ambrose Hills-Simonsen ✔ Brad Tweedy ✔ Bryan Humprhries ✔ Callum Jack O'Leary S…" at bounding box center [712, 124] width 205 height 18
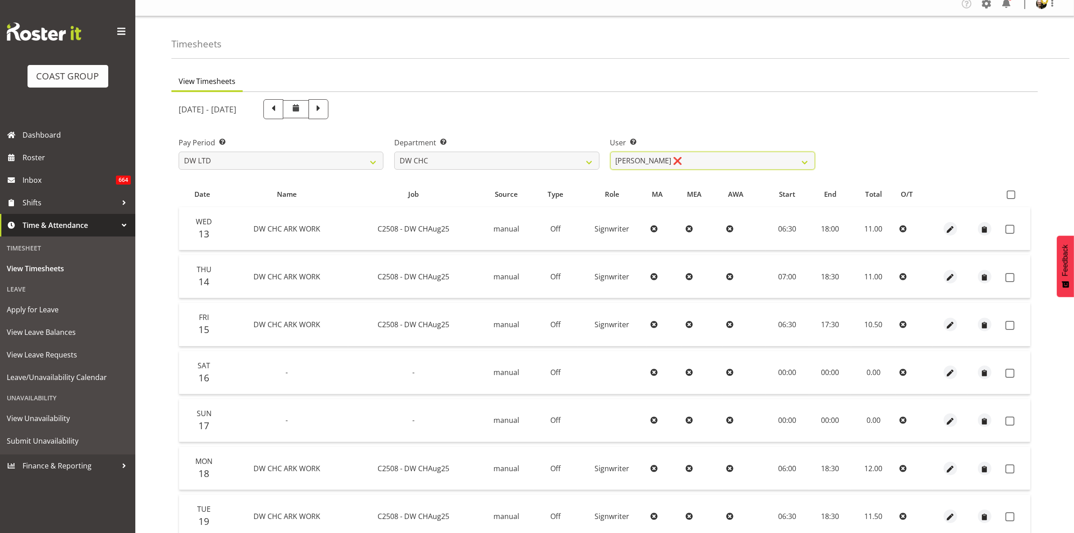
scroll to position [0, 0]
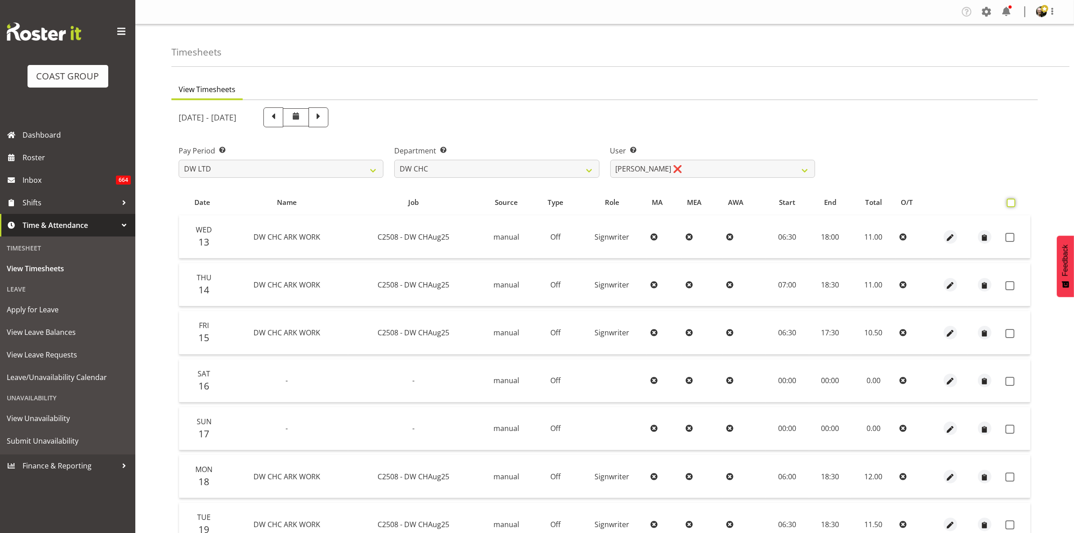
click at [1012, 200] on input "checkbox" at bounding box center [1009, 203] width 6 height 6
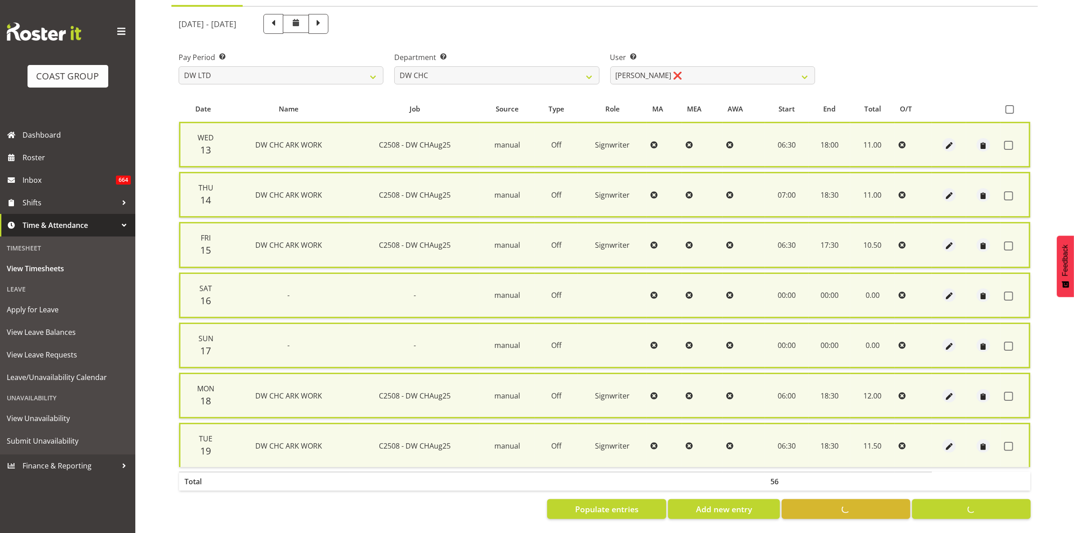
scroll to position [87, 0]
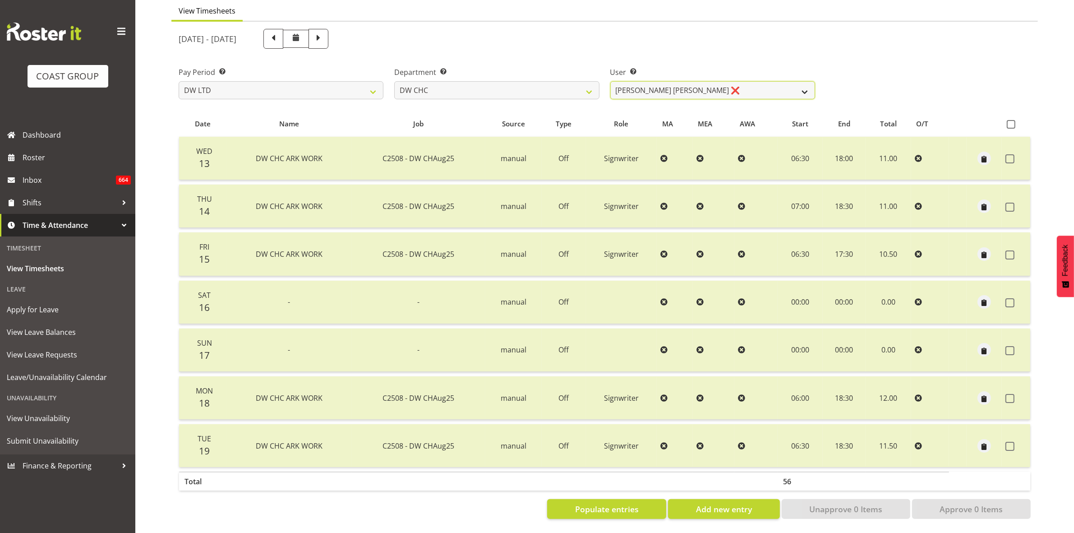
click at [610, 81] on select "Ambrose Hills-Simonsen ✔ Brad Tweedy ✔ Bryan Humprhries ✔ Callum Jack O'Leary S…" at bounding box center [712, 90] width 205 height 18
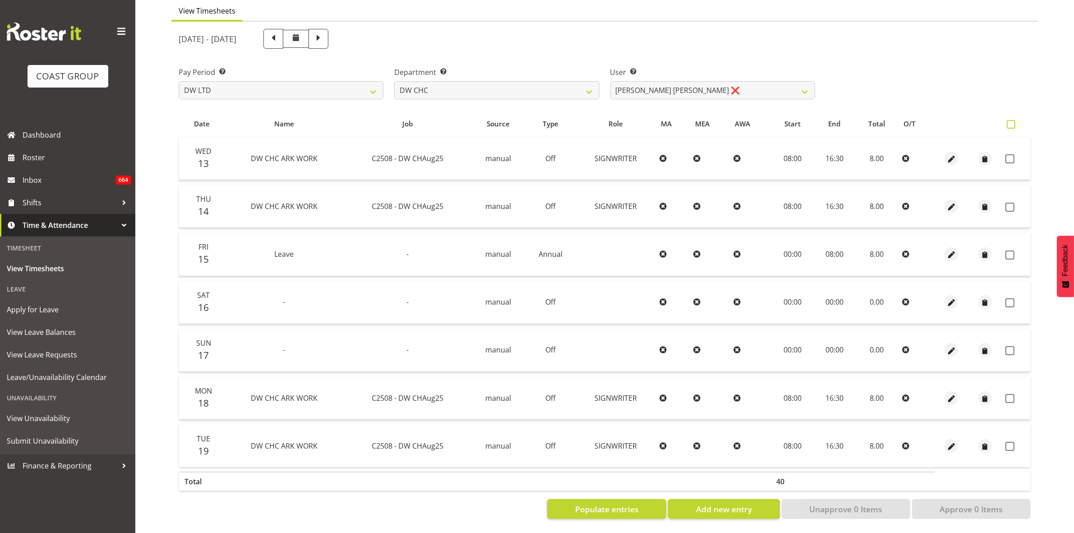
click at [1011, 120] on span at bounding box center [1010, 124] width 9 height 9
click at [1011, 121] on input "checkbox" at bounding box center [1009, 124] width 6 height 6
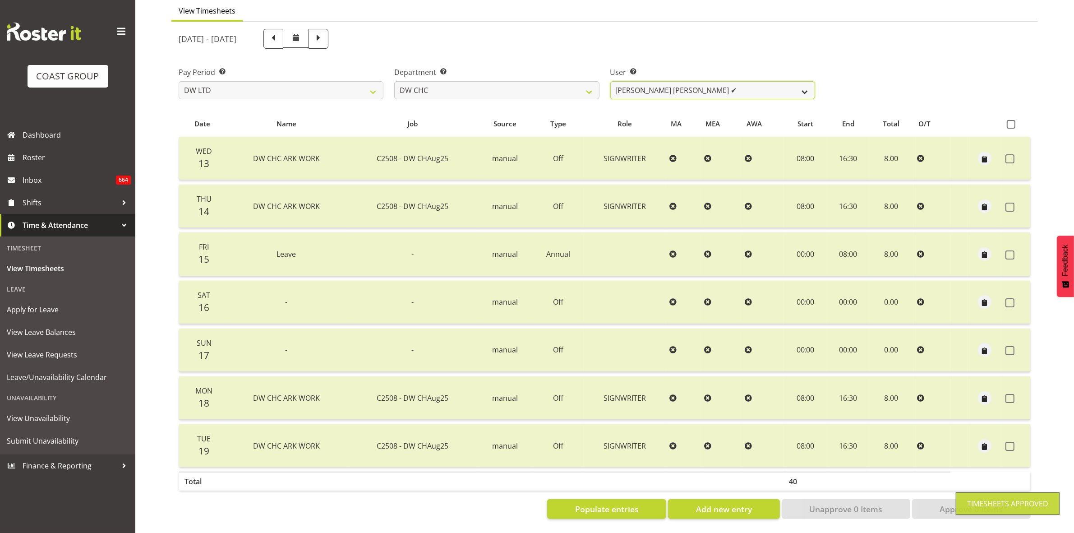
click at [804, 84] on select "Ambrose Hills-Simonsen ✔ Brad Tweedy ✔ Bryan Humprhries ✔ Callum Jack O'Leary S…" at bounding box center [712, 90] width 205 height 18
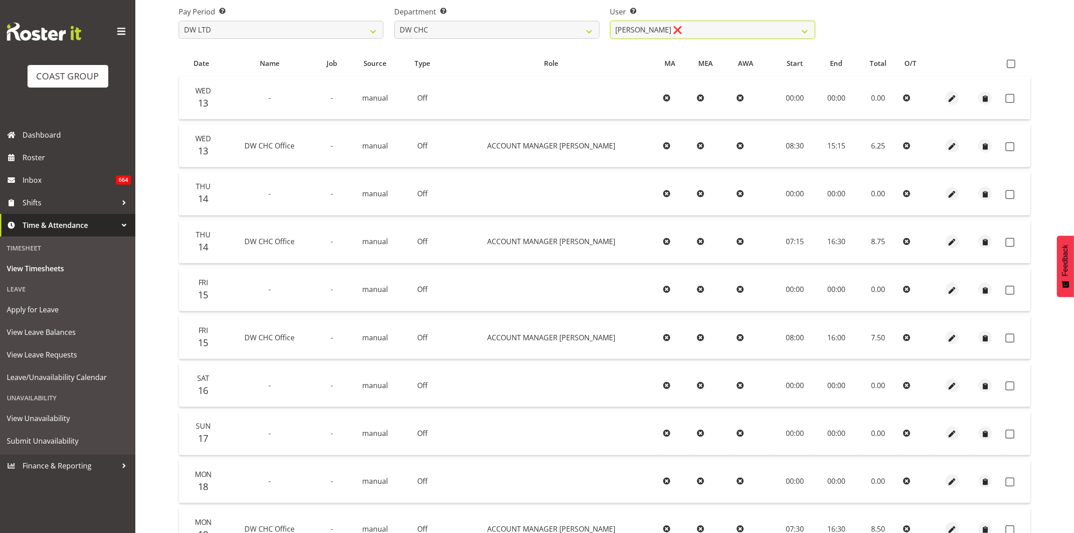
scroll to position [101, 0]
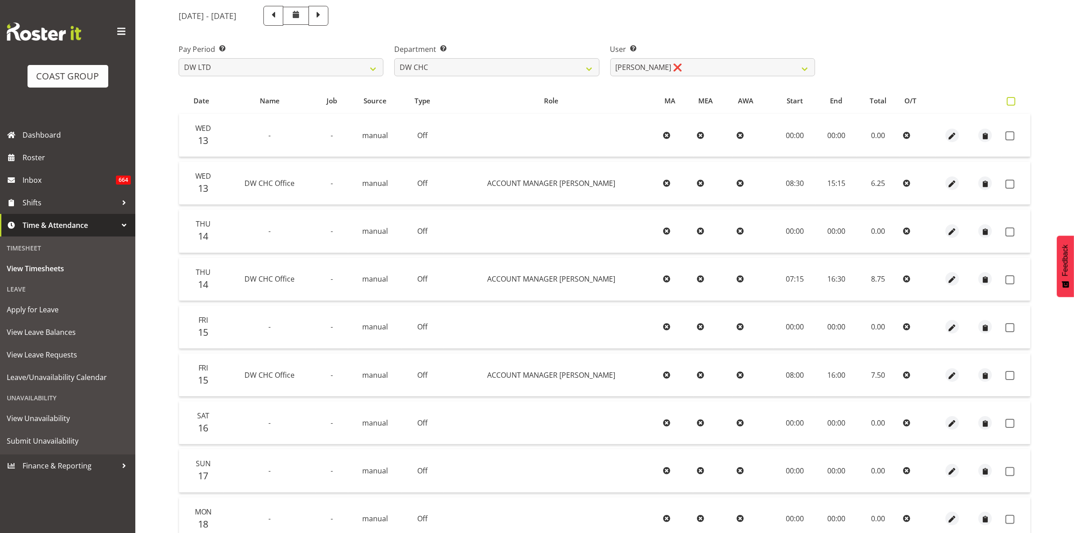
click at [1008, 102] on span at bounding box center [1010, 101] width 9 height 9
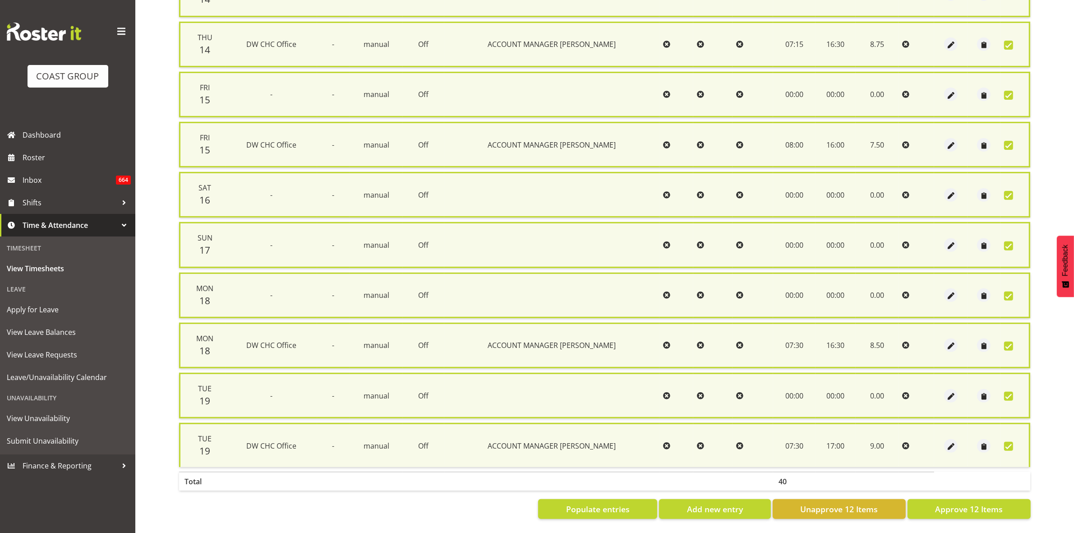
scroll to position [346, 0]
click at [977, 506] on button "Approve 12 Items" at bounding box center [968, 509] width 123 height 20
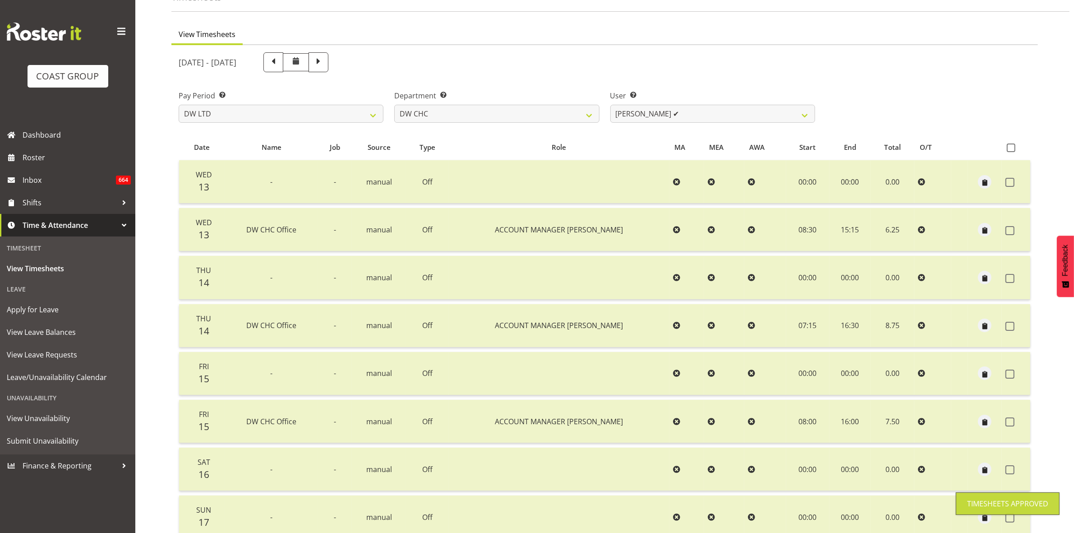
scroll to position [45, 0]
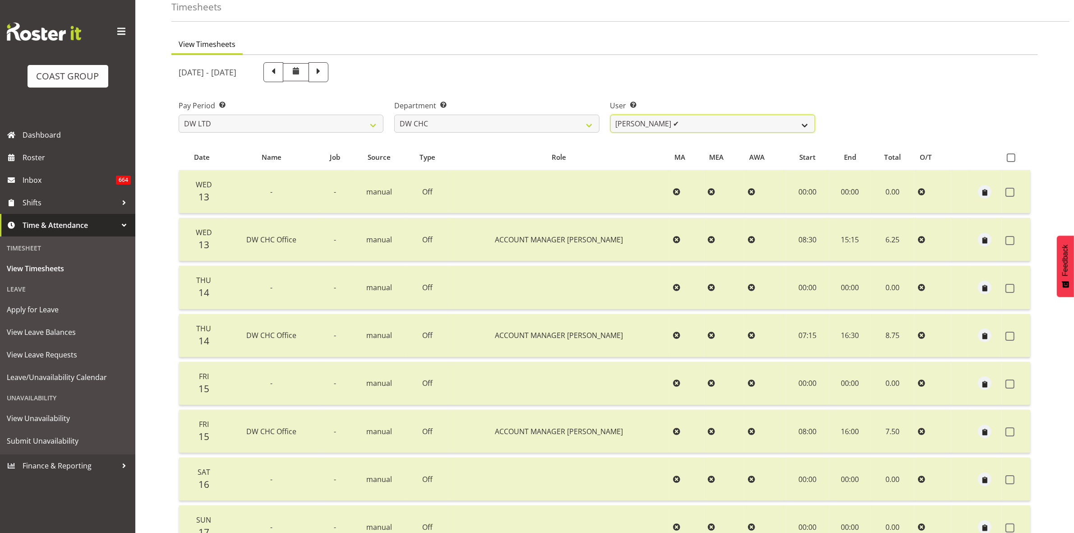
click at [808, 129] on select "Ambrose Hills-Simonsen ✔ Brad Tweedy ✔ Bryan Humprhries ✔ Callum Jack O'Leary S…" at bounding box center [712, 124] width 205 height 18
click at [610, 115] on select "Ambrose Hills-Simonsen ✔ Brad Tweedy ✔ Bryan Humprhries ✔ Callum Jack O'Leary S…" at bounding box center [712, 124] width 205 height 18
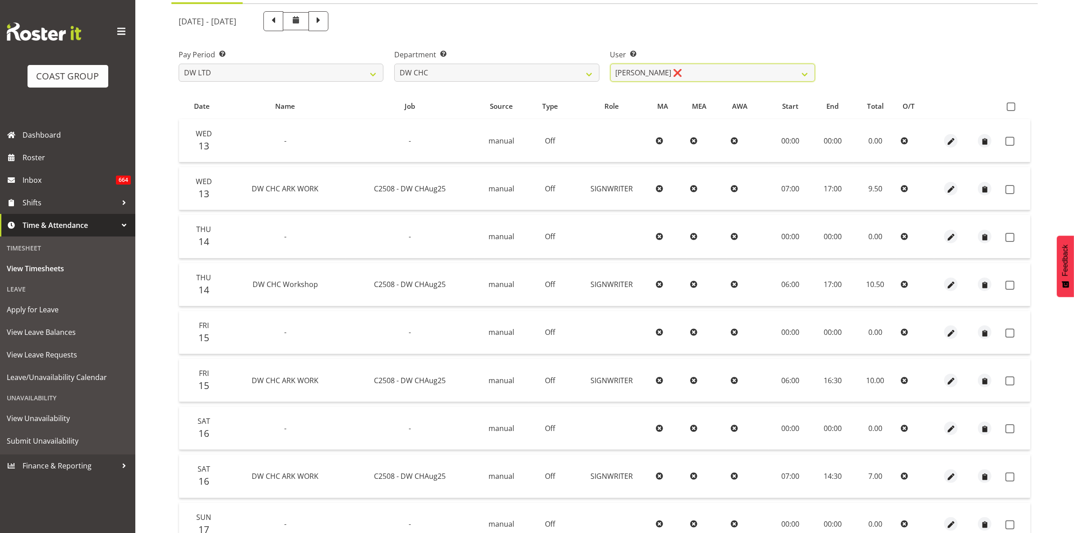
scroll to position [93, 0]
click at [1012, 108] on input "checkbox" at bounding box center [1009, 109] width 6 height 6
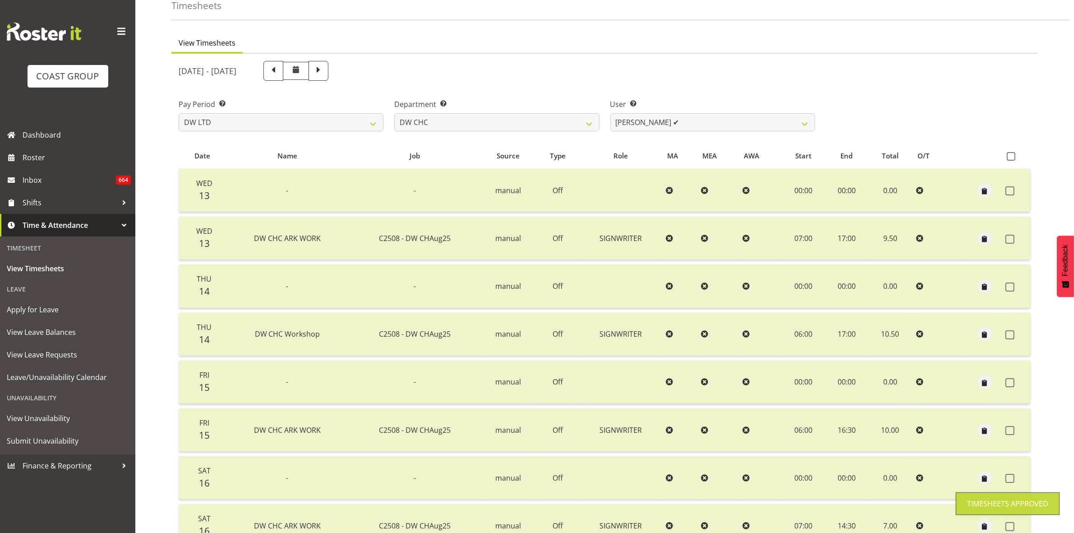
scroll to position [0, 0]
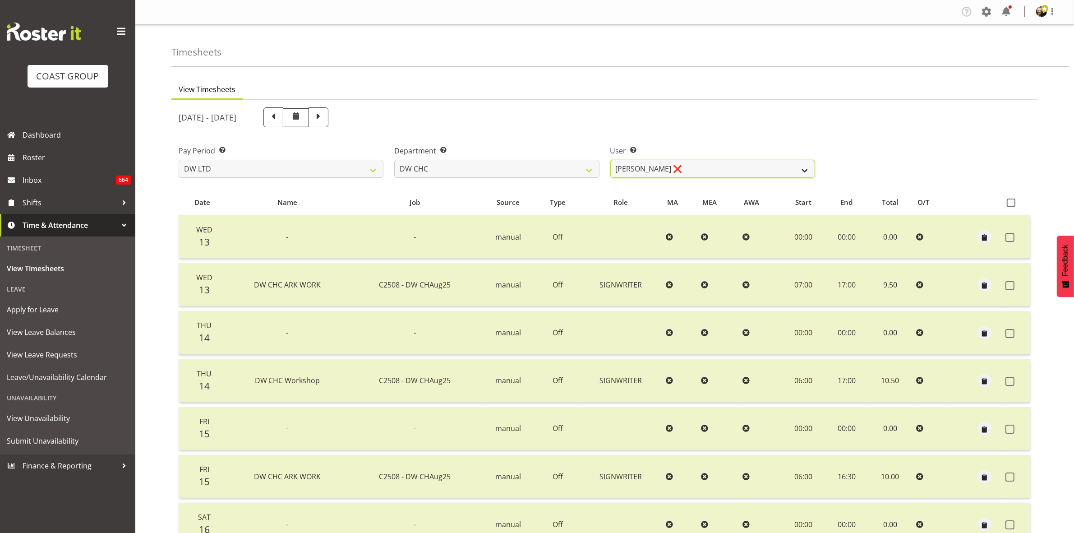
click at [610, 160] on select "Ambrose Hills-Simonsen ✔ Brad Tweedy ✔ Bryan Humprhries ✔ Callum Jack O'Leary S…" at bounding box center [712, 169] width 205 height 18
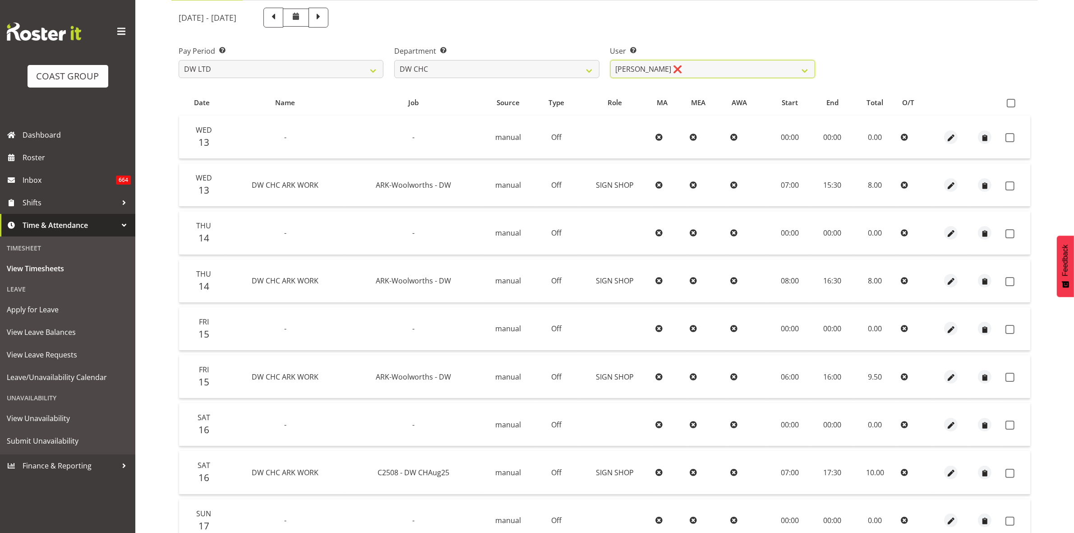
scroll to position [37, 0]
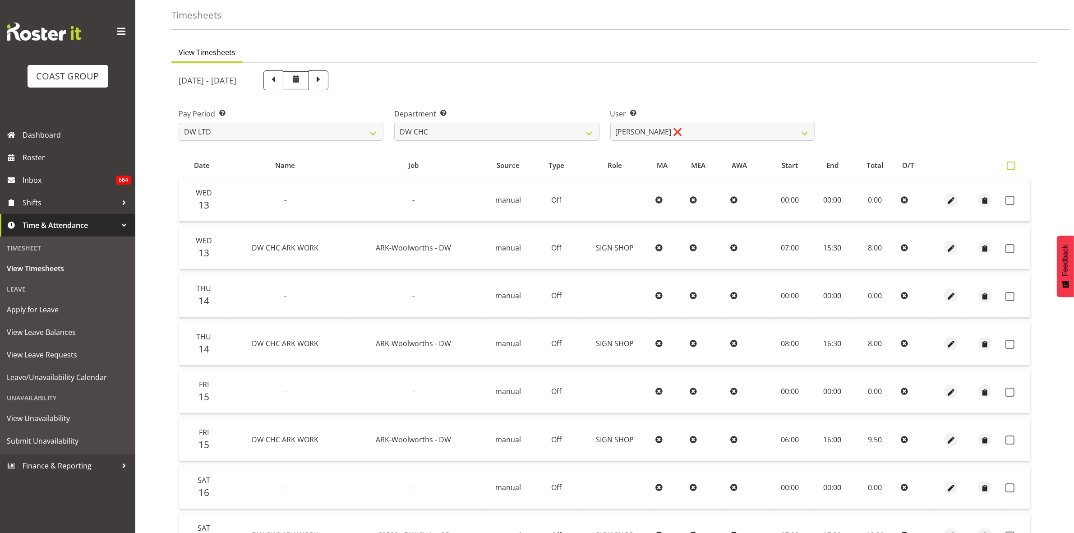
click at [1013, 162] on span at bounding box center [1010, 165] width 9 height 9
click at [1012, 163] on input "checkbox" at bounding box center [1009, 166] width 6 height 6
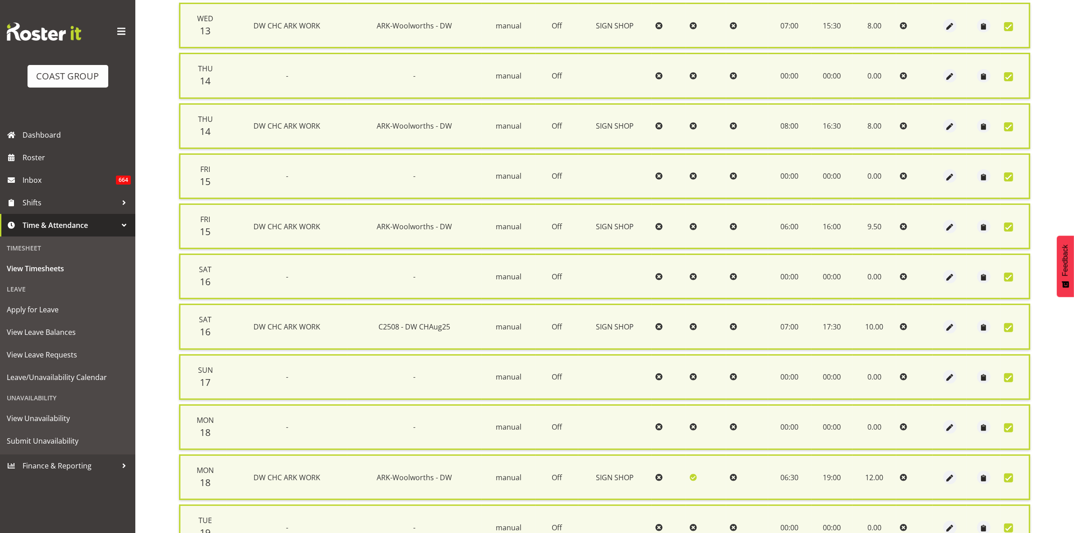
scroll to position [397, 0]
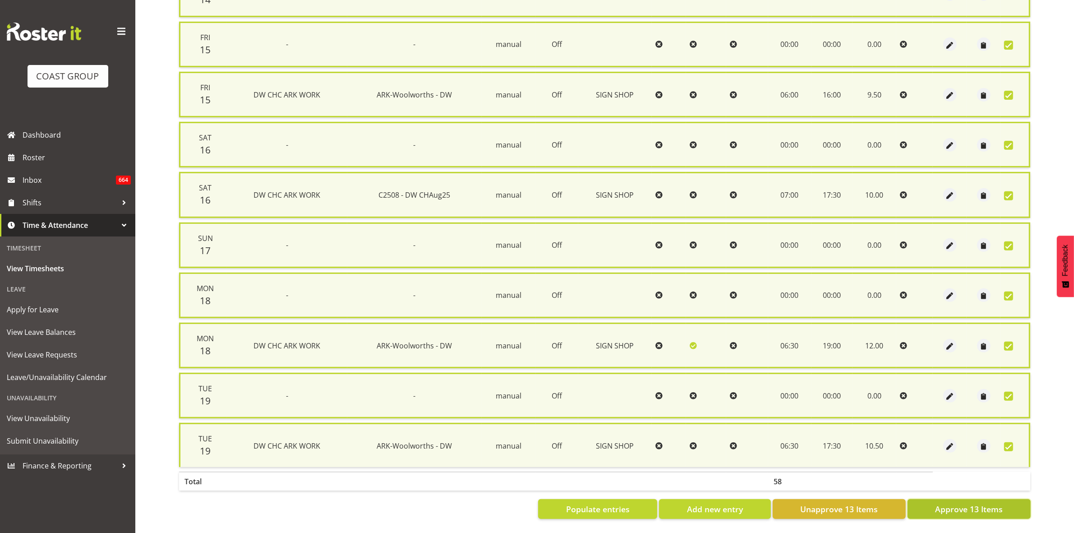
click at [968, 508] on button "Approve 13 Items" at bounding box center [968, 509] width 123 height 20
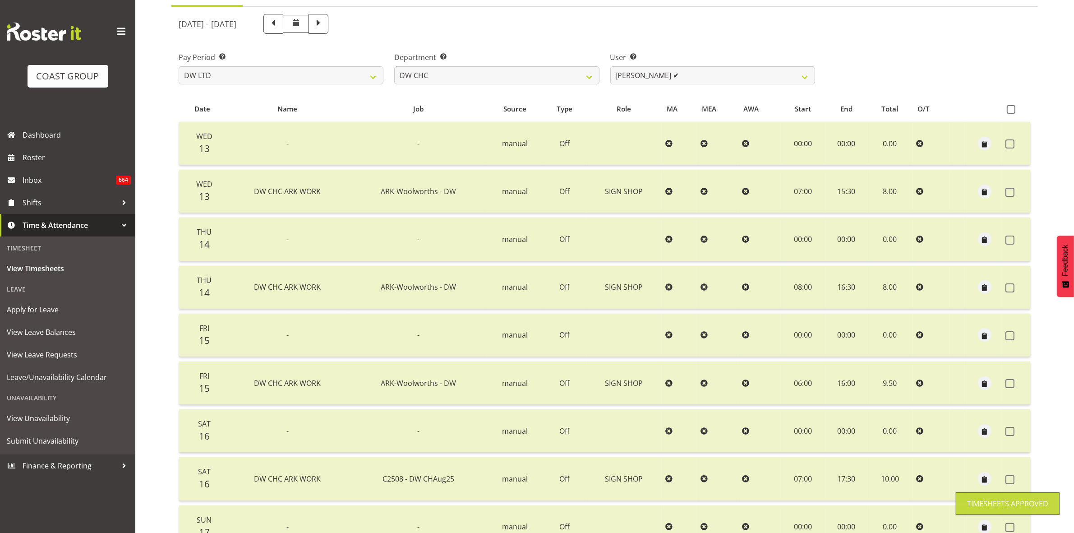
scroll to position [0, 0]
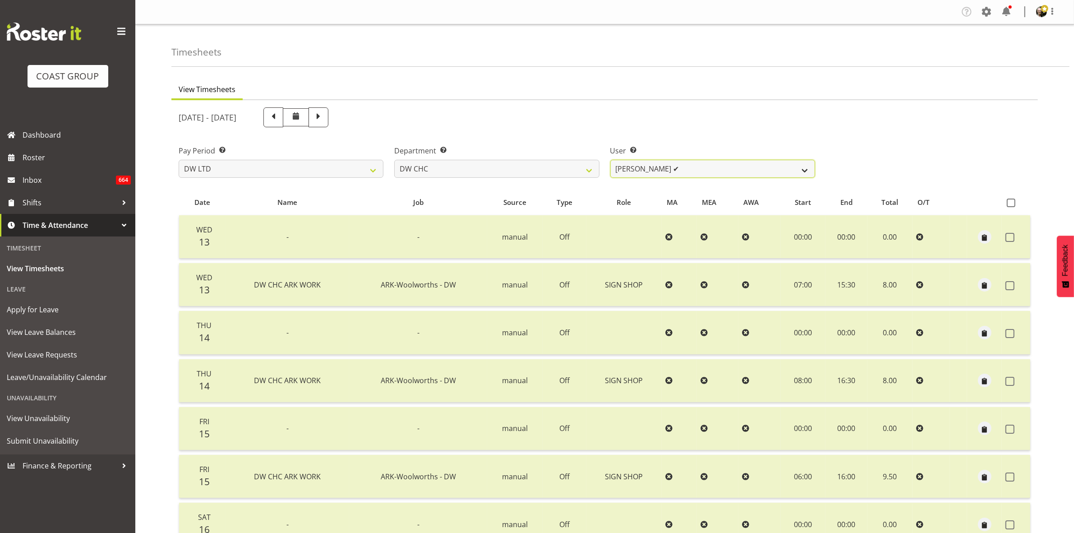
click at [809, 167] on select "Ambrose Hills-Simonsen ✔ Brad Tweedy ✔ Bryan Humprhries ✔ Callum Jack O'Leary S…" at bounding box center [712, 169] width 205 height 18
click at [588, 168] on select "DW AKL DW AKL ACCOUNTS/OFFICE DW CHC DW CHC DESIGN DW CHC PRODUCTION DW CHC SAL…" at bounding box center [496, 169] width 205 height 18
click at [394, 160] on select "DW AKL DW AKL ACCOUNTS/OFFICE DW CHC DW CHC DESIGN DW CHC PRODUCTION DW CHC SAL…" at bounding box center [496, 169] width 205 height 18
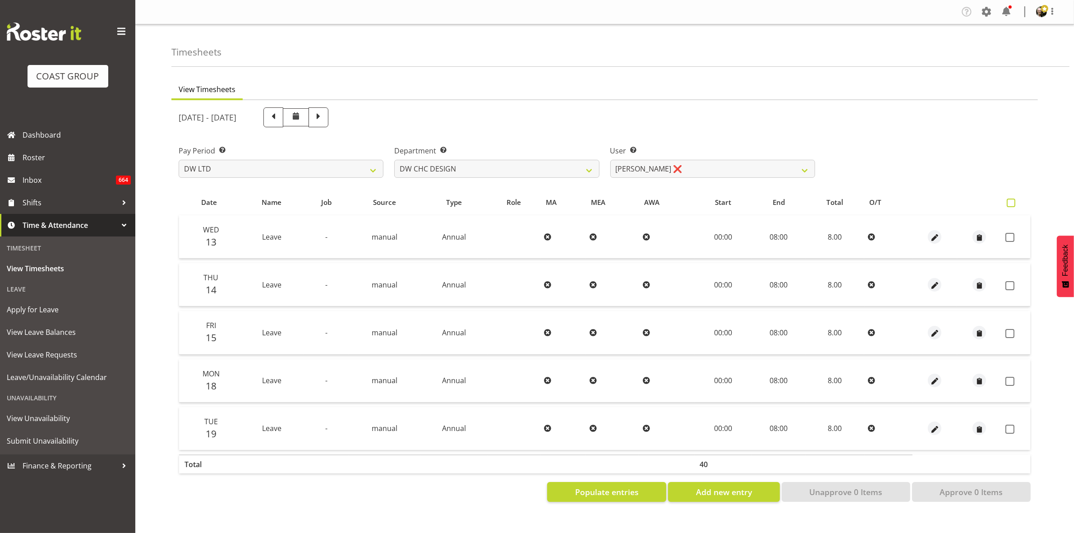
click at [1012, 202] on span at bounding box center [1010, 202] width 9 height 9
click at [1012, 202] on input "checkbox" at bounding box center [1009, 203] width 6 height 6
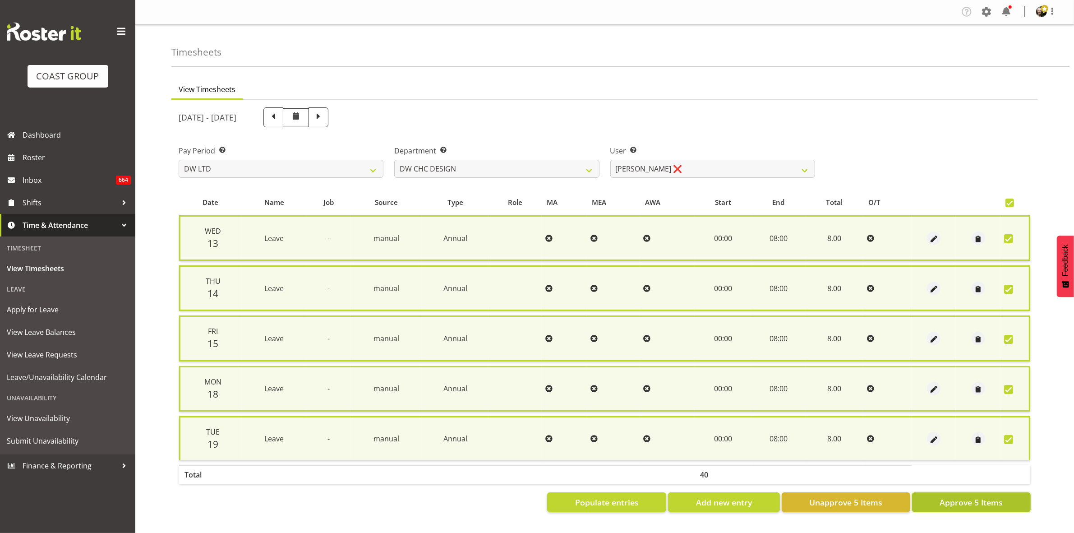
click at [968, 496] on span "Approve 5 Items" at bounding box center [970, 502] width 63 height 12
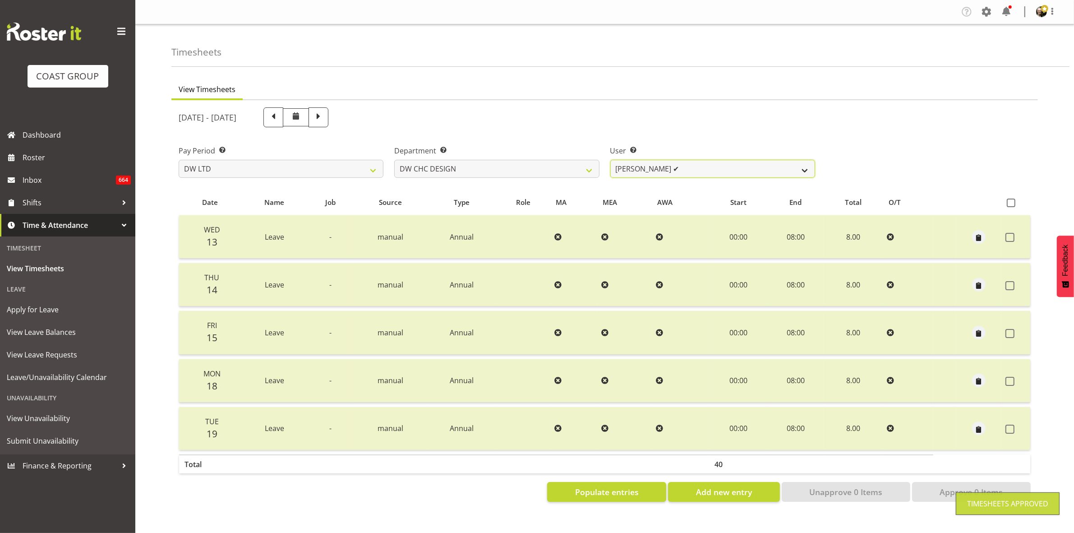
click at [801, 169] on select "Amy Robinson ✔ Jeremy Hogan ❌ Jorgelina Villar ❌" at bounding box center [712, 169] width 205 height 18
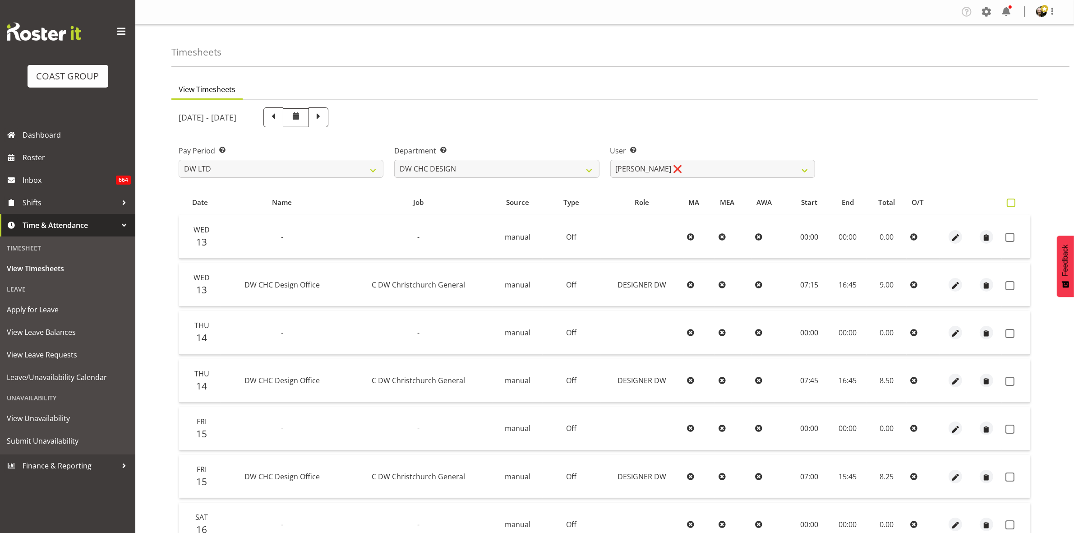
click at [1010, 204] on span at bounding box center [1010, 202] width 9 height 9
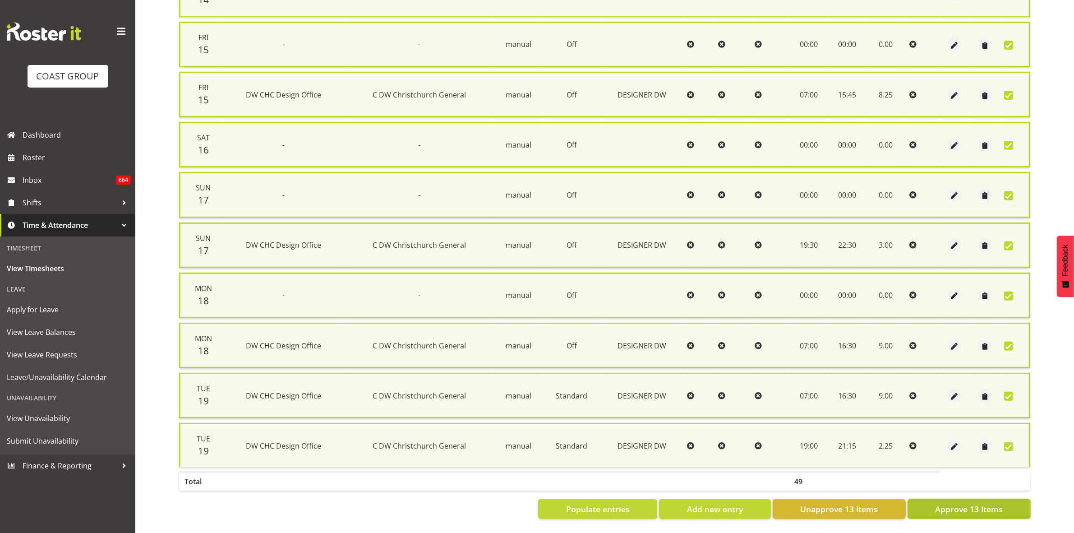
click at [994, 503] on span "Approve 13 Items" at bounding box center [969, 509] width 68 height 12
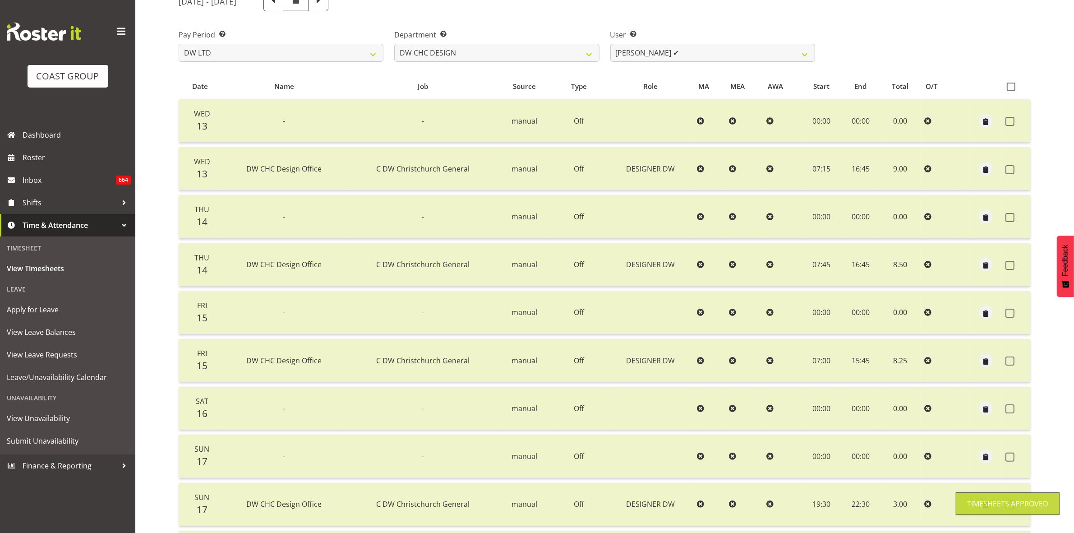
scroll to position [93, 0]
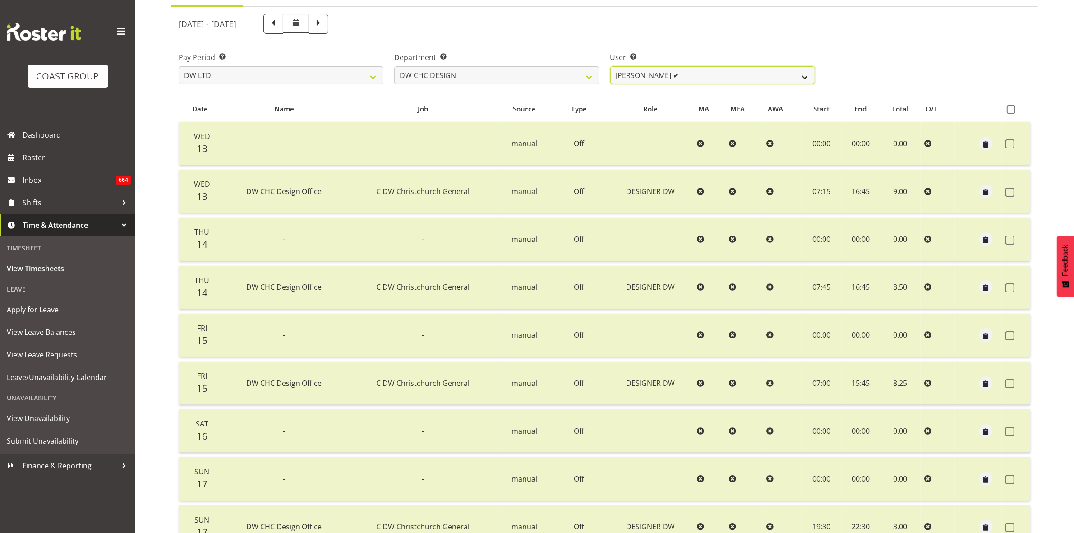
click at [807, 75] on select "Amy Robinson ✔ Jeremy Hogan ✔ Jorgelina Villar ❌" at bounding box center [712, 75] width 205 height 18
click at [610, 66] on select "Amy Robinson ✔ Jeremy Hogan ✔ Jorgelina Villar ❌" at bounding box center [712, 75] width 205 height 18
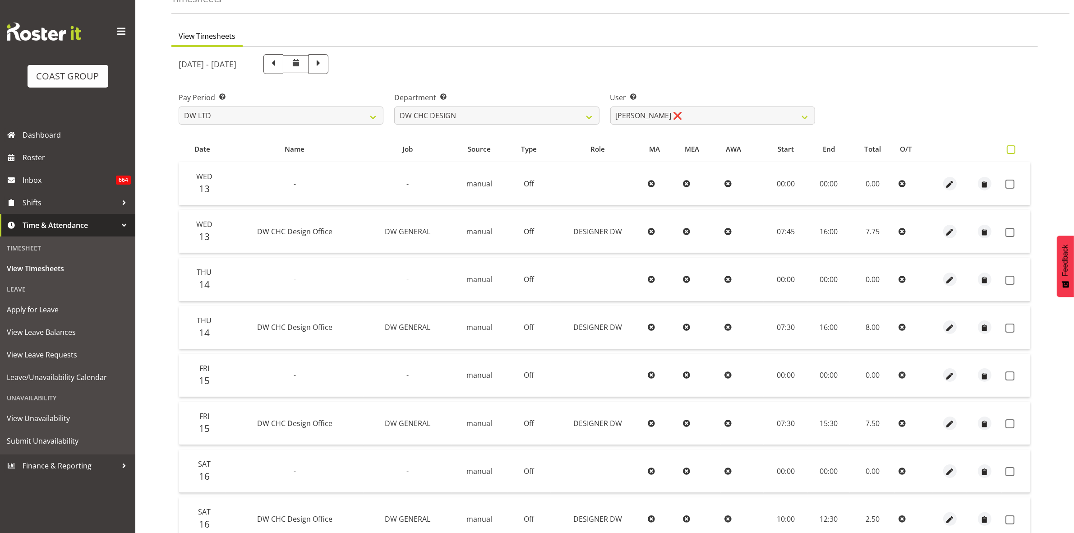
click at [1014, 147] on span at bounding box center [1010, 149] width 9 height 9
click at [1012, 147] on input "checkbox" at bounding box center [1009, 150] width 6 height 6
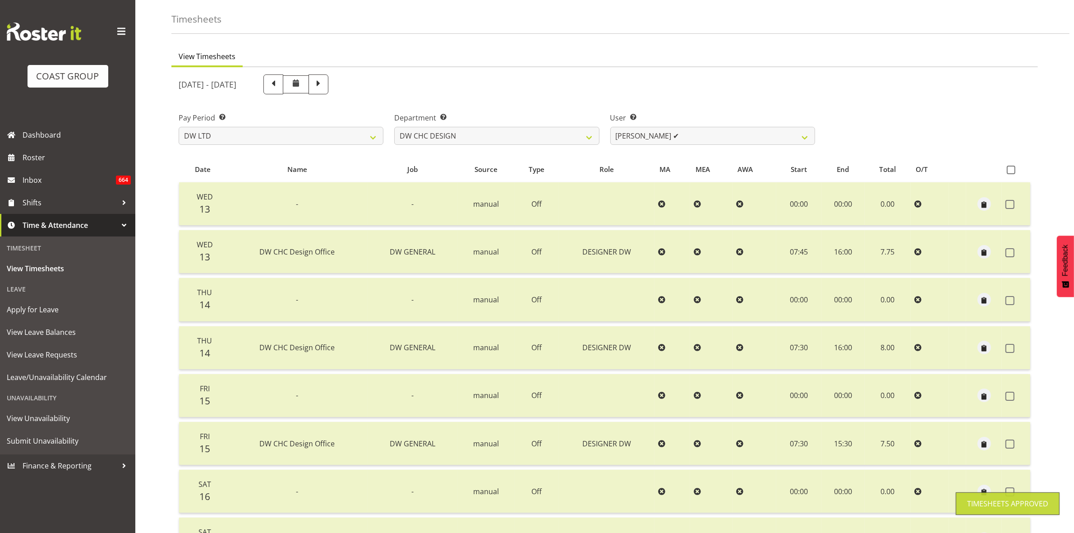
scroll to position [0, 0]
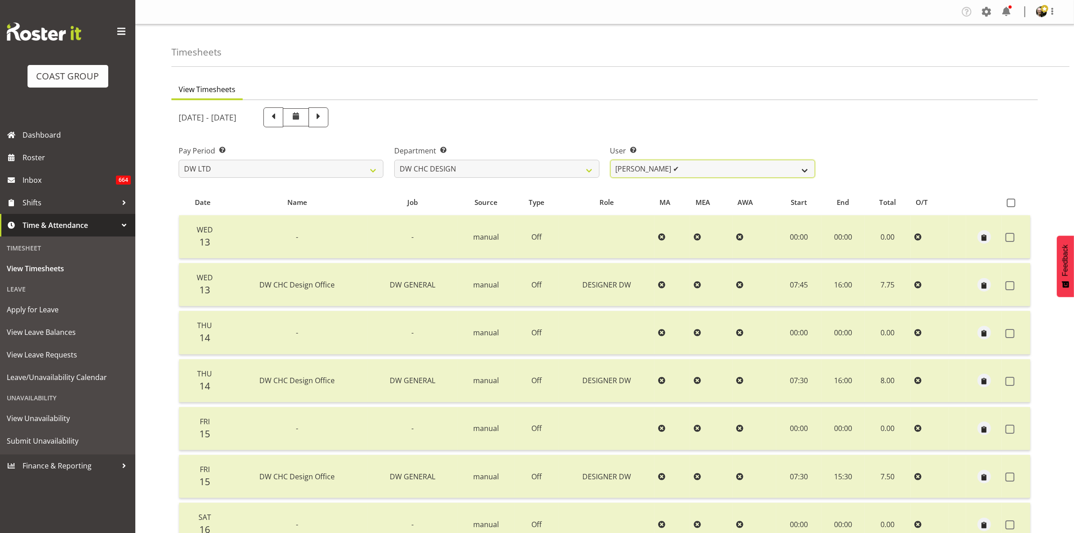
click at [805, 173] on select "Amy Robinson ✔ Jeremy Hogan ✔ Jorgelina Villar ✔" at bounding box center [712, 169] width 205 height 18
click at [590, 169] on select "DW AKL DW AKL ACCOUNTS/OFFICE DW CHC DW CHC DESIGN DW CHC PRODUCTION DW CHC SAL…" at bounding box center [496, 169] width 205 height 18
click at [394, 160] on select "DW AKL DW AKL ACCOUNTS/OFFICE DW CHC DW CHC DESIGN DW CHC PRODUCTION DW CHC SAL…" at bounding box center [496, 169] width 205 height 18
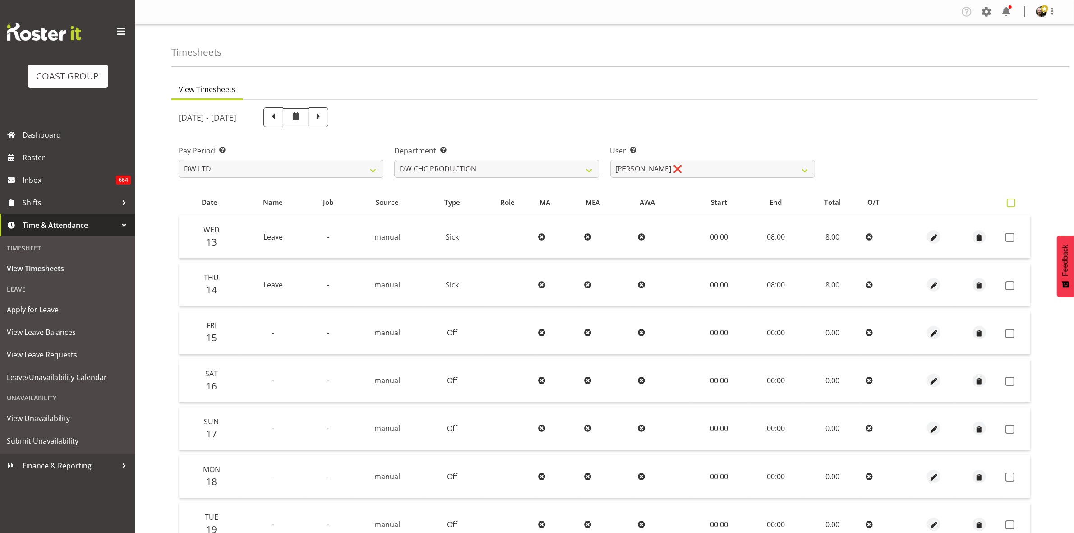
click at [1011, 203] on span at bounding box center [1010, 202] width 9 height 9
click at [1011, 203] on input "checkbox" at bounding box center [1009, 203] width 6 height 6
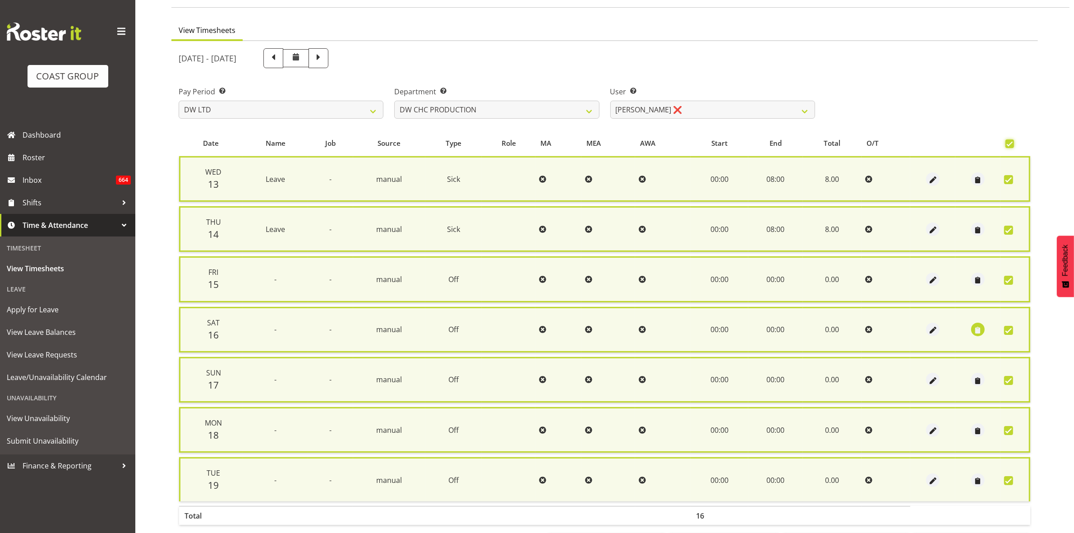
scroll to position [98, 0]
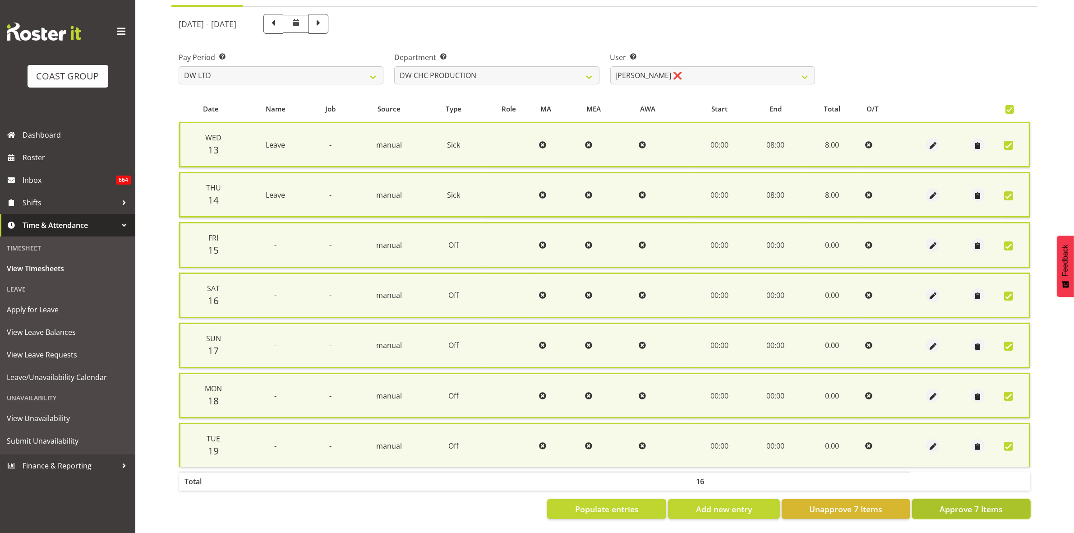
click at [973, 504] on span "Approve 7 Items" at bounding box center [970, 509] width 63 height 12
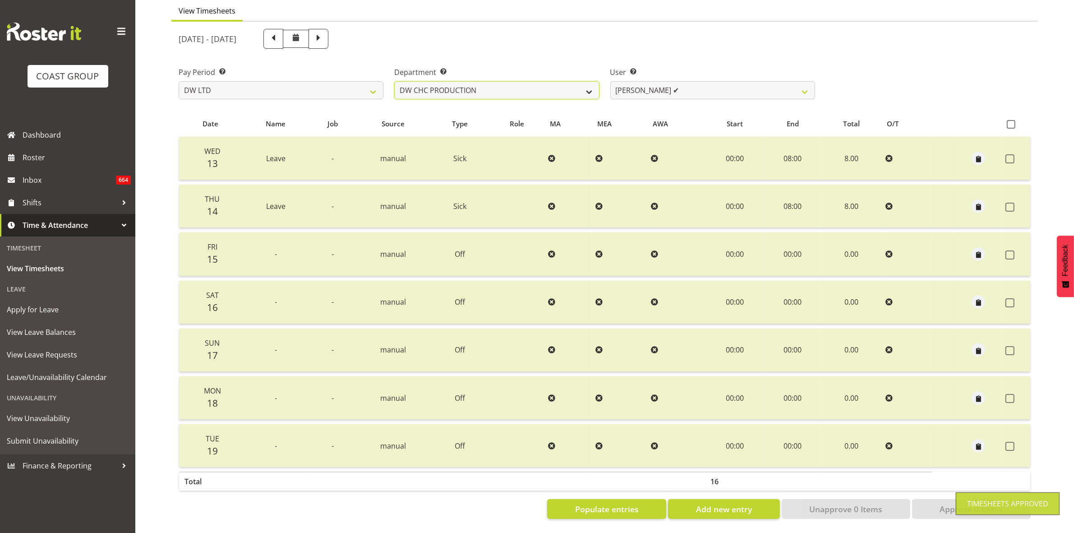
click at [589, 81] on select "DW AKL DW AKL ACCOUNTS/OFFICE DW CHC DW CHC DESIGN DW CHC PRODUCTION DW CHC SAL…" at bounding box center [496, 90] width 205 height 18
click at [592, 84] on select "DW AKL DW AKL ACCOUNTS/OFFICE DW CHC DW CHC DESIGN DW CHC PRODUCTION DW CHC SAL…" at bounding box center [496, 90] width 205 height 18
click at [1010, 120] on span at bounding box center [1010, 124] width 9 height 9
click at [1010, 121] on input "checkbox" at bounding box center [1009, 124] width 6 height 6
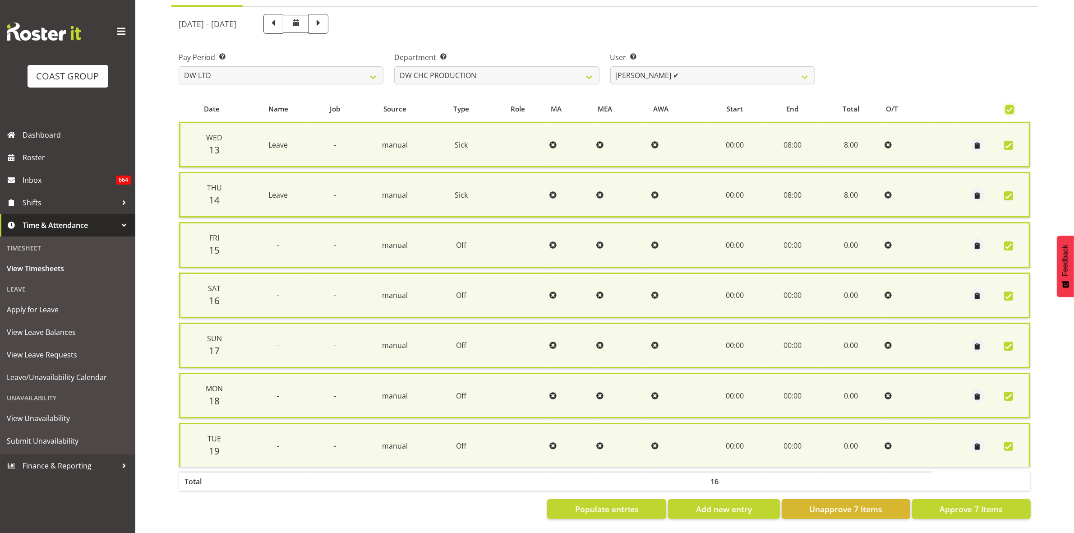
scroll to position [98, 0]
click at [870, 503] on span "Unapprove 7 Items" at bounding box center [845, 509] width 73 height 12
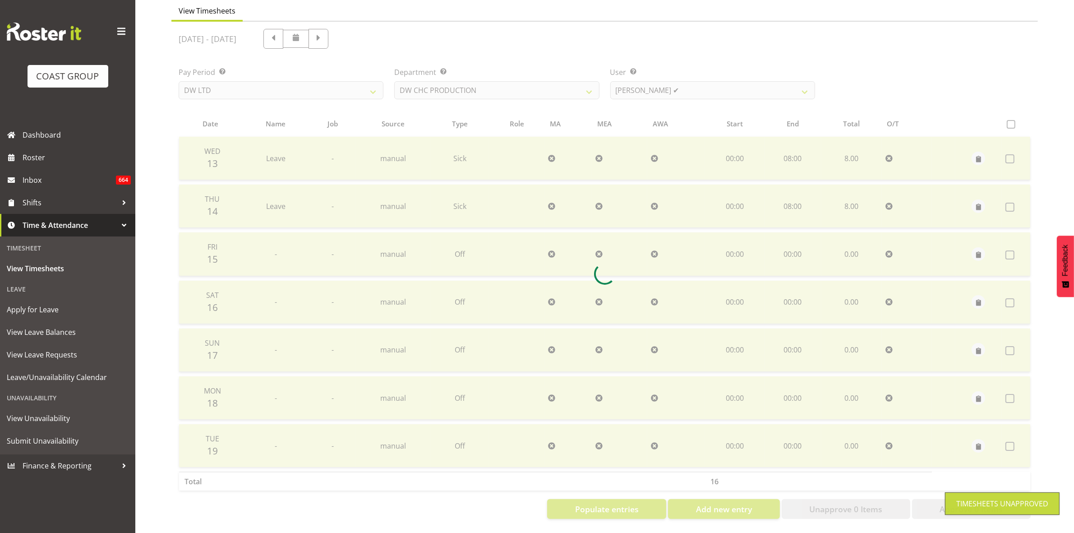
scroll to position [87, 0]
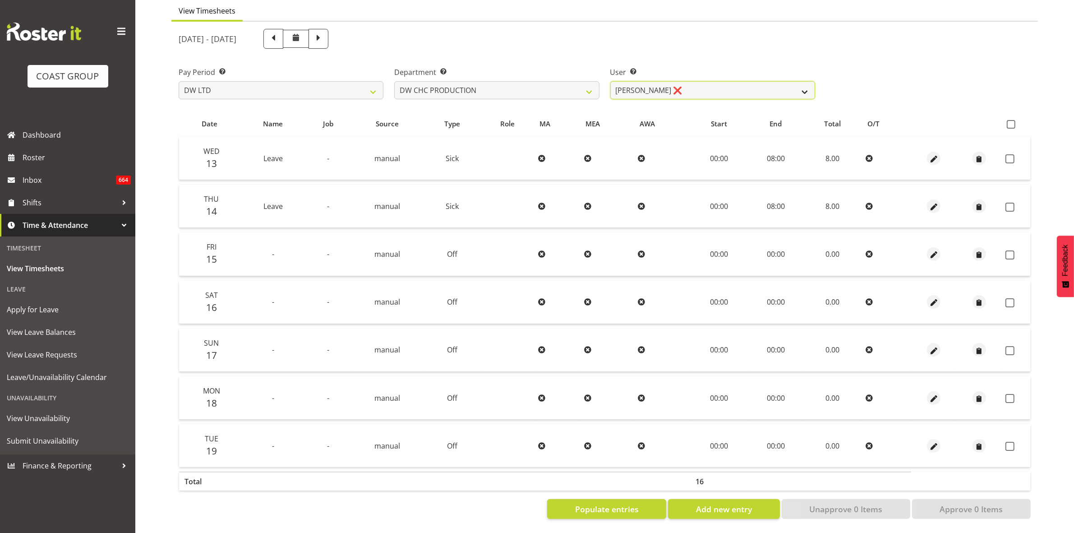
click at [802, 81] on select "Jason Garvey ❌" at bounding box center [712, 90] width 205 height 18
click at [806, 81] on select "Jason Garvey ❌" at bounding box center [712, 90] width 205 height 18
click at [588, 83] on select "DW AKL DW AKL ACCOUNTS/OFFICE DW CHC DW CHC DESIGN DW CHC PRODUCTION DW CHC SAL…" at bounding box center [496, 90] width 205 height 18
click at [394, 81] on select "DW AKL DW AKL ACCOUNTS/OFFICE DW CHC DW CHC DESIGN DW CHC PRODUCTION DW CHC SAL…" at bounding box center [496, 90] width 205 height 18
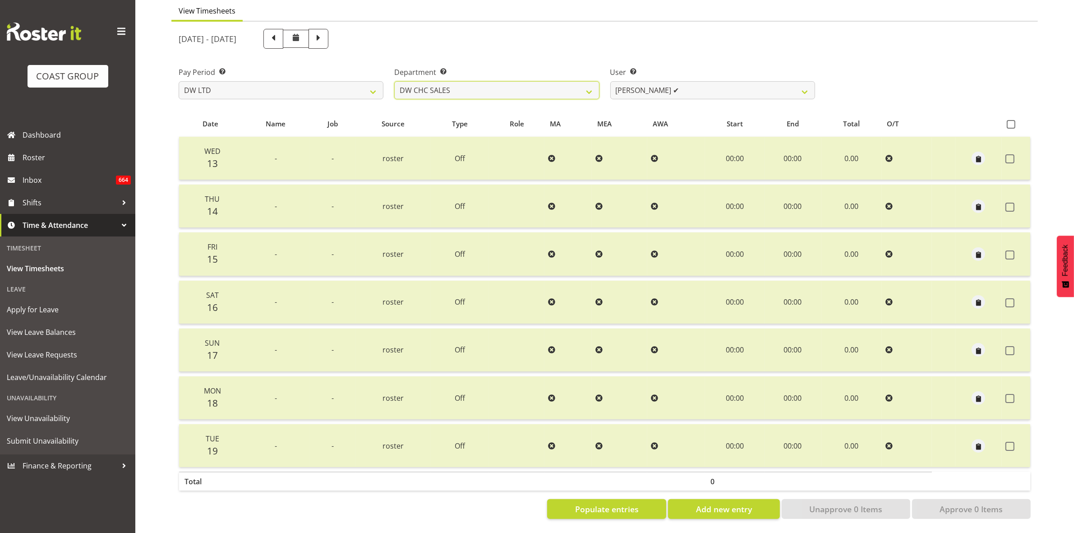
scroll to position [0, 0]
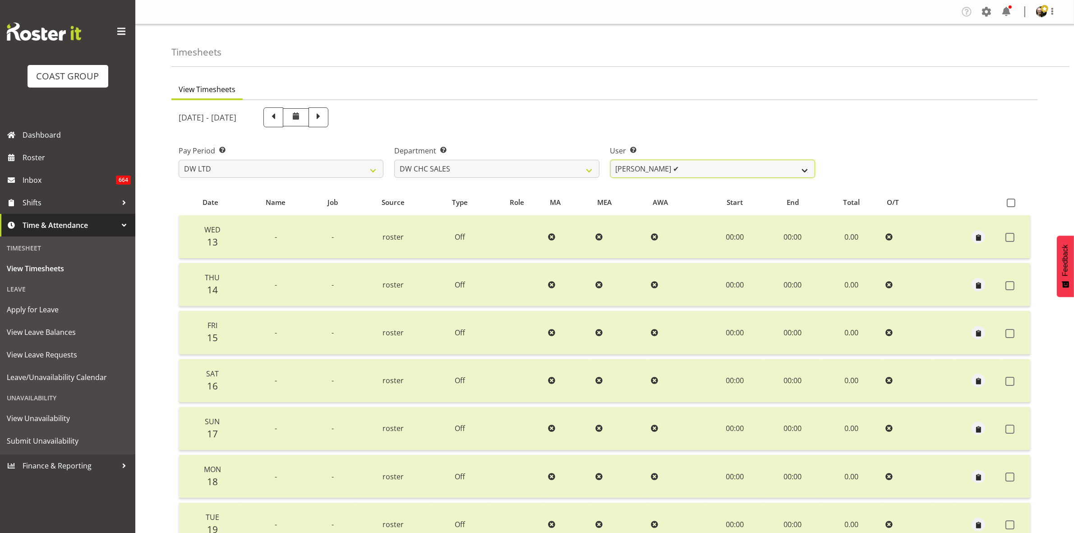
click at [800, 170] on select "[PERSON_NAME] ✔" at bounding box center [712, 169] width 205 height 18
click at [593, 168] on select "DW AKL DW AKL ACCOUNTS/OFFICE DW CHC DW CHC DESIGN DW CHC PRODUCTION DW CHC SAL…" at bounding box center [496, 169] width 205 height 18
click at [394, 160] on select "DW AKL DW AKL ACCOUNTS/OFFICE DW CHC DW CHC DESIGN DW CHC PRODUCTION DW CHC SAL…" at bounding box center [496, 169] width 205 height 18
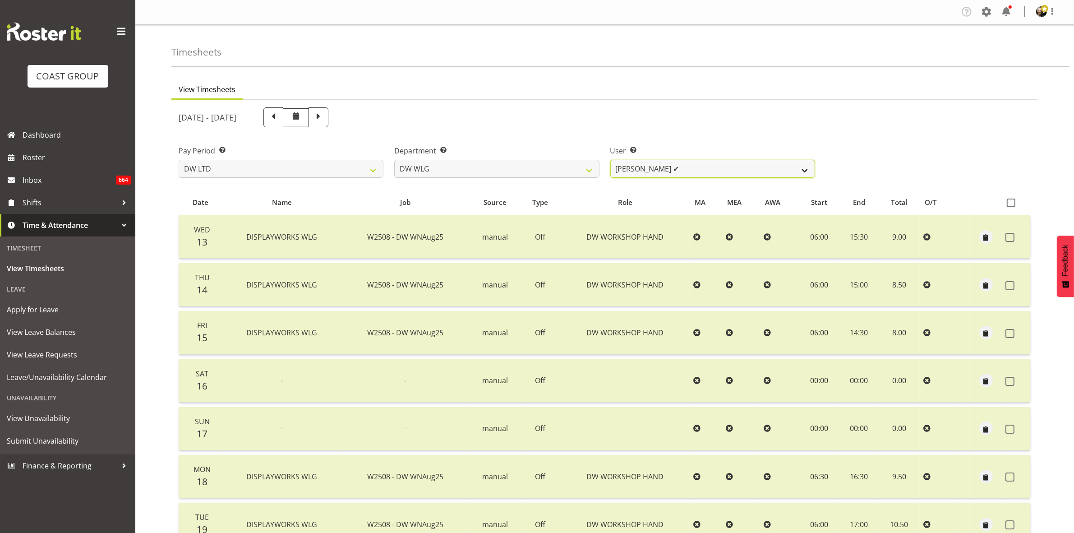
click at [807, 172] on select "Cassie Phillips ✔ Darryl Dickinson ✔ Josh Provoost ✔ Ken Barnden ✔ Stanley Elli…" at bounding box center [712, 169] width 205 height 18
click at [394, 160] on select "DW AKL DW AKL ACCOUNTS/OFFICE DW CHC DW CHC DESIGN DW CHC PRODUCTION DW CHC SAL…" at bounding box center [496, 169] width 205 height 18
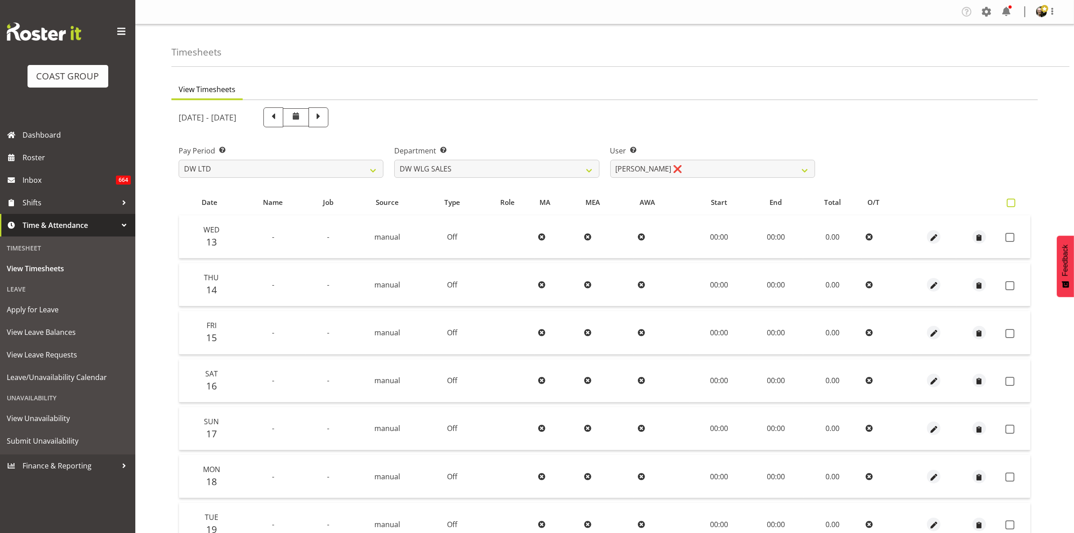
click at [1015, 204] on label at bounding box center [1012, 202] width 13 height 9
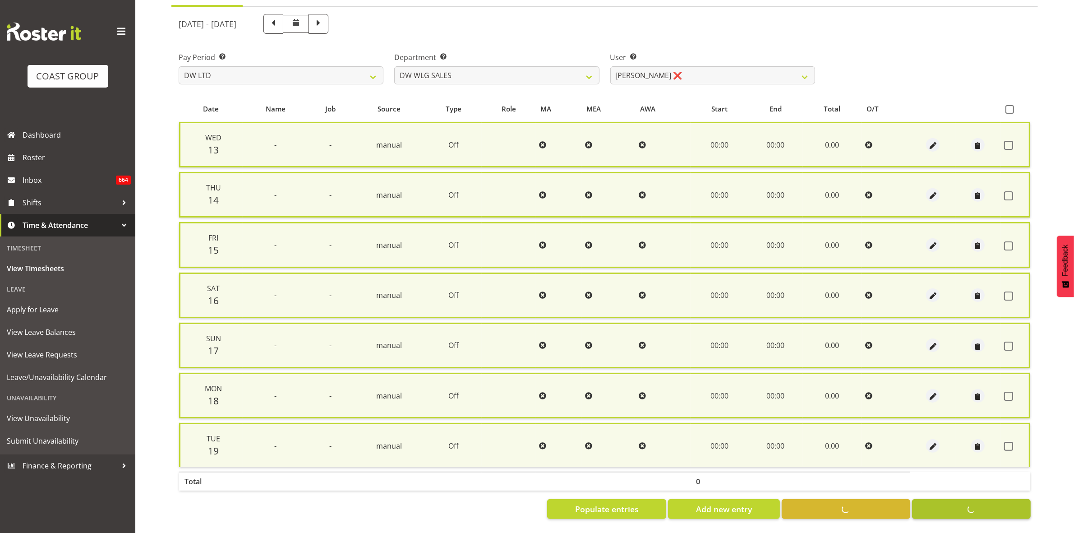
scroll to position [87, 0]
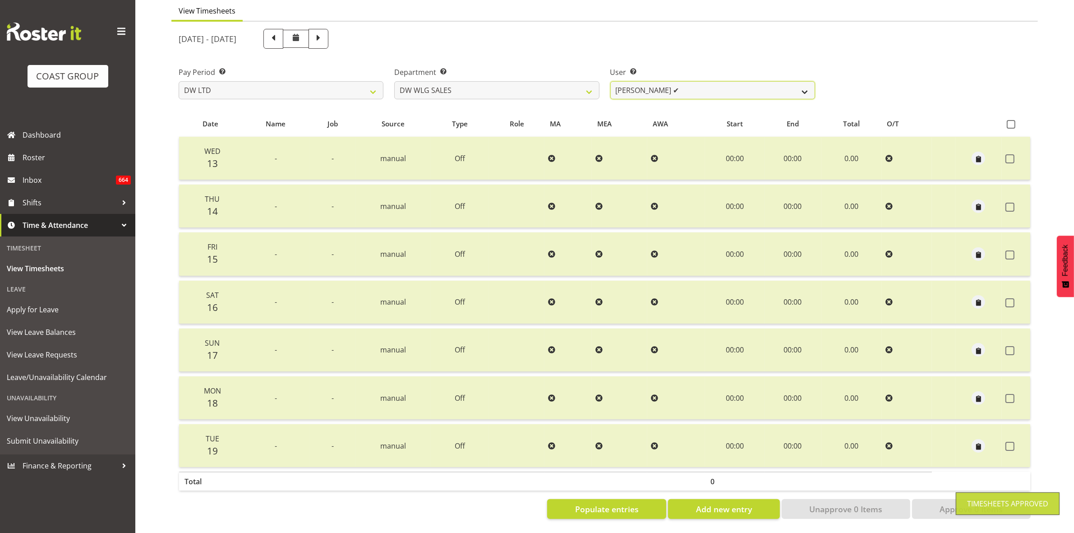
click at [801, 88] on select "Wayne Eathorne ✔" at bounding box center [712, 90] width 205 height 18
click at [585, 82] on select "DW AKL DW AKL ACCOUNTS/OFFICE DW CHC DW CHC DESIGN DW CHC PRODUCTION DW CHC SAL…" at bounding box center [496, 90] width 205 height 18
click at [394, 81] on select "DW AKL DW AKL ACCOUNTS/OFFICE DW CHC DW CHC DESIGN DW CHC PRODUCTION DW CHC SAL…" at bounding box center [496, 90] width 205 height 18
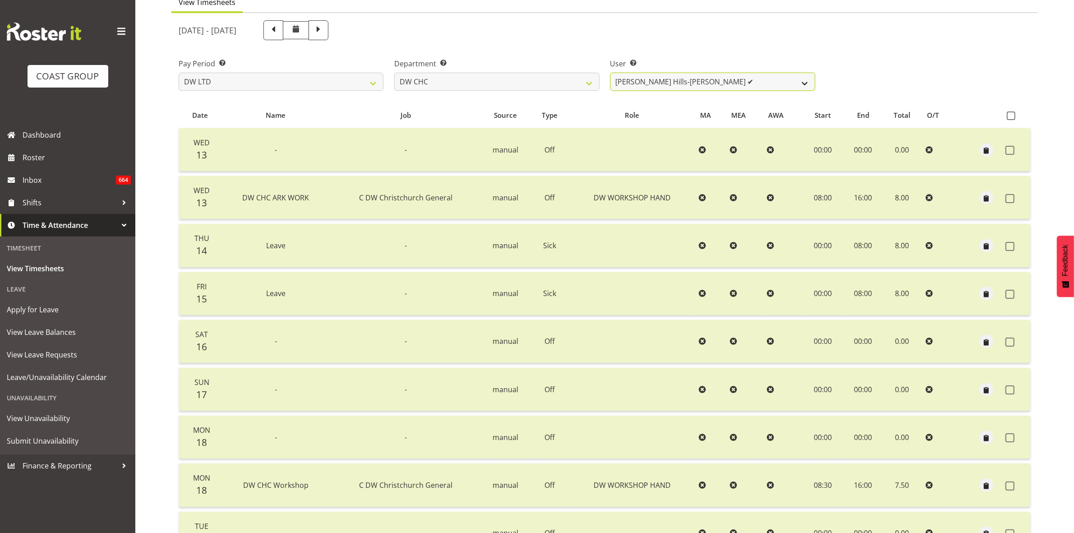
click at [800, 84] on select "Ambrose Hills-Simonsen ✔ Brad Tweedy ✔ Bryan Humprhries ✔ Callum Jack O'Leary S…" at bounding box center [712, 82] width 205 height 18
click at [591, 83] on select "DW AKL DW AKL ACCOUNTS/OFFICE DW CHC DW CHC DESIGN DW CHC PRODUCTION DW CHC SAL…" at bounding box center [496, 82] width 205 height 18
click at [394, 73] on select "DW AKL DW AKL ACCOUNTS/OFFICE DW CHC DW CHC DESIGN DW CHC PRODUCTION DW CHC SAL…" at bounding box center [496, 82] width 205 height 18
click at [804, 80] on select "Ambrose Hills-Simonsen ✔ Brad Tweedy ✔ Bryan Humprhries ✔ Callum Jack O'Leary S…" at bounding box center [712, 82] width 205 height 18
click at [394, 73] on select "DW AKL DW AKL ACCOUNTS/OFFICE DW CHC DW CHC DESIGN DW CHC PRODUCTION DW CHC SAL…" at bounding box center [496, 82] width 205 height 18
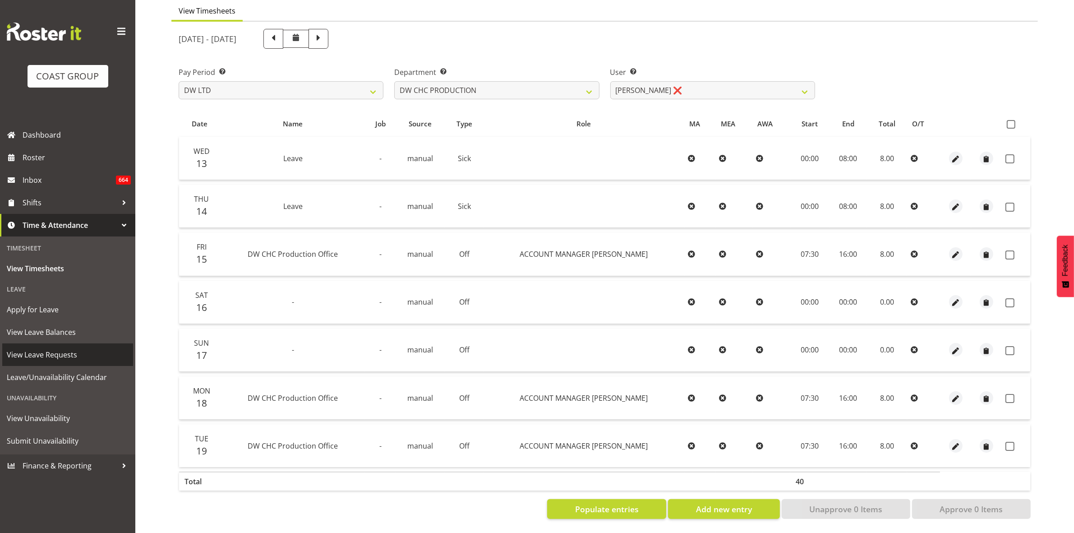
click at [69, 353] on span "View Leave Requests" at bounding box center [68, 355] width 122 height 14
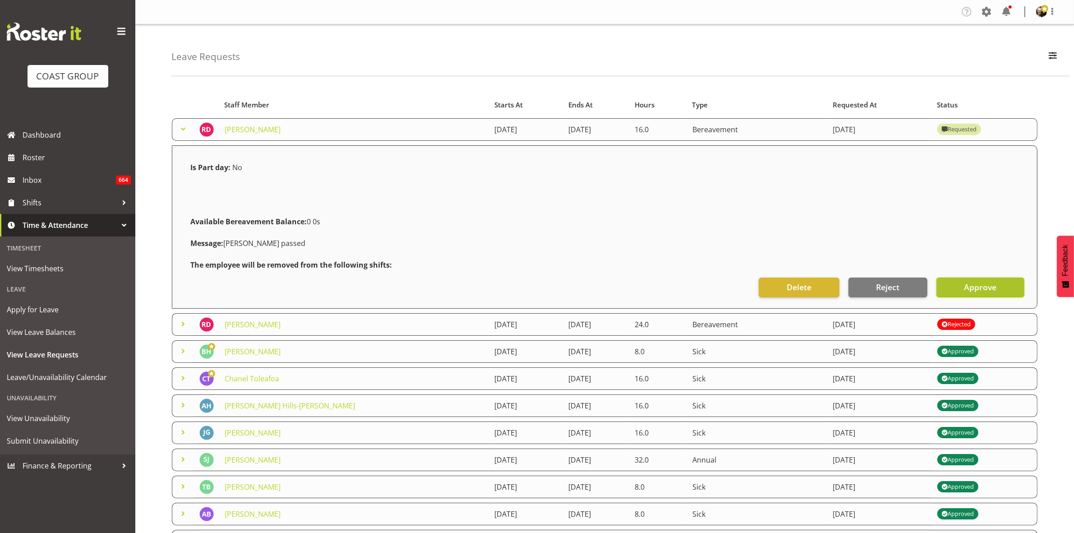
click at [975, 287] on span "Approve" at bounding box center [980, 287] width 32 height 12
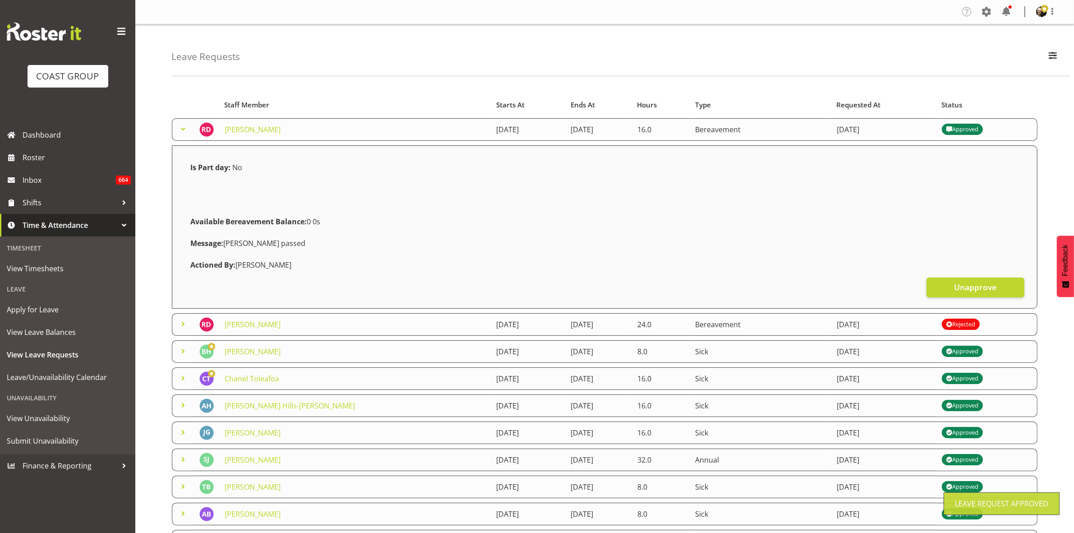
click at [185, 131] on span at bounding box center [183, 129] width 11 height 11
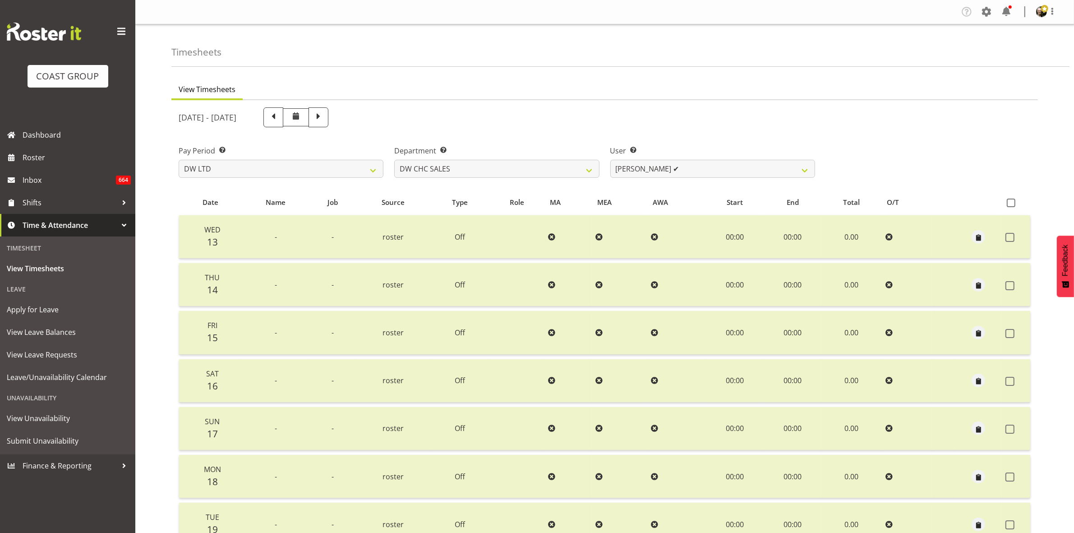
click at [809, 169] on div at bounding box center [604, 352] width 866 height 504
select select "28"
click at [394, 160] on select "[PERSON_NAME] [PERSON_NAME] ACCOUNTS/OFFICE DW CHC DW CHC DESIGN DW CHC PRODUCT…" at bounding box center [496, 169] width 205 height 18
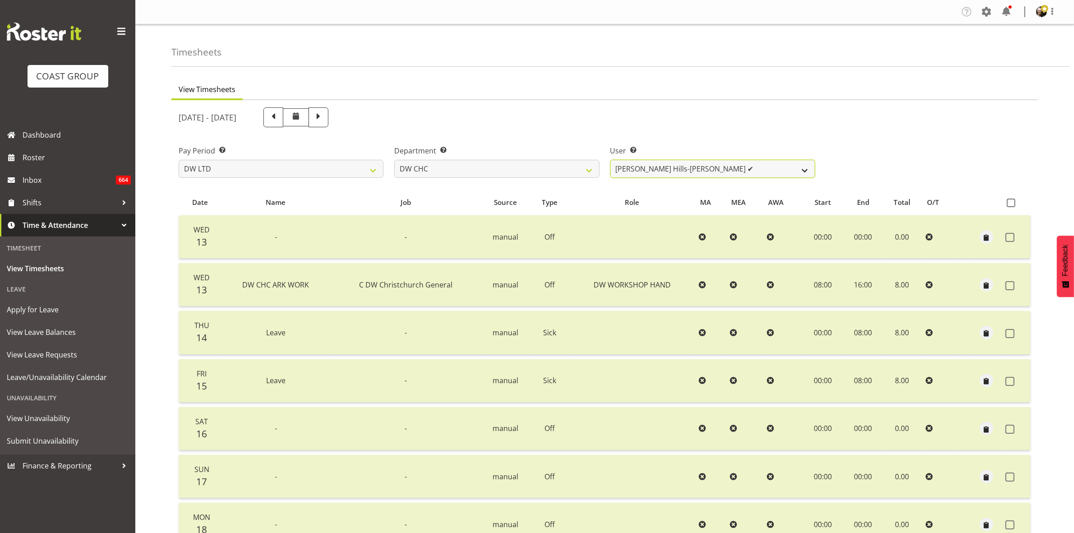
select select "9900"
click at [610, 160] on select "[PERSON_NAME] Hills-[PERSON_NAME] ✔ [PERSON_NAME] ✔ [PERSON_NAME] ✔ [PERSON_NAM…" at bounding box center [712, 169] width 205 height 18
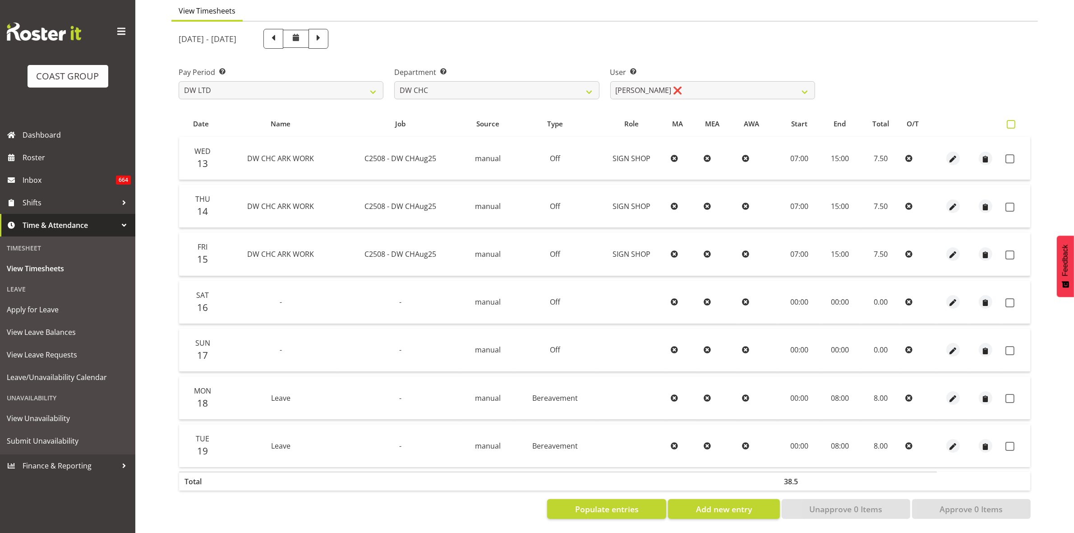
click at [1011, 120] on span at bounding box center [1010, 124] width 9 height 9
click at [1011, 121] on input "checkbox" at bounding box center [1009, 124] width 6 height 6
checkbox input "true"
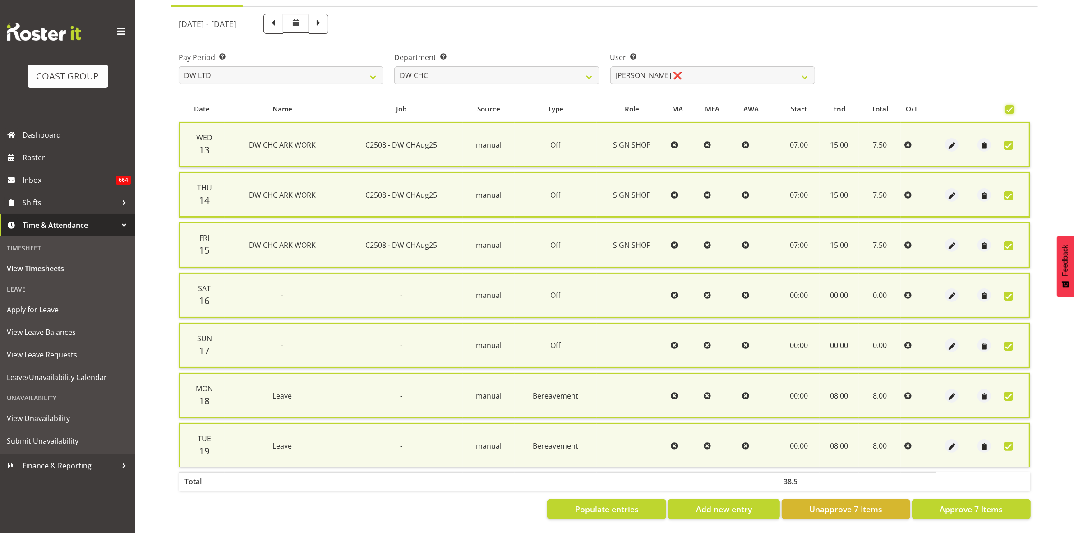
scroll to position [98, 0]
checkbox input "false"
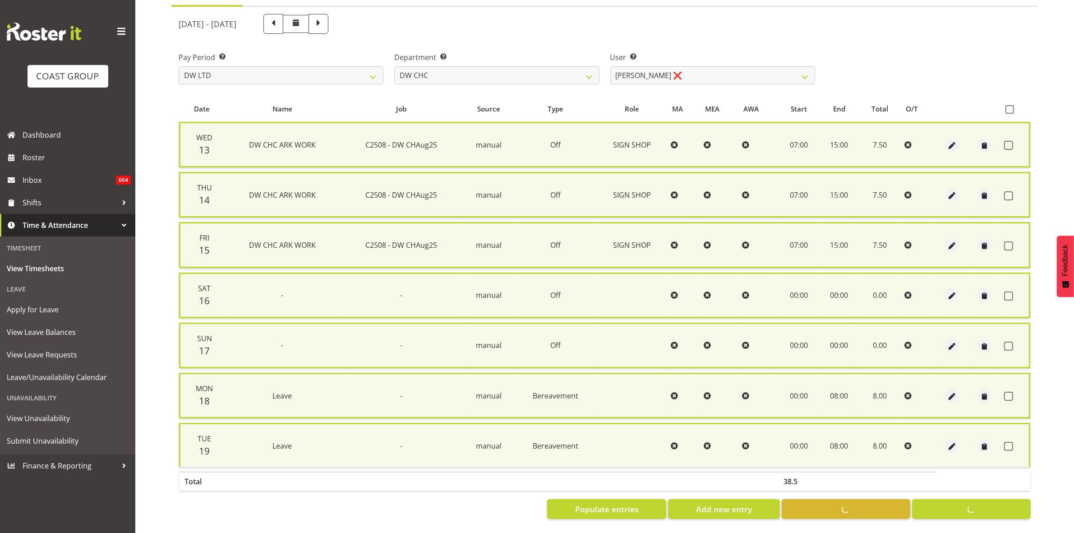
checkbox input "false"
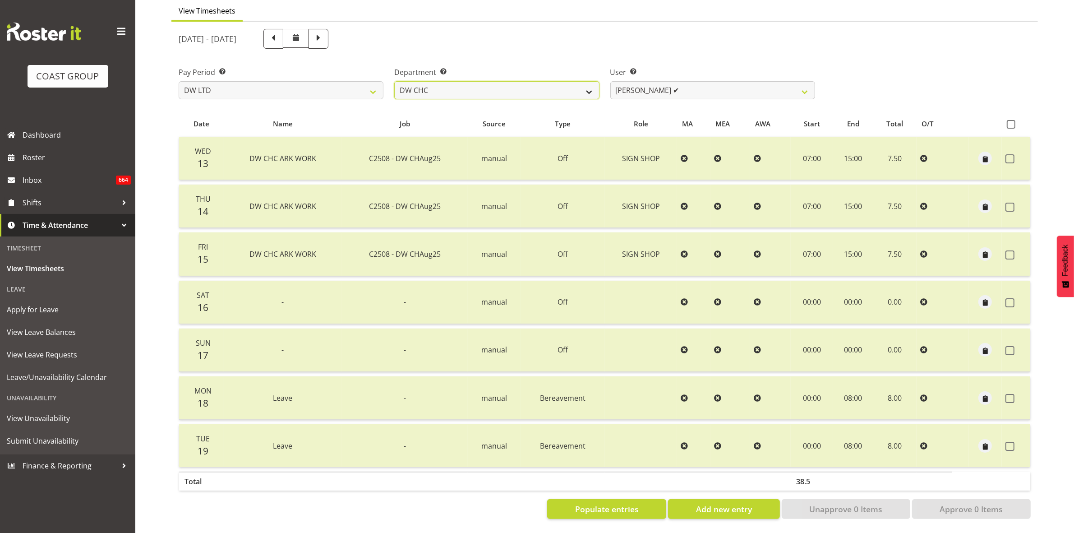
click at [581, 83] on select "DW AKL DW AKL ACCOUNTS/OFFICE DW CHC DW CHC DESIGN DW CHC PRODUCTION DW CHC SAL…" at bounding box center [496, 90] width 205 height 18
select select "26"
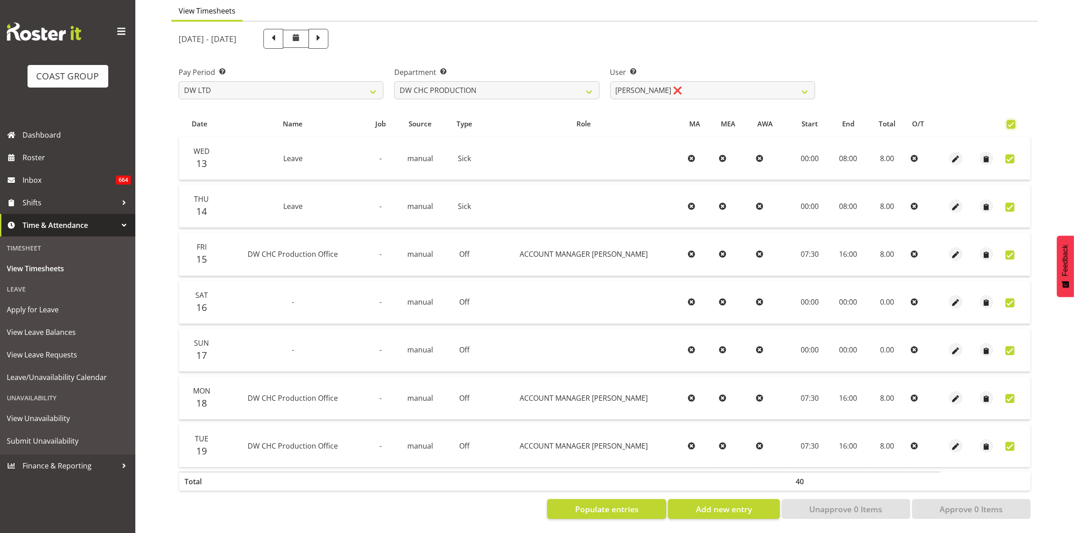
checkbox input "true"
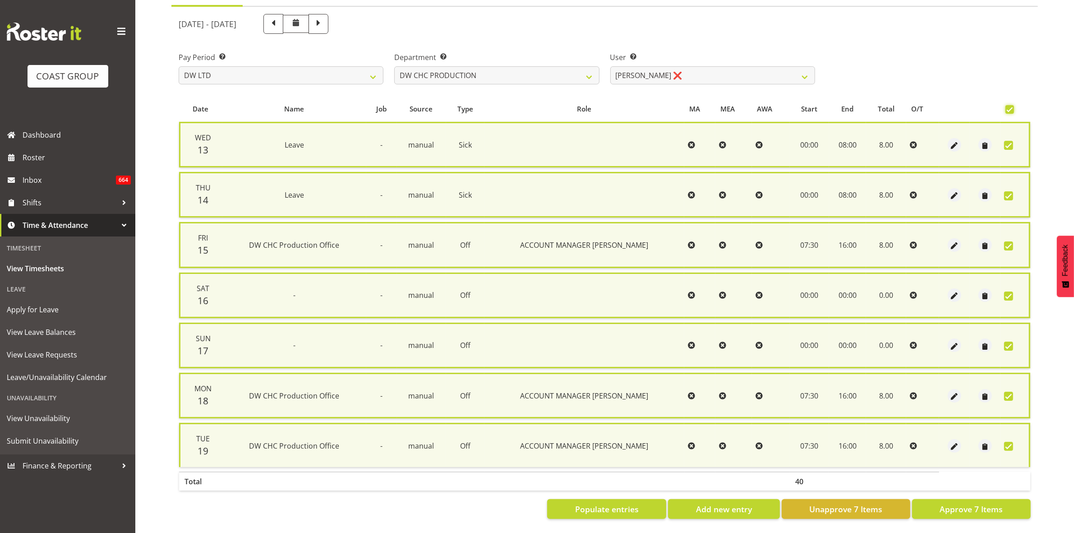
scroll to position [98, 0]
checkbox input "false"
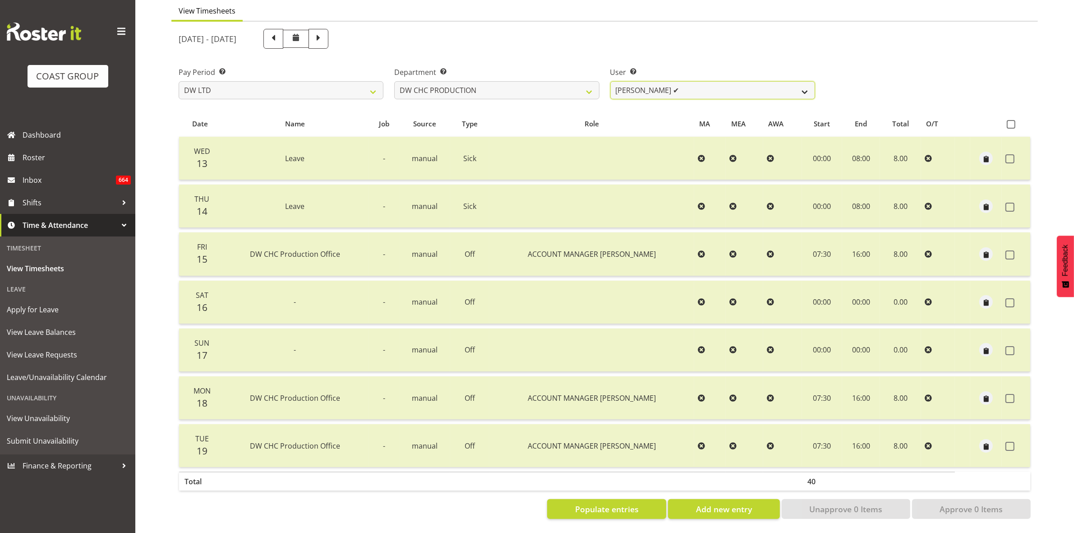
click at [769, 83] on select "Jason Garvey ✔" at bounding box center [712, 90] width 205 height 18
click at [584, 82] on select "DW AKL DW AKL ACCOUNTS/OFFICE DW CHC DW CHC DESIGN DW CHC PRODUCTION DW CHC SAL…" at bounding box center [496, 90] width 205 height 18
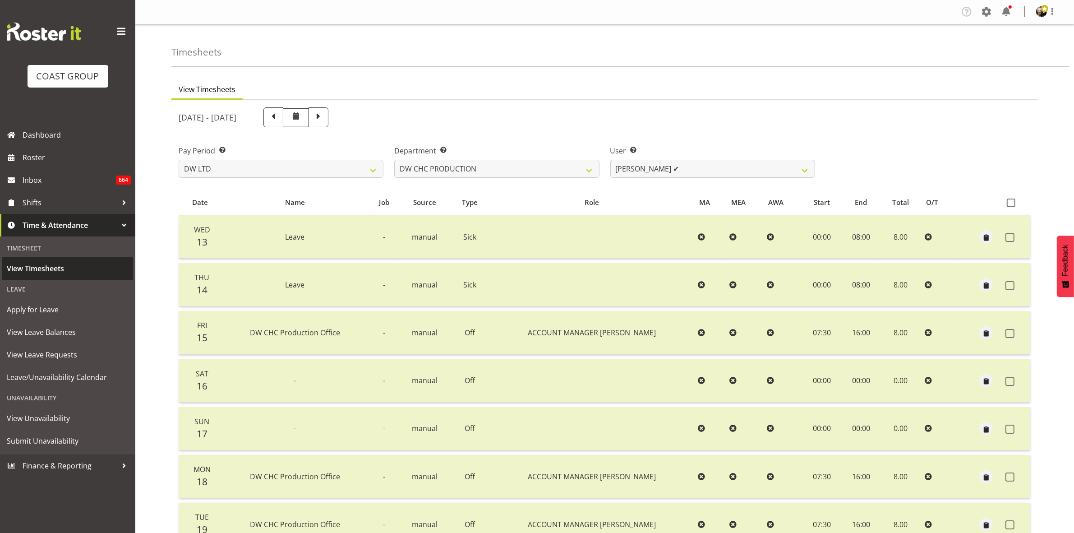
click at [71, 273] on span "View Timesheets" at bounding box center [68, 269] width 122 height 14
